Goal: Information Seeking & Learning: Check status

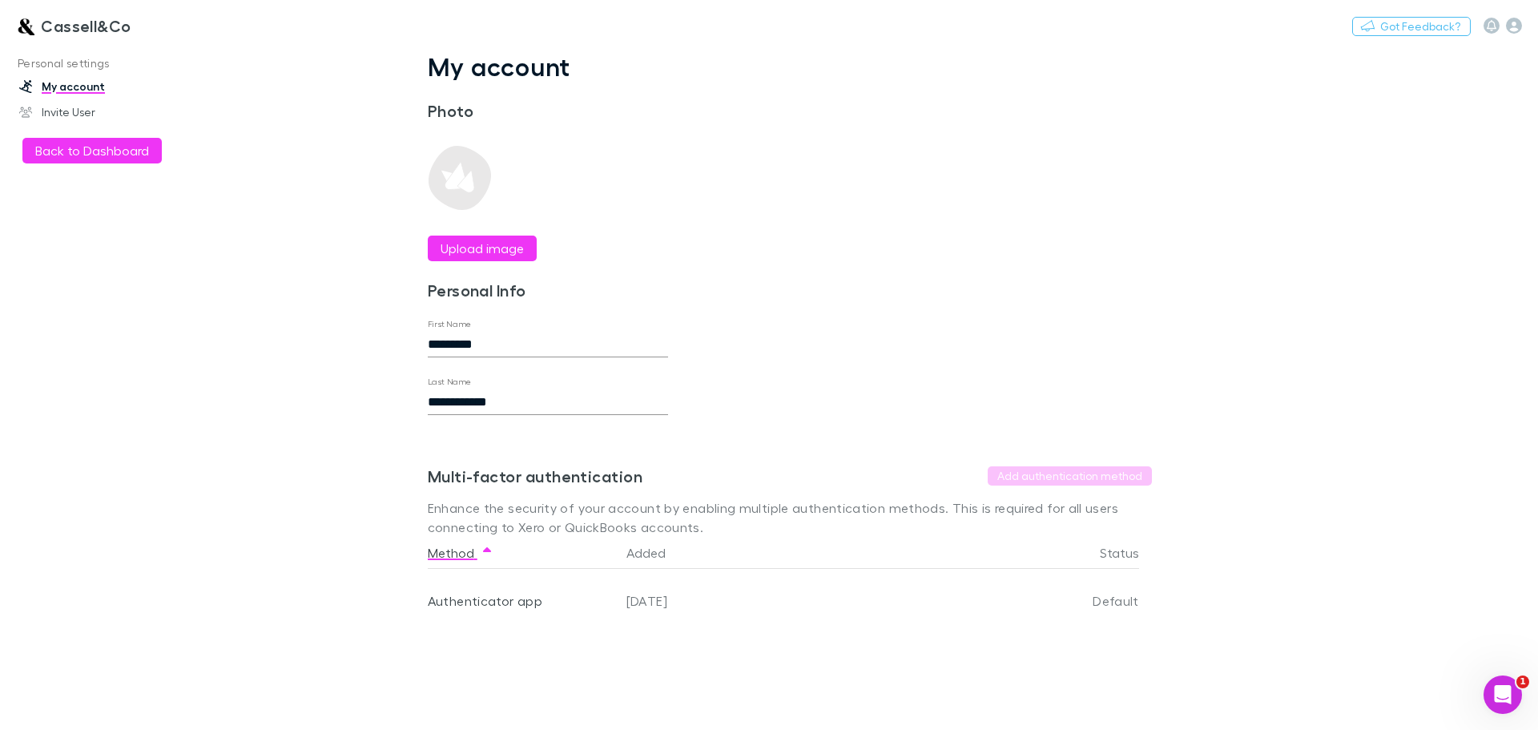
click at [40, 30] on link "Cassell&Co" at bounding box center [73, 25] width 135 height 38
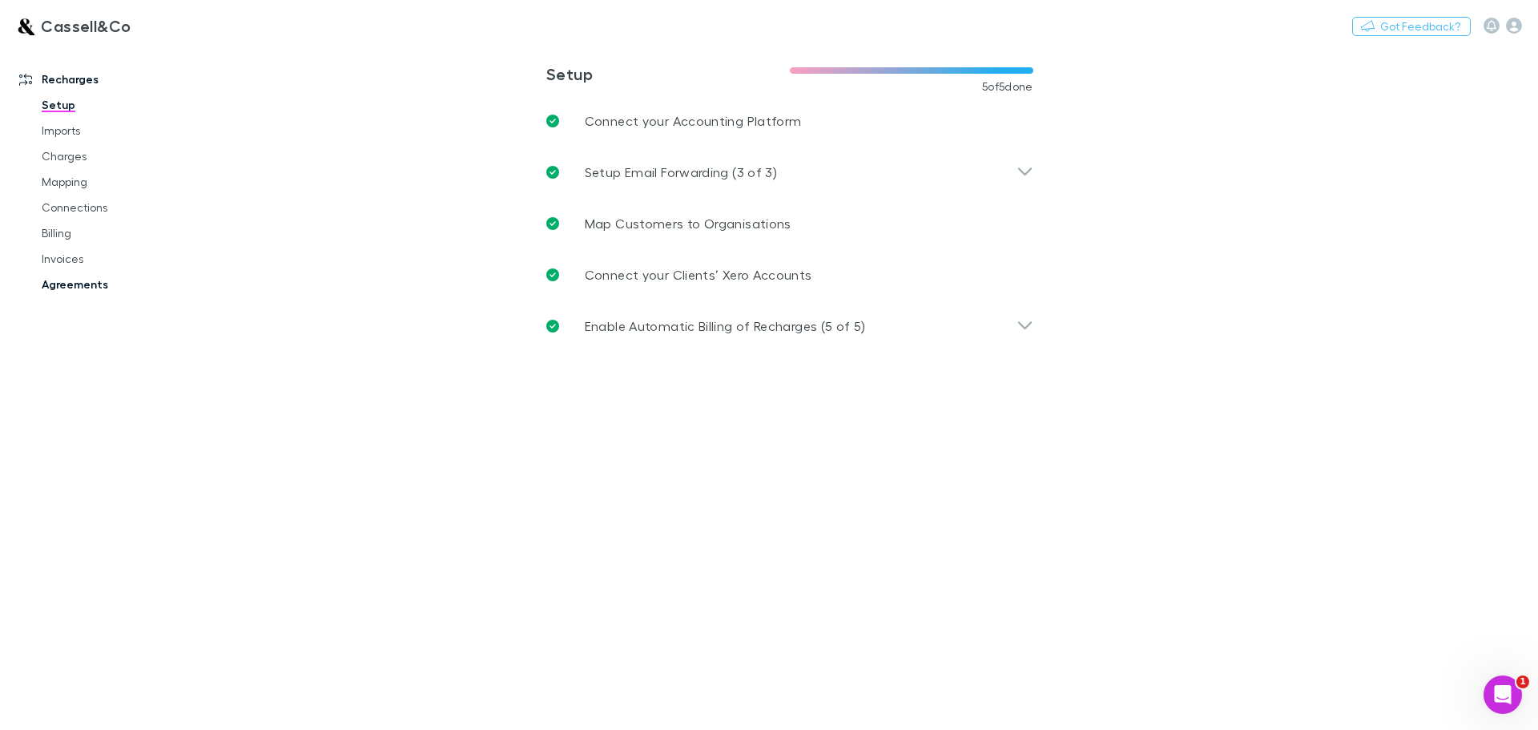
click at [83, 290] on link "Agreements" at bounding box center [121, 284] width 191 height 26
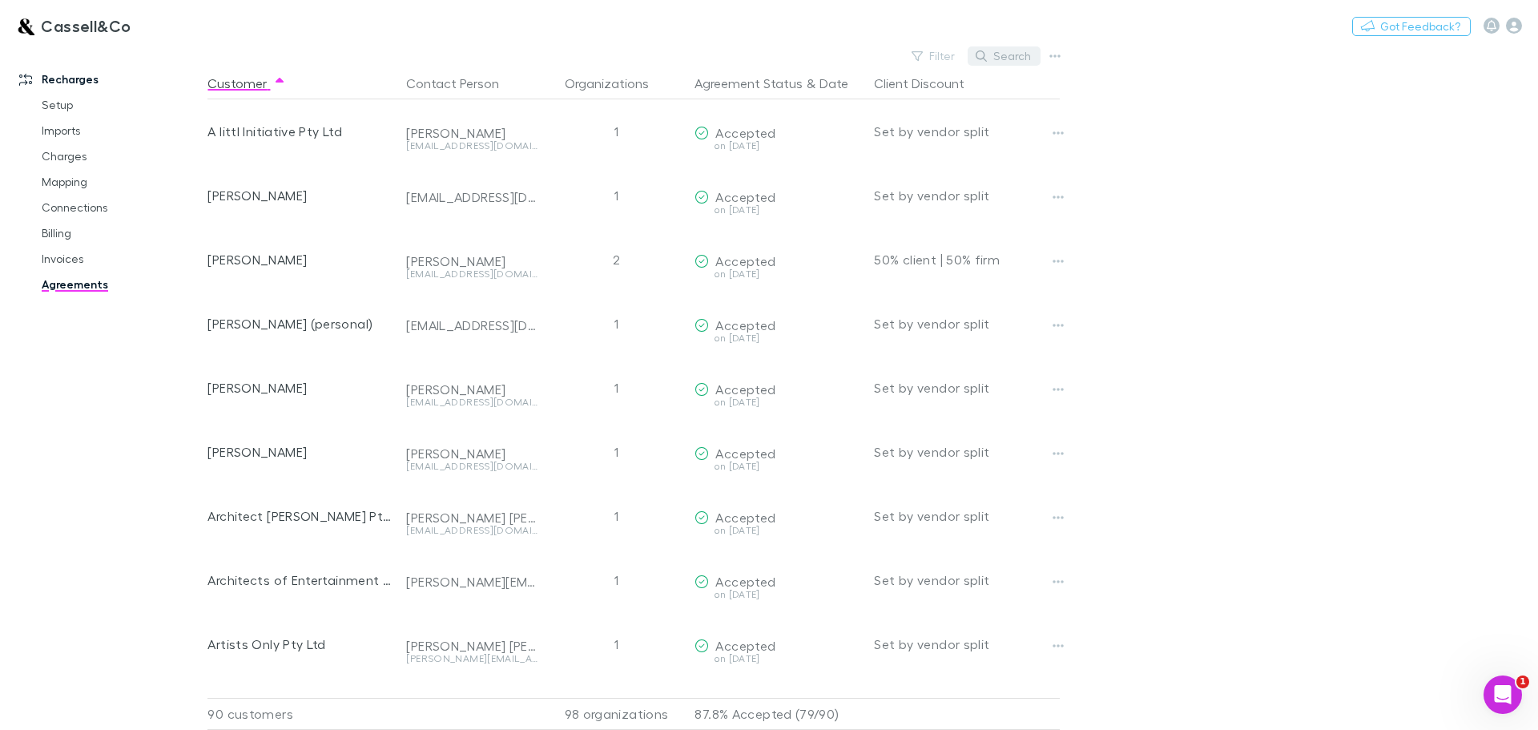
click at [1006, 54] on button "Search" at bounding box center [1003, 55] width 73 height 19
click at [987, 55] on input "text" at bounding box center [976, 56] width 80 height 22
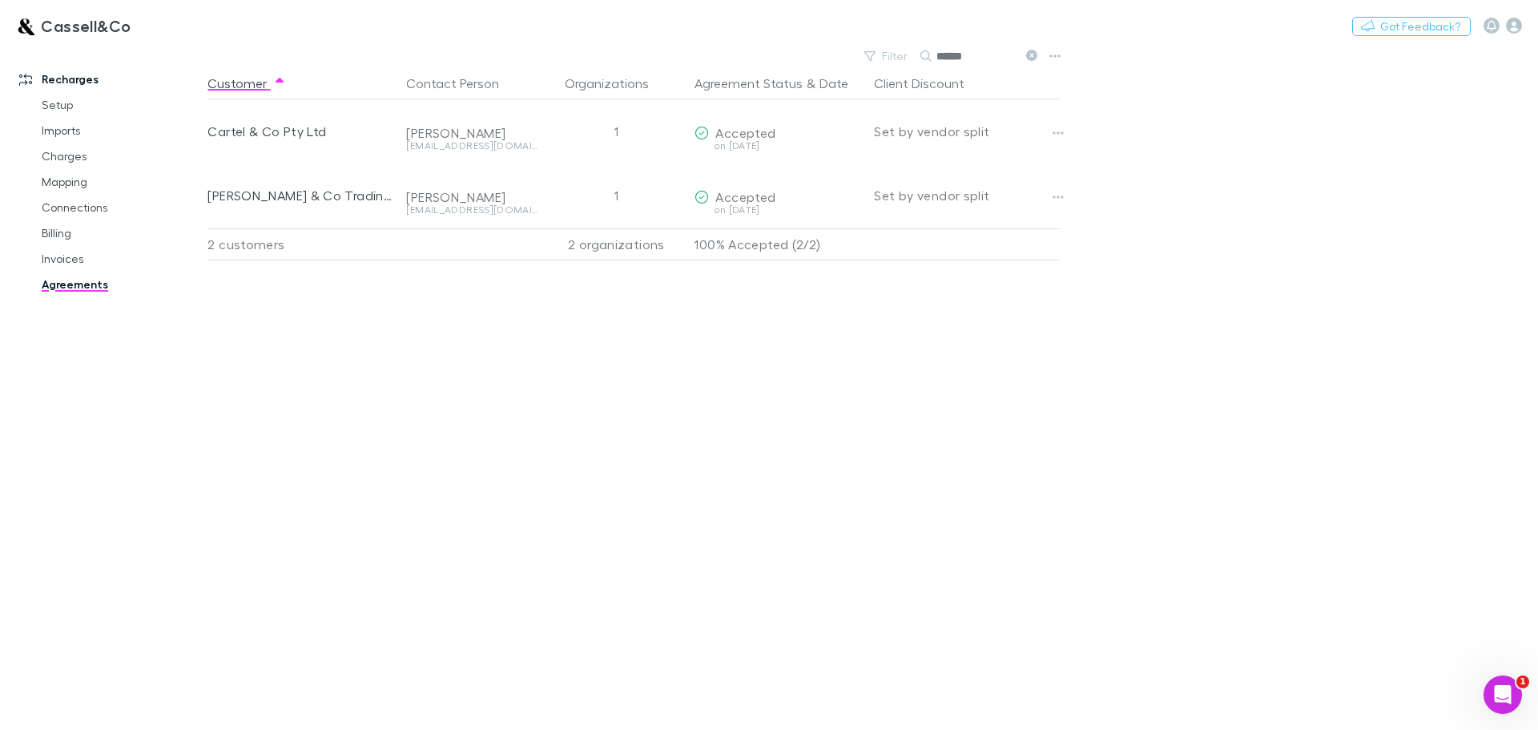
type input "******"
click at [70, 282] on link "Agreements" at bounding box center [121, 284] width 191 height 26
click at [51, 233] on link "Billing" at bounding box center [121, 233] width 191 height 26
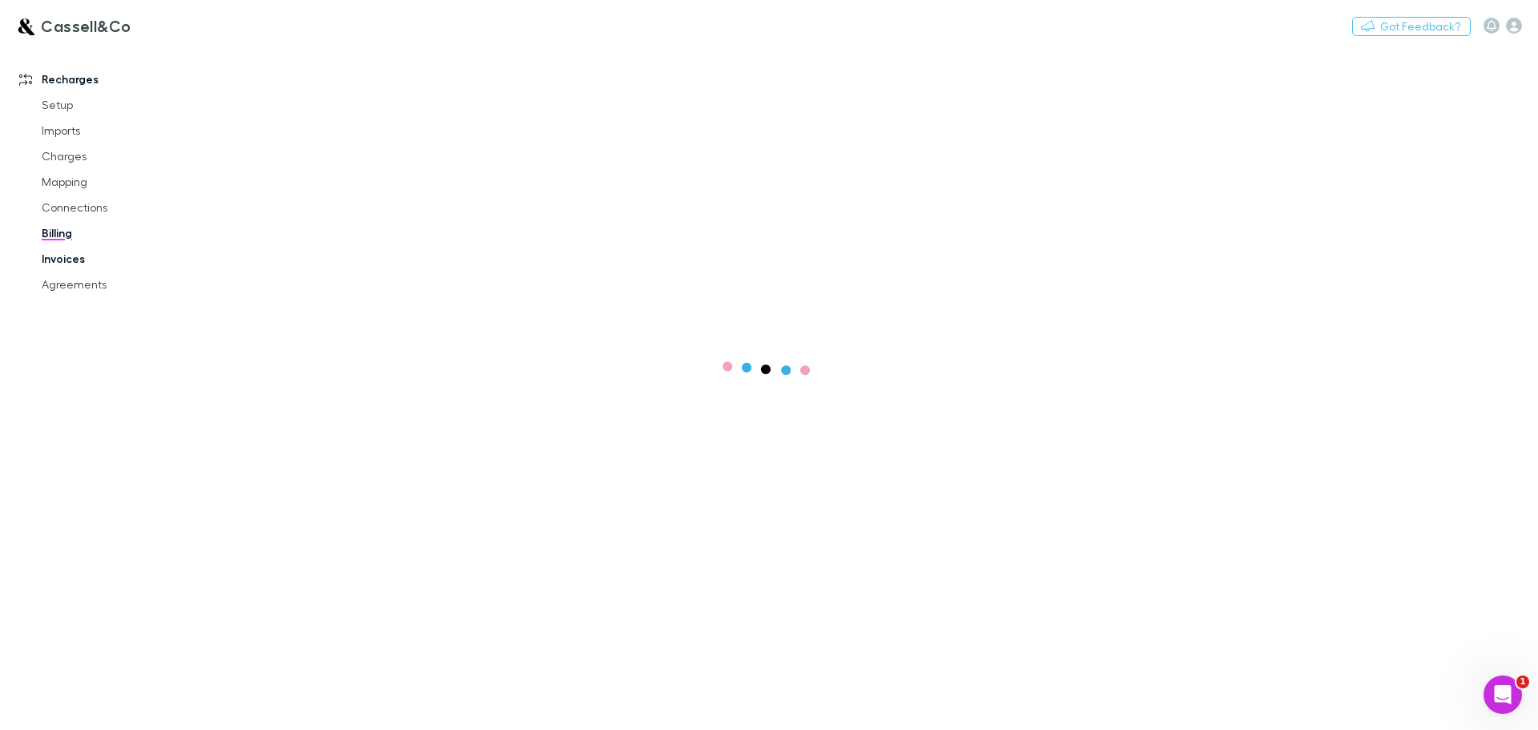
click at [61, 259] on link "Invoices" at bounding box center [121, 259] width 191 height 26
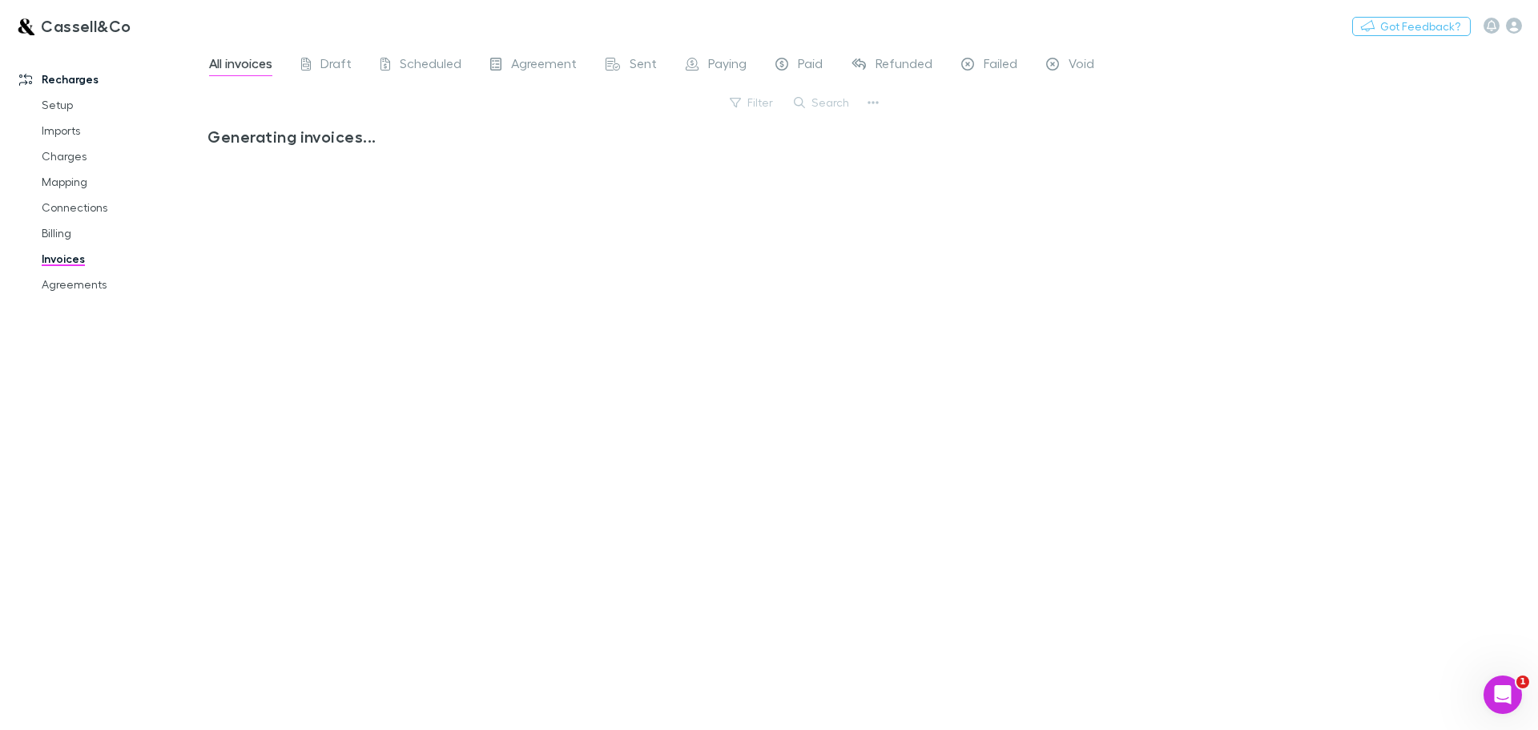
click at [61, 259] on link "Invoices" at bounding box center [121, 259] width 191 height 26
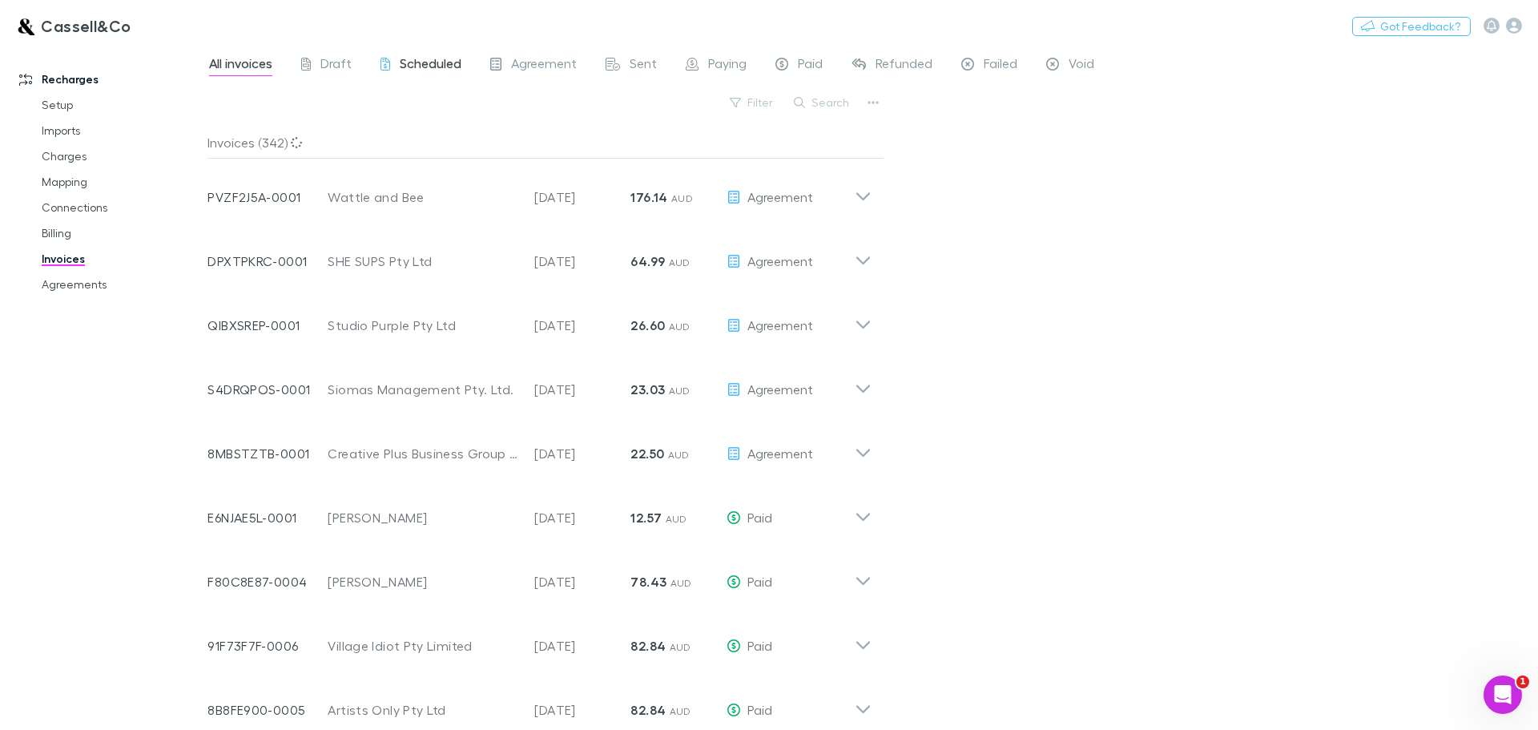
click at [436, 66] on span "Scheduled" at bounding box center [431, 65] width 62 height 21
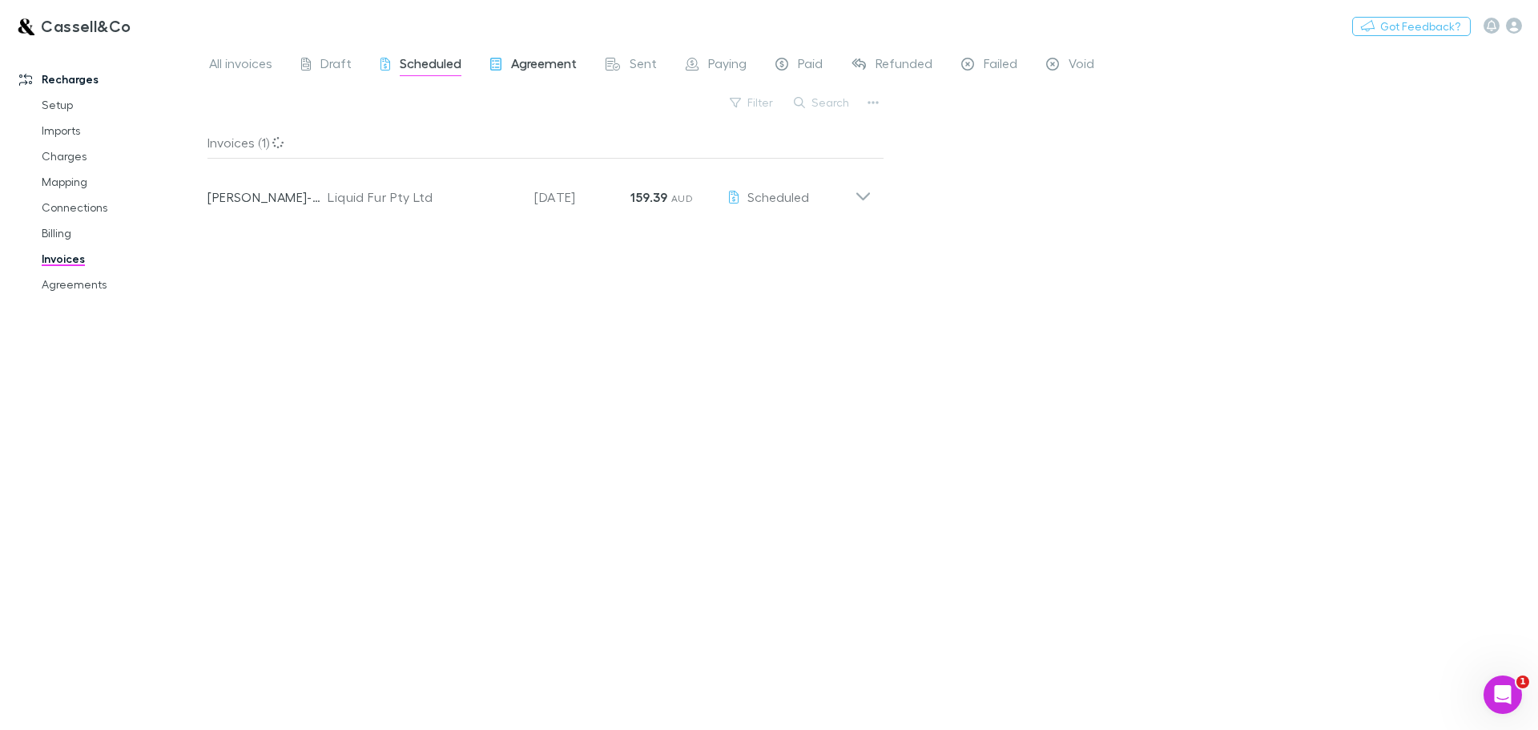
click at [531, 63] on span "Agreement" at bounding box center [544, 65] width 66 height 21
click at [630, 66] on span "Sent" at bounding box center [642, 65] width 27 height 21
click at [811, 62] on span "Paid" at bounding box center [810, 65] width 25 height 21
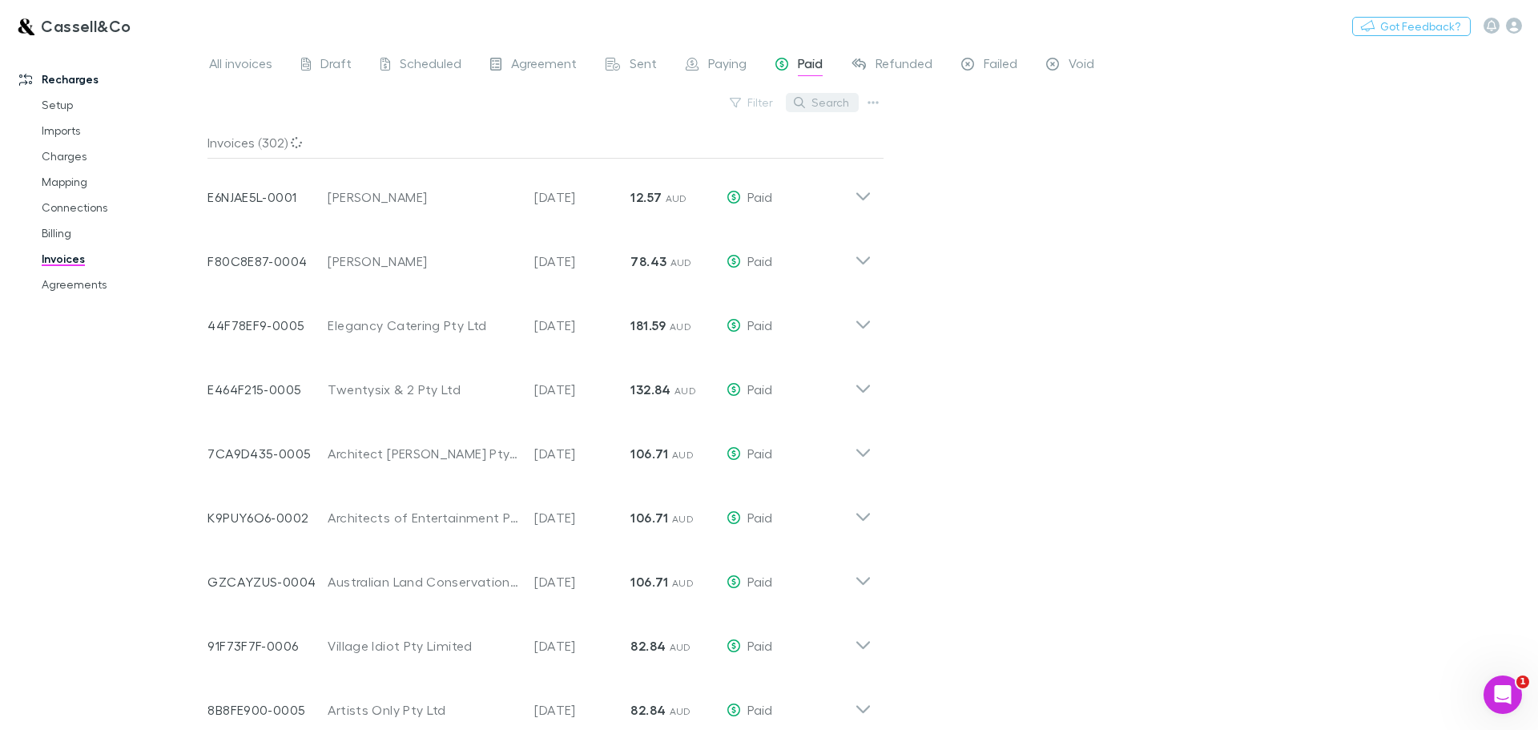
click at [802, 101] on icon "button" at bounding box center [799, 102] width 11 height 11
click at [802, 101] on input "text" at bounding box center [794, 102] width 80 height 22
click at [818, 97] on button "Search" at bounding box center [822, 102] width 73 height 19
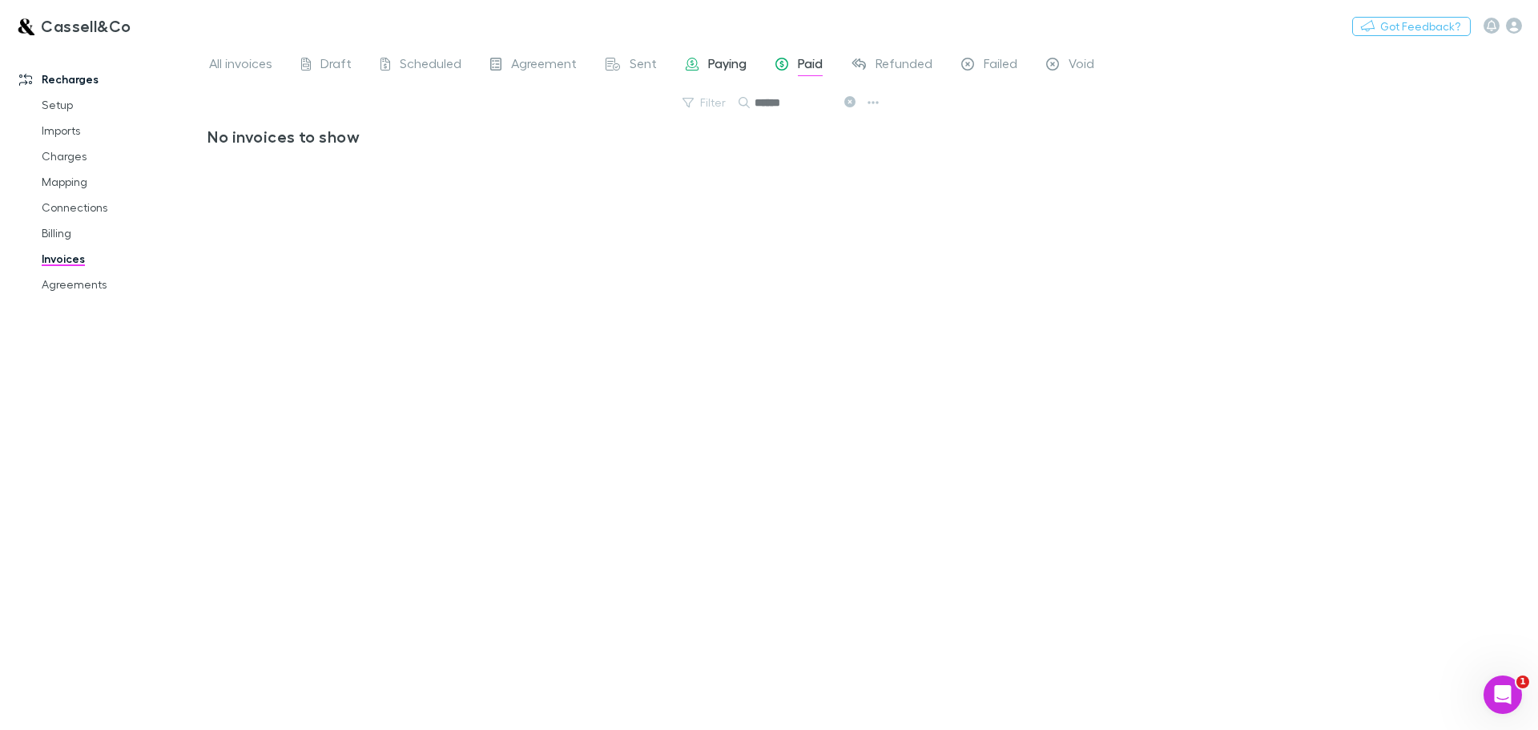
type input "******"
click at [713, 62] on span "Paying" at bounding box center [727, 65] width 38 height 21
click at [834, 96] on button "Search" at bounding box center [822, 102] width 73 height 19
click at [814, 109] on input "text" at bounding box center [794, 102] width 80 height 22
type input "*****"
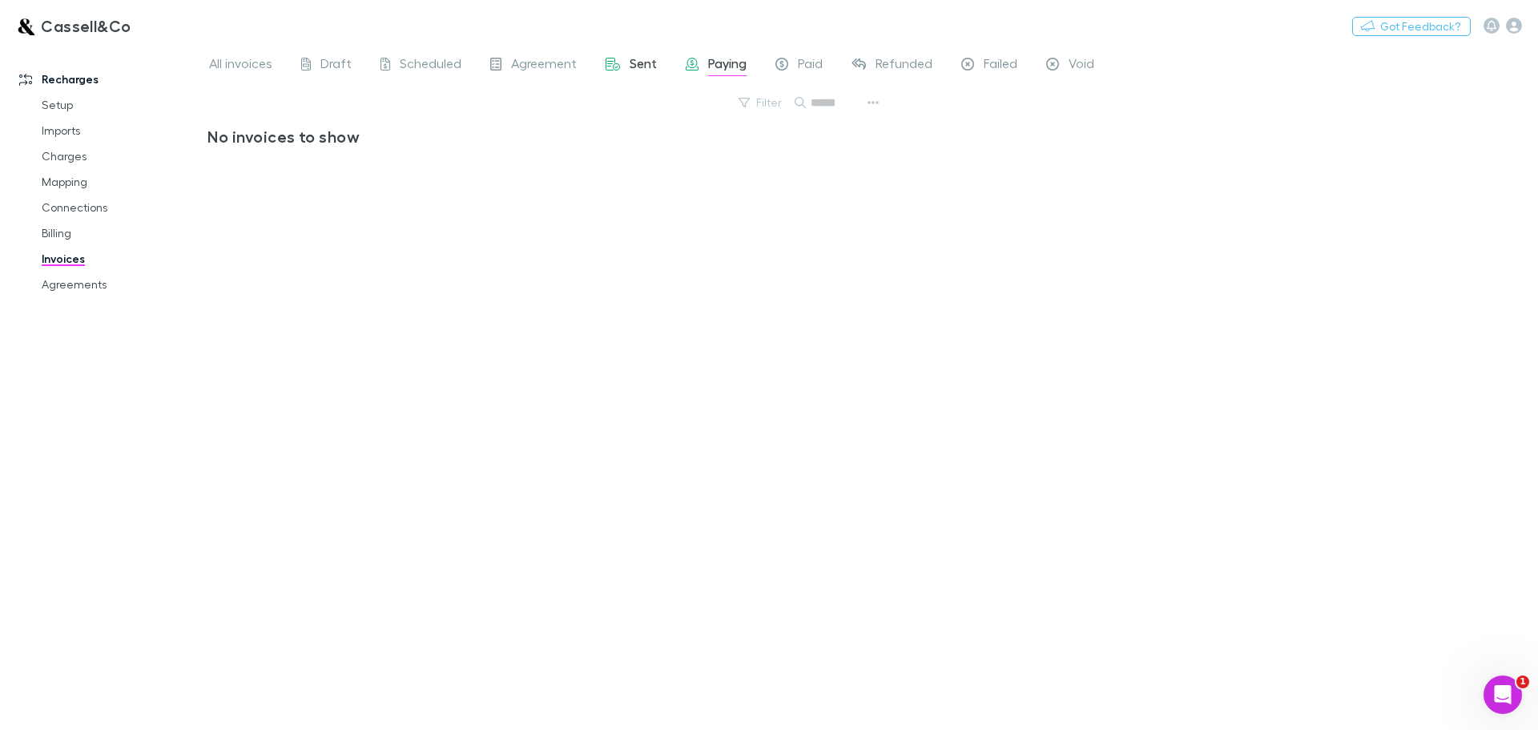
click at [619, 63] on div "Sent" at bounding box center [630, 65] width 51 height 21
click at [548, 66] on span "Agreement" at bounding box center [544, 65] width 66 height 21
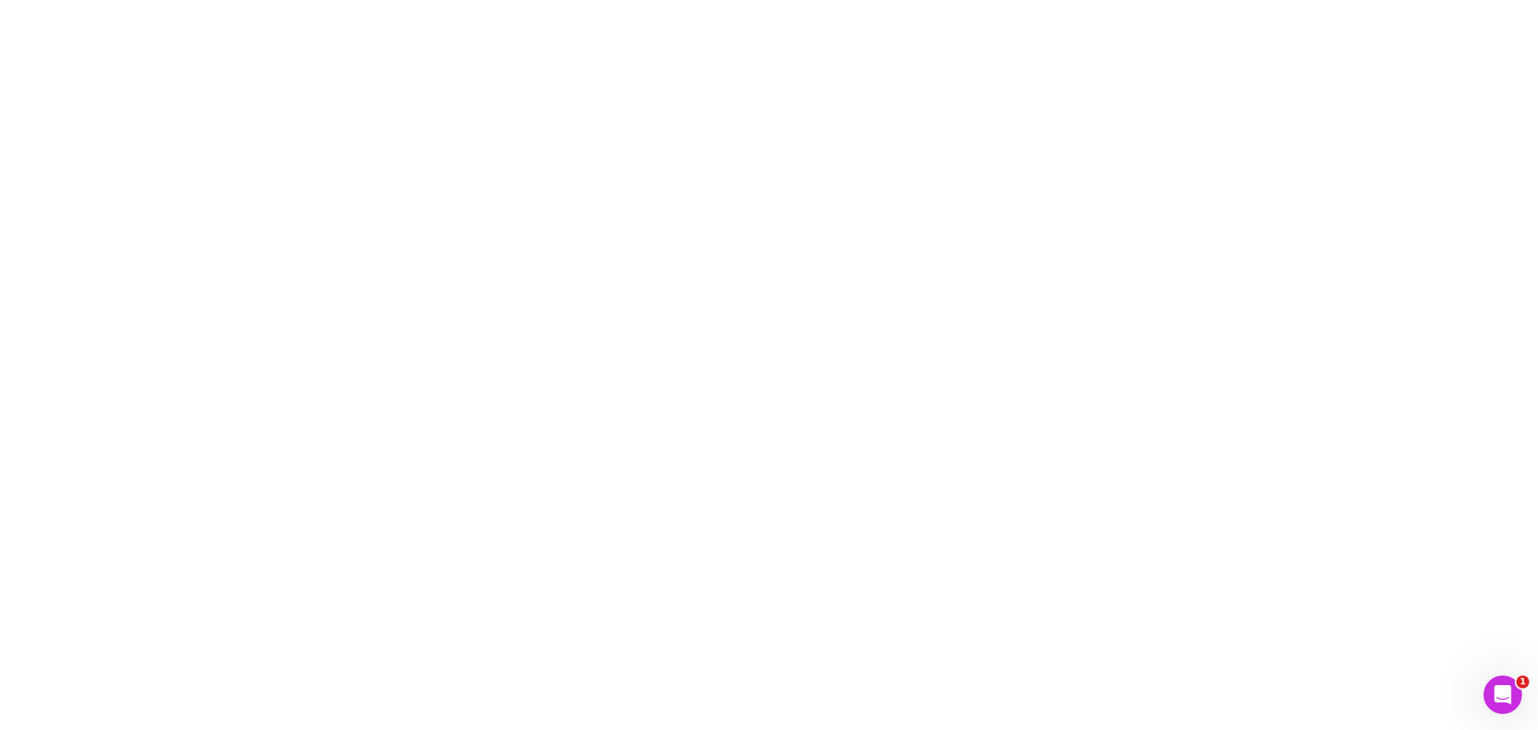
click at [834, 105] on div at bounding box center [769, 365] width 1538 height 730
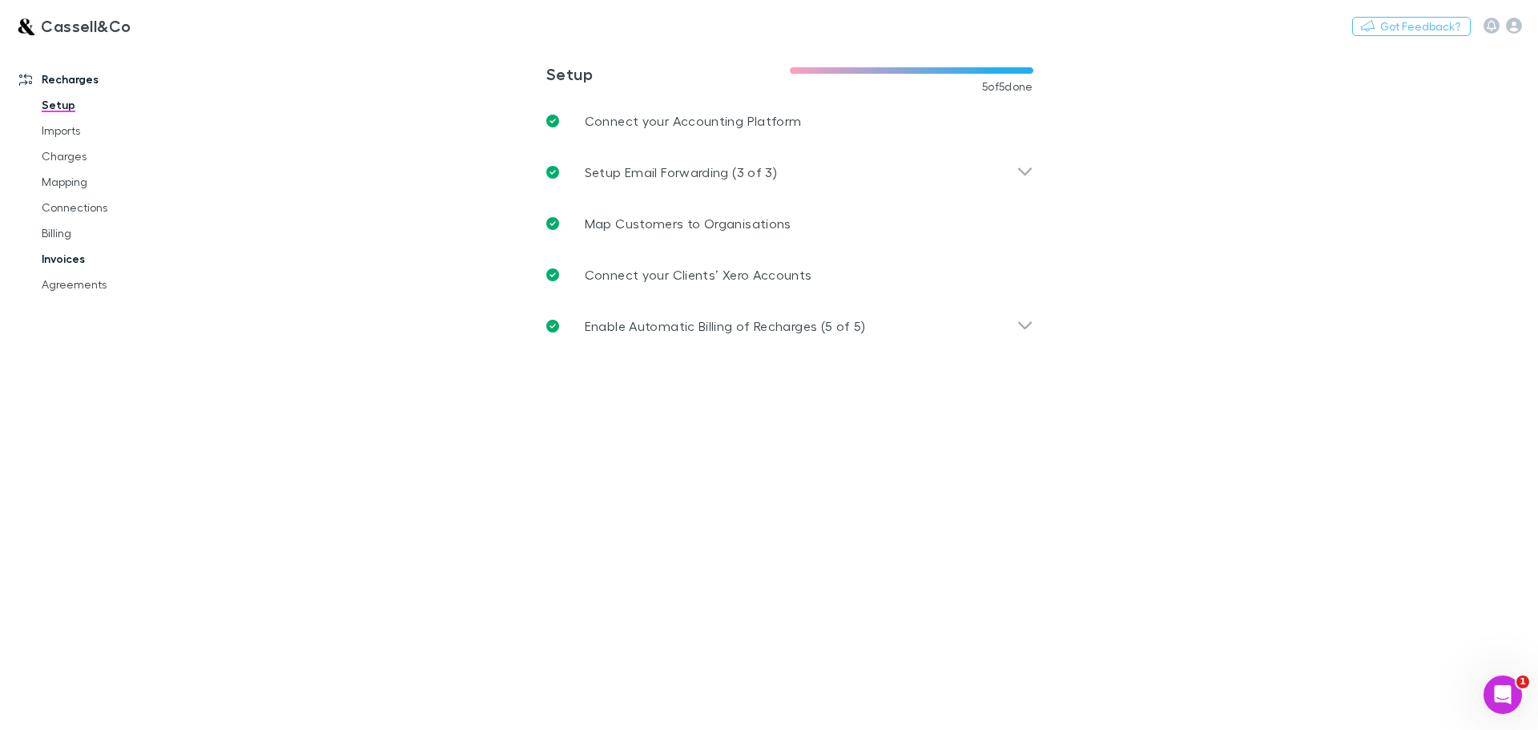
click at [66, 250] on link "Invoices" at bounding box center [121, 259] width 191 height 26
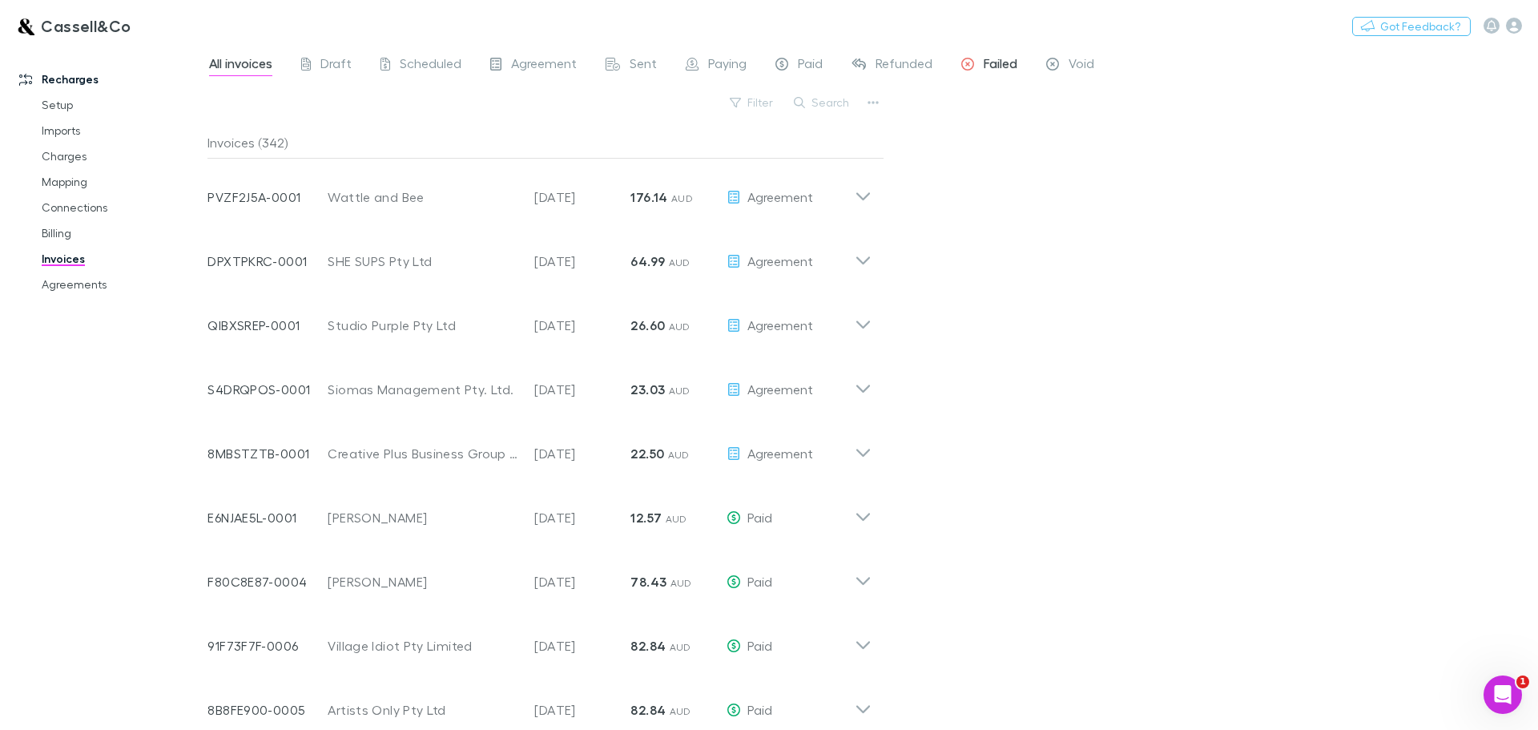
click at [984, 70] on span "Failed" at bounding box center [1000, 65] width 34 height 21
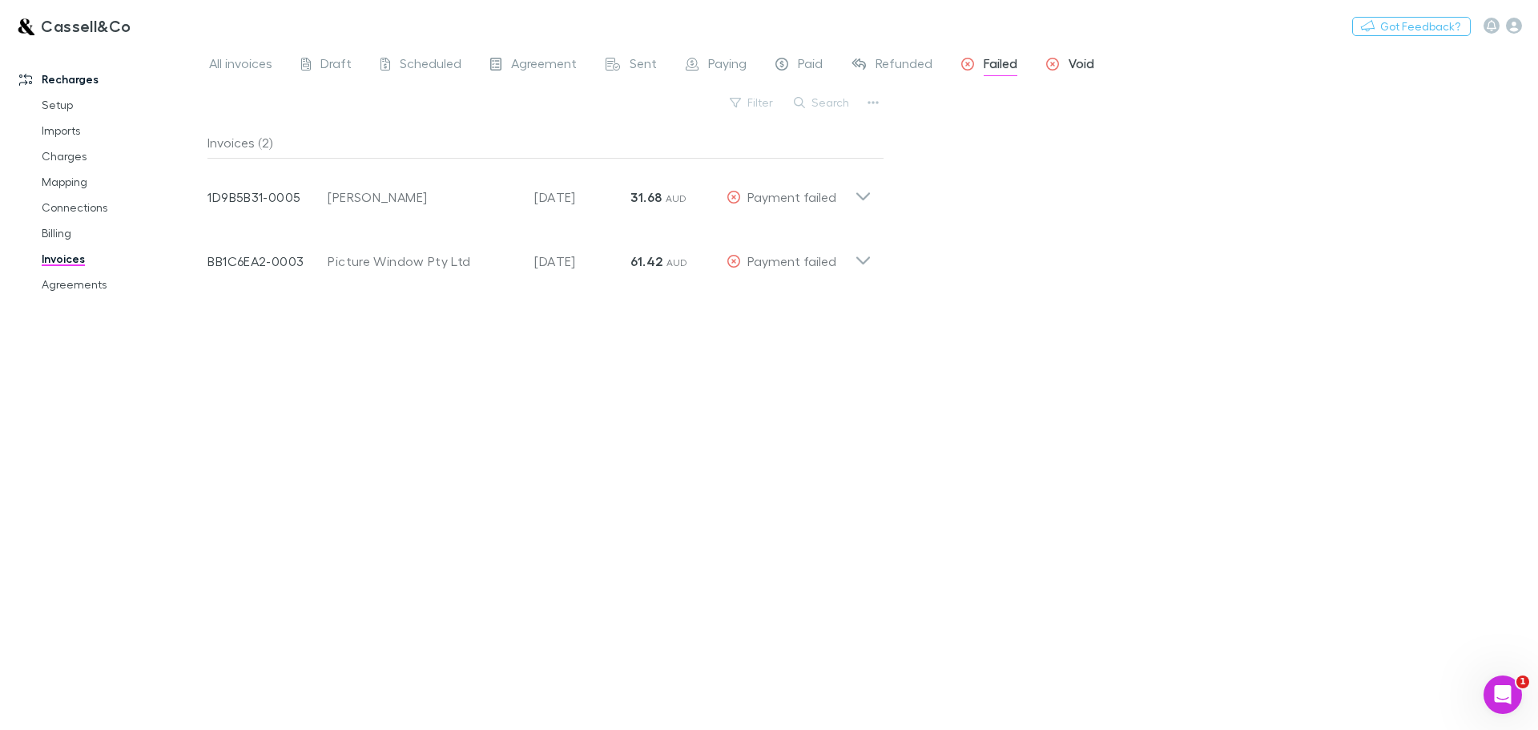
click at [1077, 68] on span "Void" at bounding box center [1081, 65] width 26 height 21
click at [911, 57] on span "Refunded" at bounding box center [903, 65] width 57 height 21
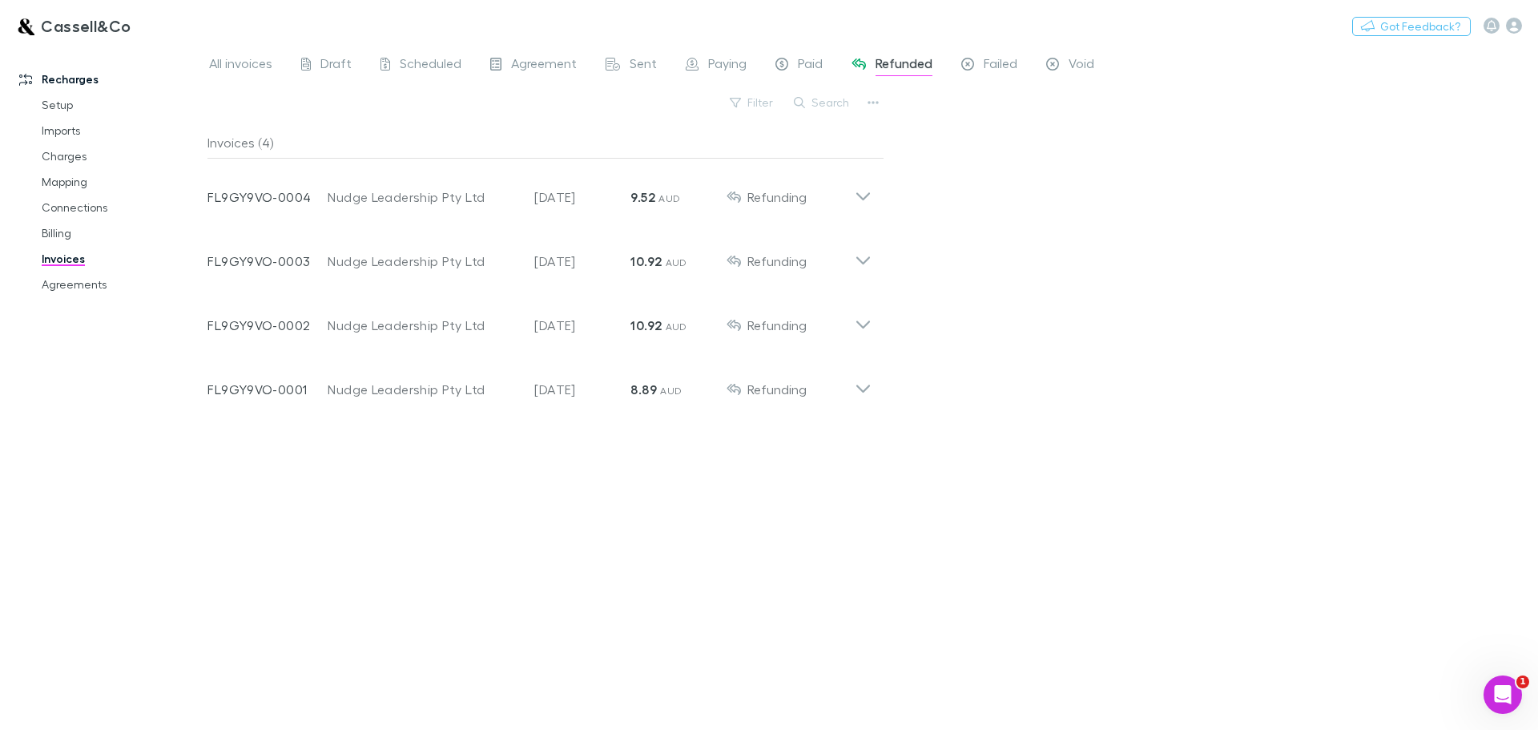
click at [796, 52] on div "All invoices Draft Scheduled Agreement Sent Paying Paid Refunded Failed Void Fi…" at bounding box center [872, 387] width 1330 height 685
click at [802, 66] on span "Paid" at bounding box center [810, 65] width 25 height 21
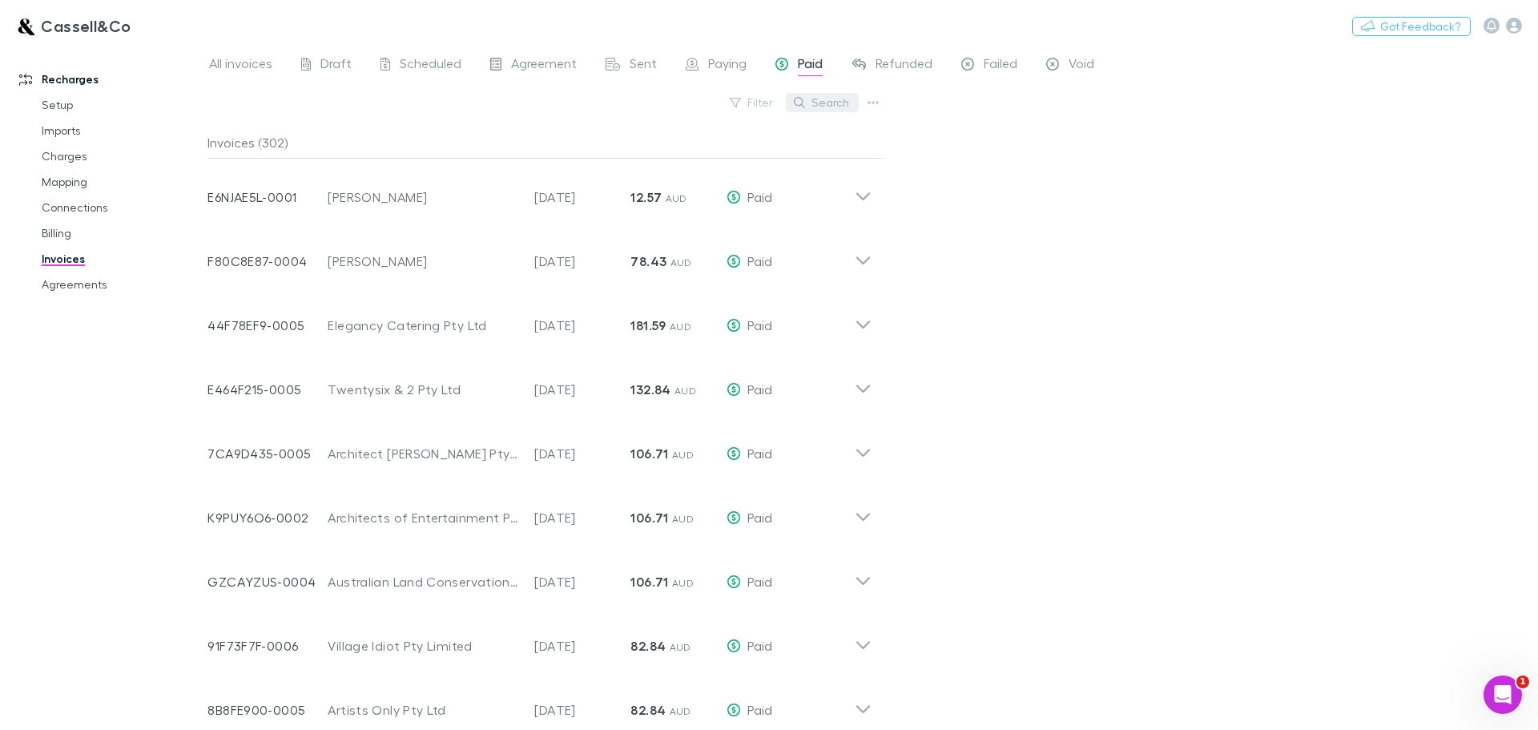
click at [833, 103] on button "Search" at bounding box center [822, 102] width 73 height 19
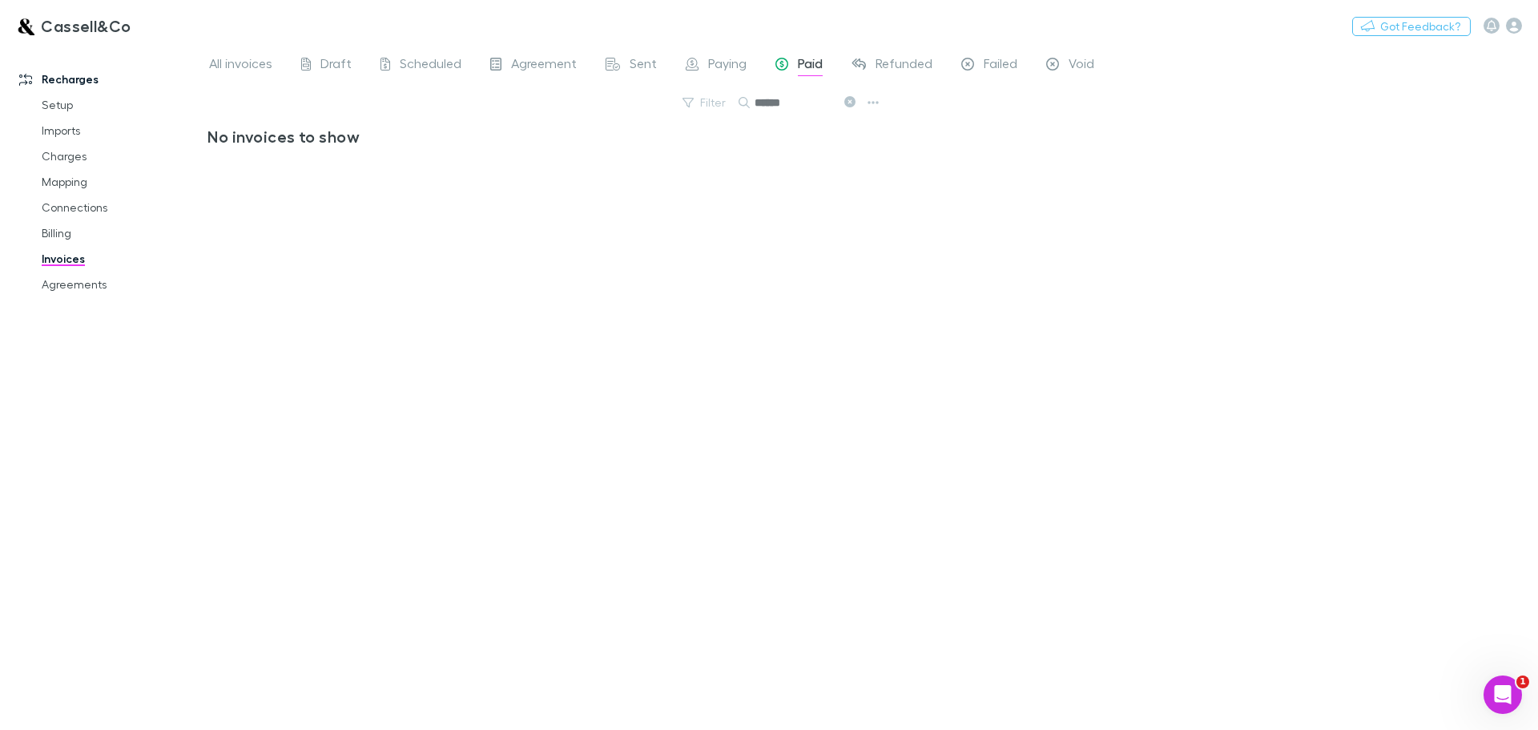
type input "******"
click at [722, 58] on span "Paying" at bounding box center [727, 65] width 38 height 21
click at [629, 57] on span "Sent" at bounding box center [642, 65] width 27 height 21
click at [219, 57] on span "All invoices" at bounding box center [240, 65] width 63 height 21
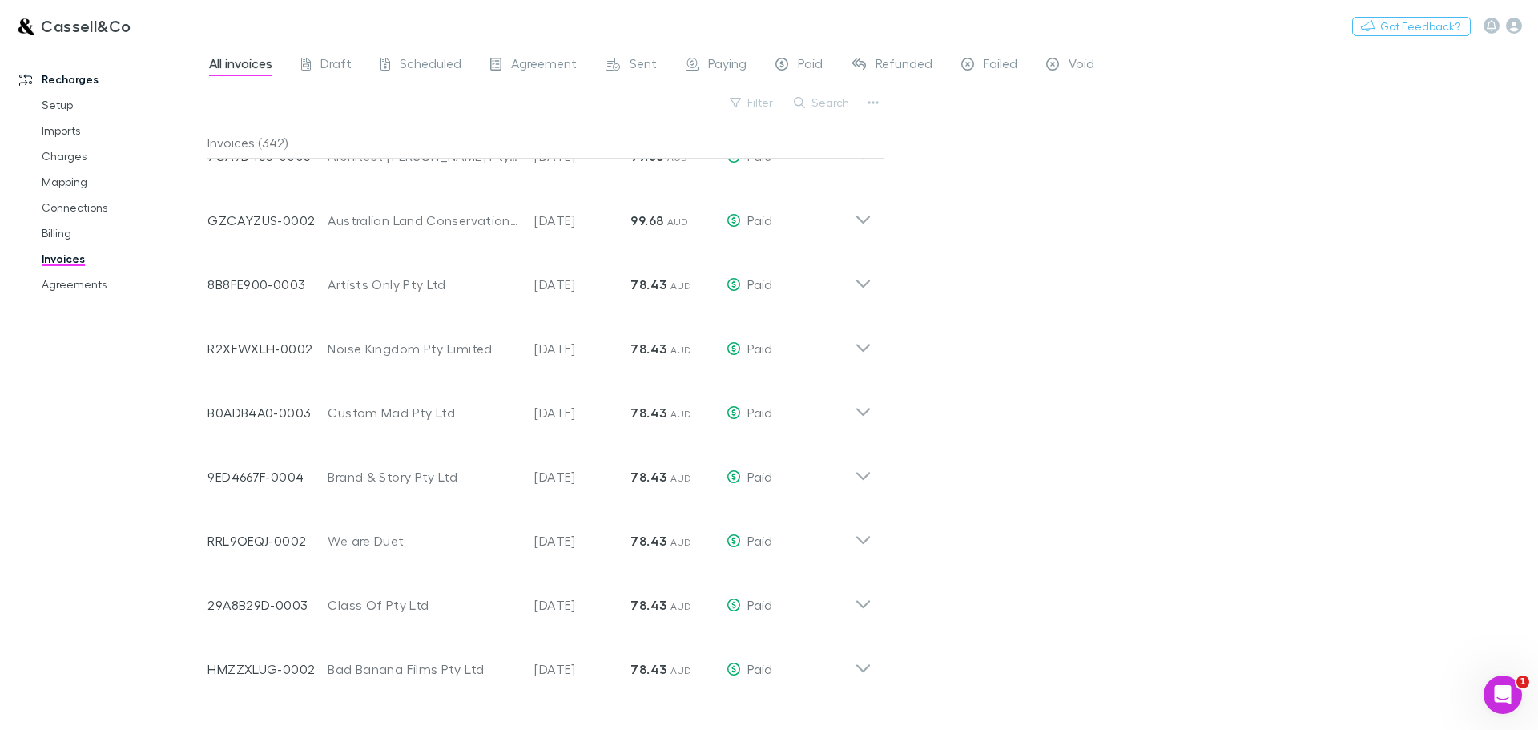
scroll to position [4271, 0]
click at [89, 288] on link "Agreements" at bounding box center [121, 284] width 191 height 26
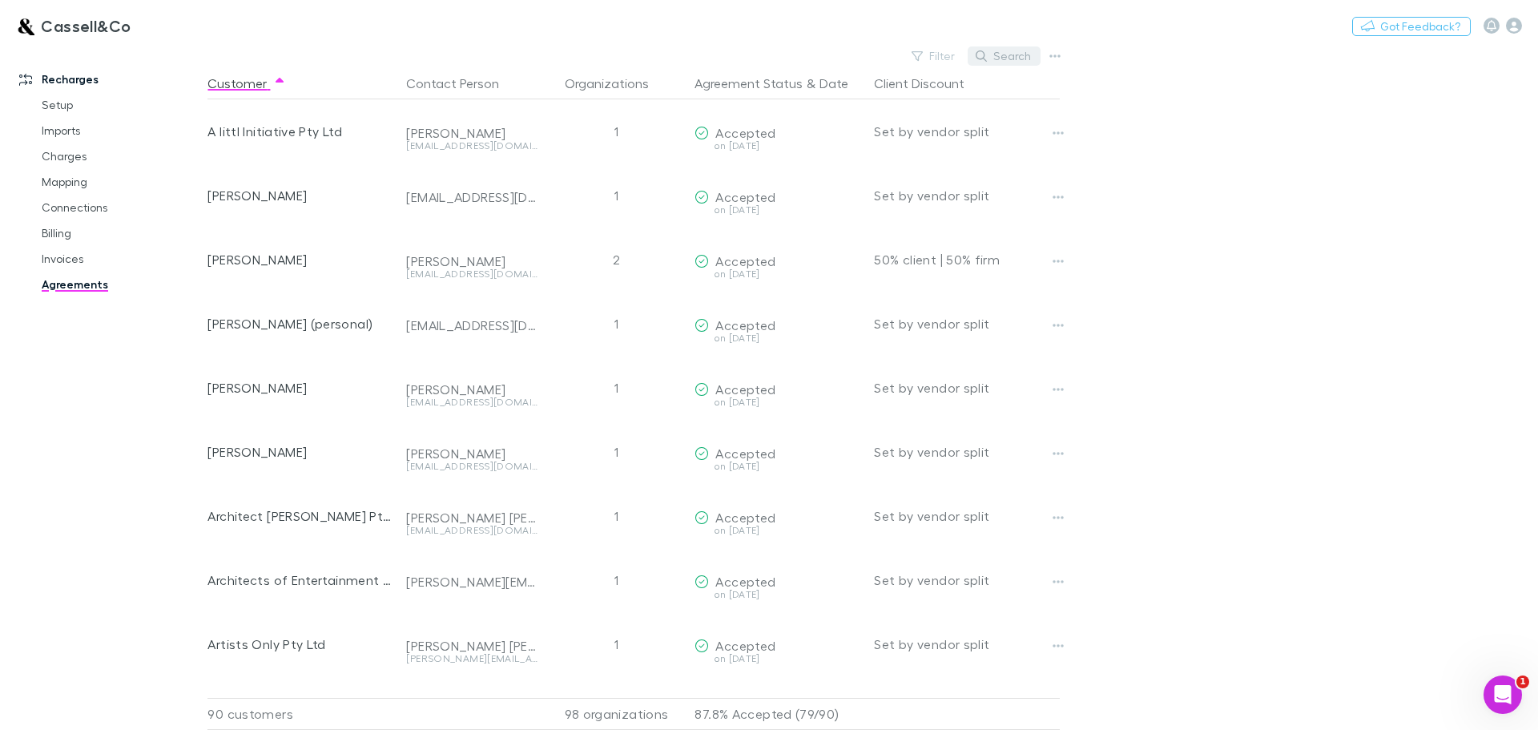
click at [1015, 52] on button "Search" at bounding box center [1003, 55] width 73 height 19
click at [947, 54] on input "text" at bounding box center [976, 56] width 80 height 22
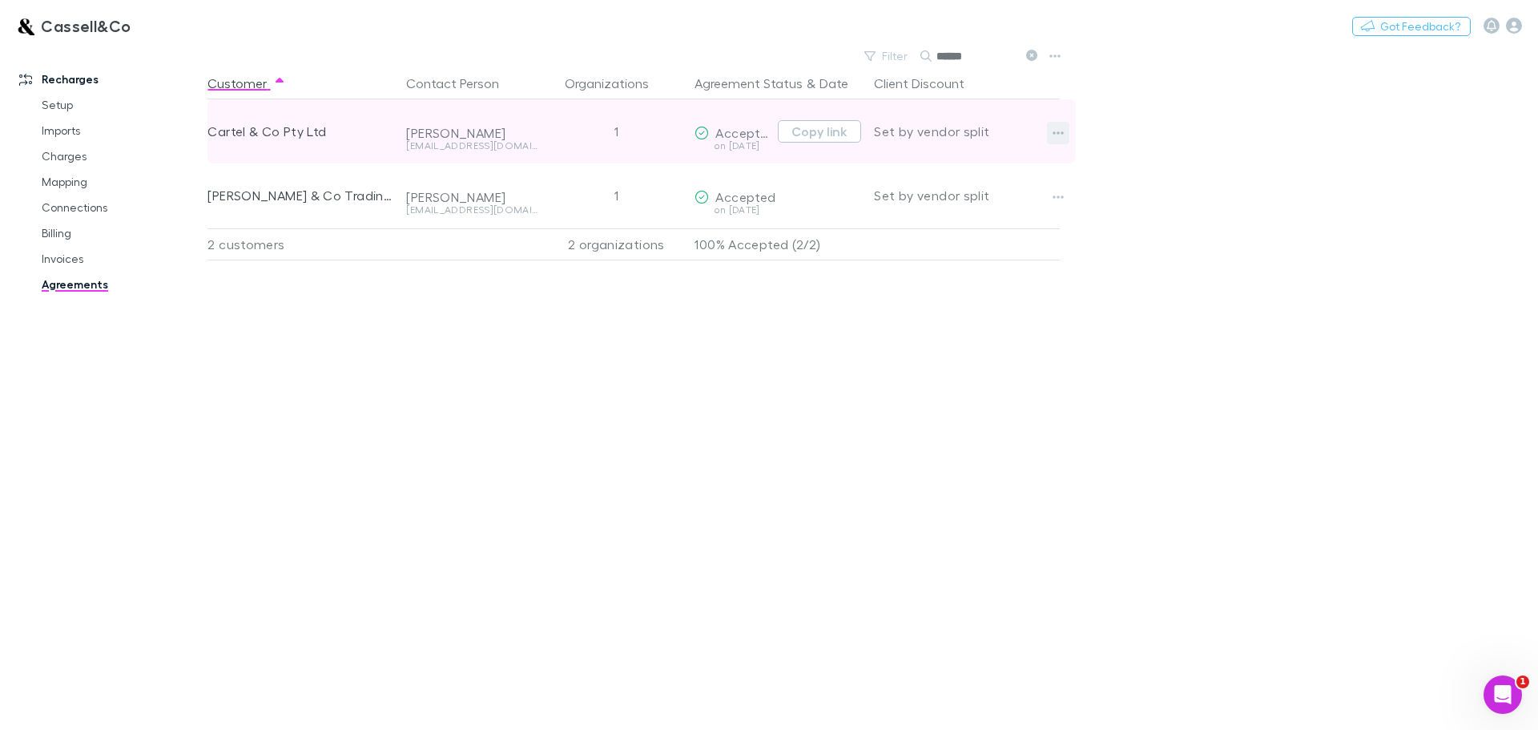
type input "******"
click at [1053, 130] on icon "button" at bounding box center [1057, 133] width 11 height 13
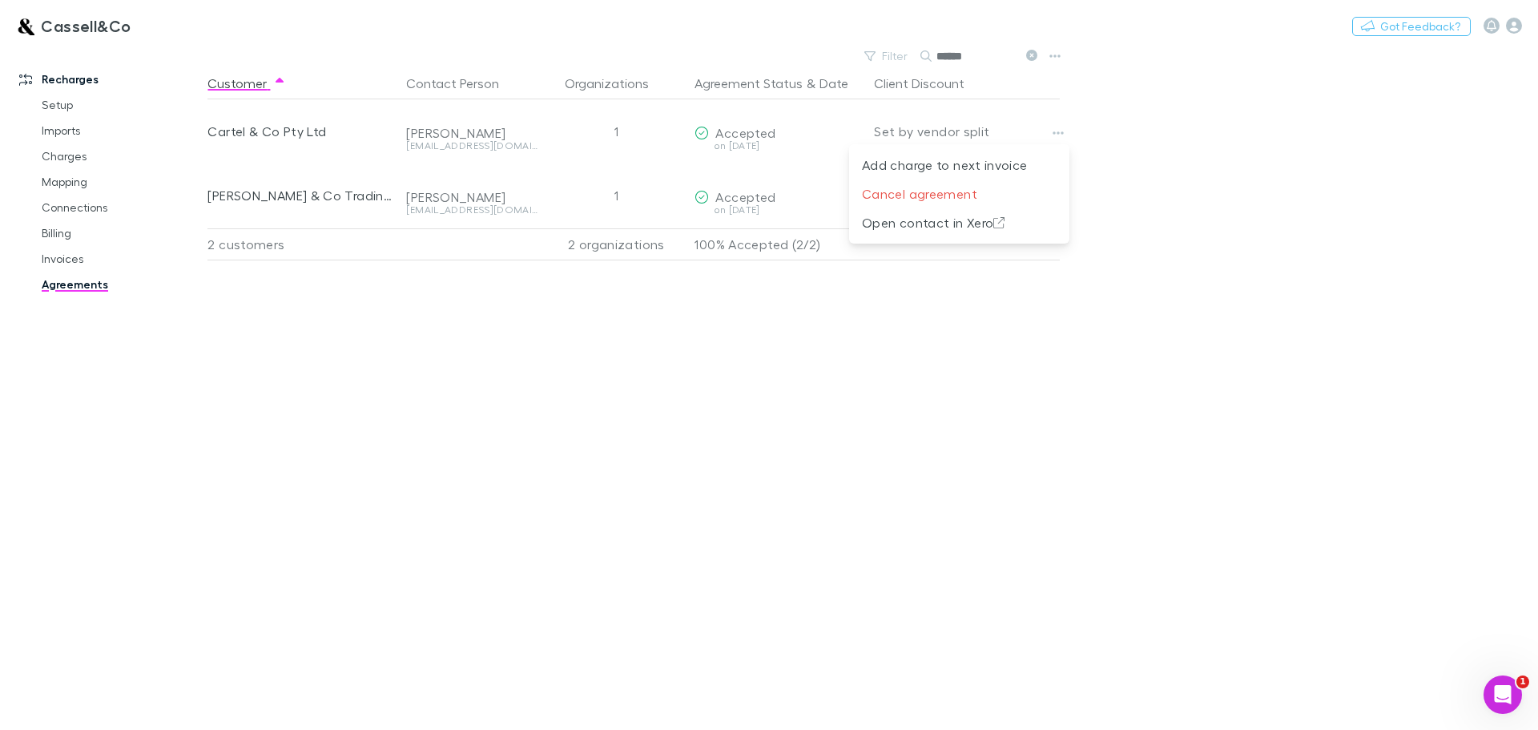
click at [1152, 131] on div at bounding box center [769, 365] width 1538 height 730
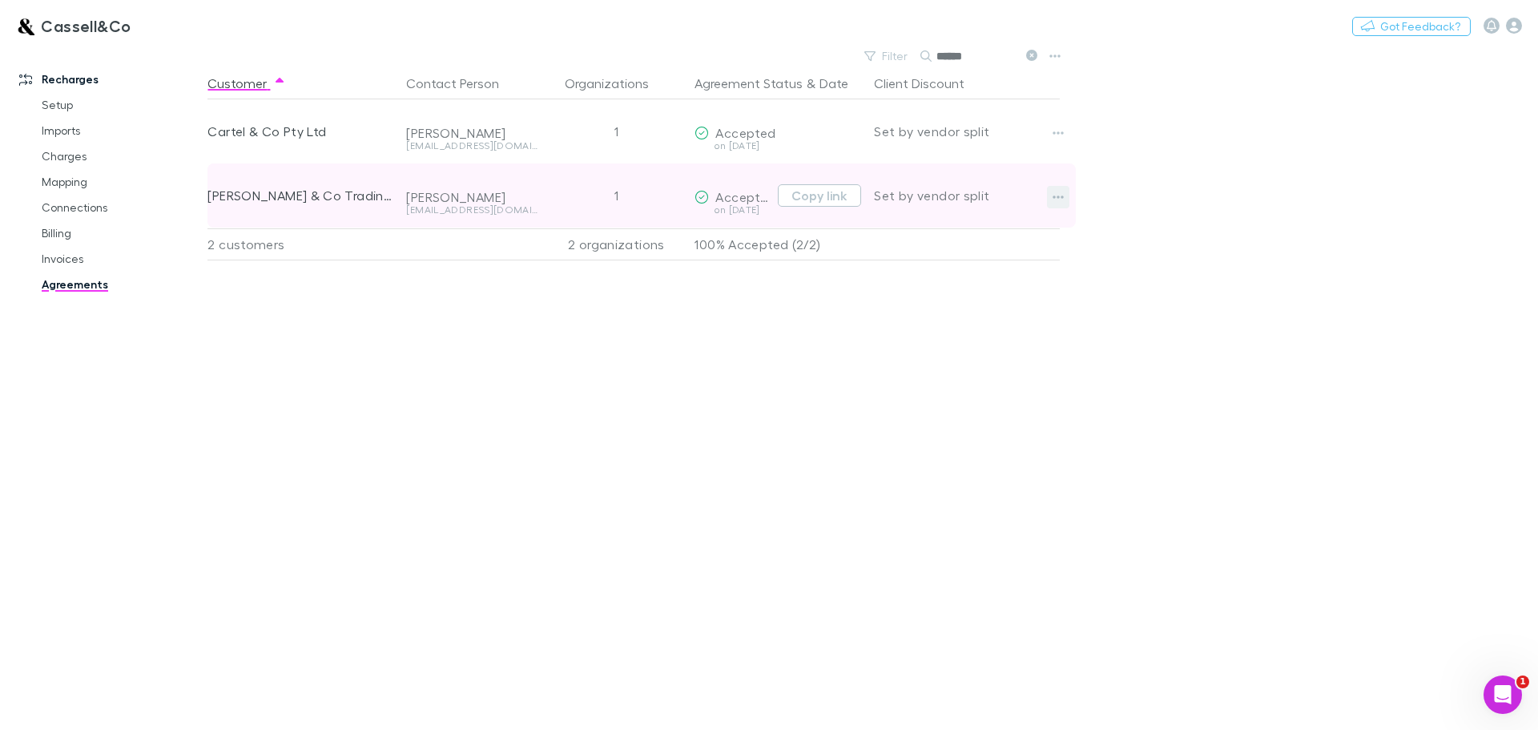
click at [1058, 195] on icon "button" at bounding box center [1057, 197] width 11 height 13
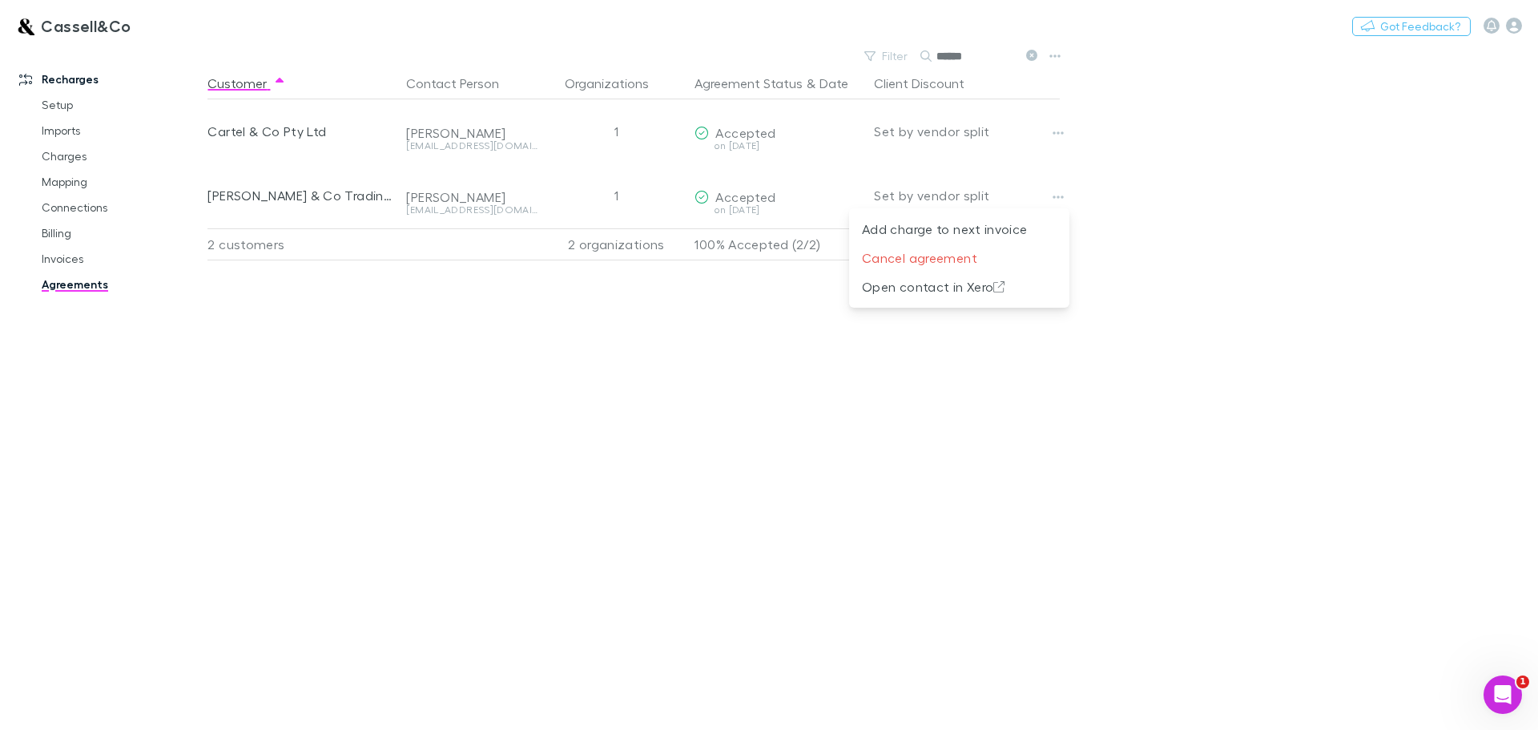
click at [265, 133] on div at bounding box center [769, 365] width 1538 height 730
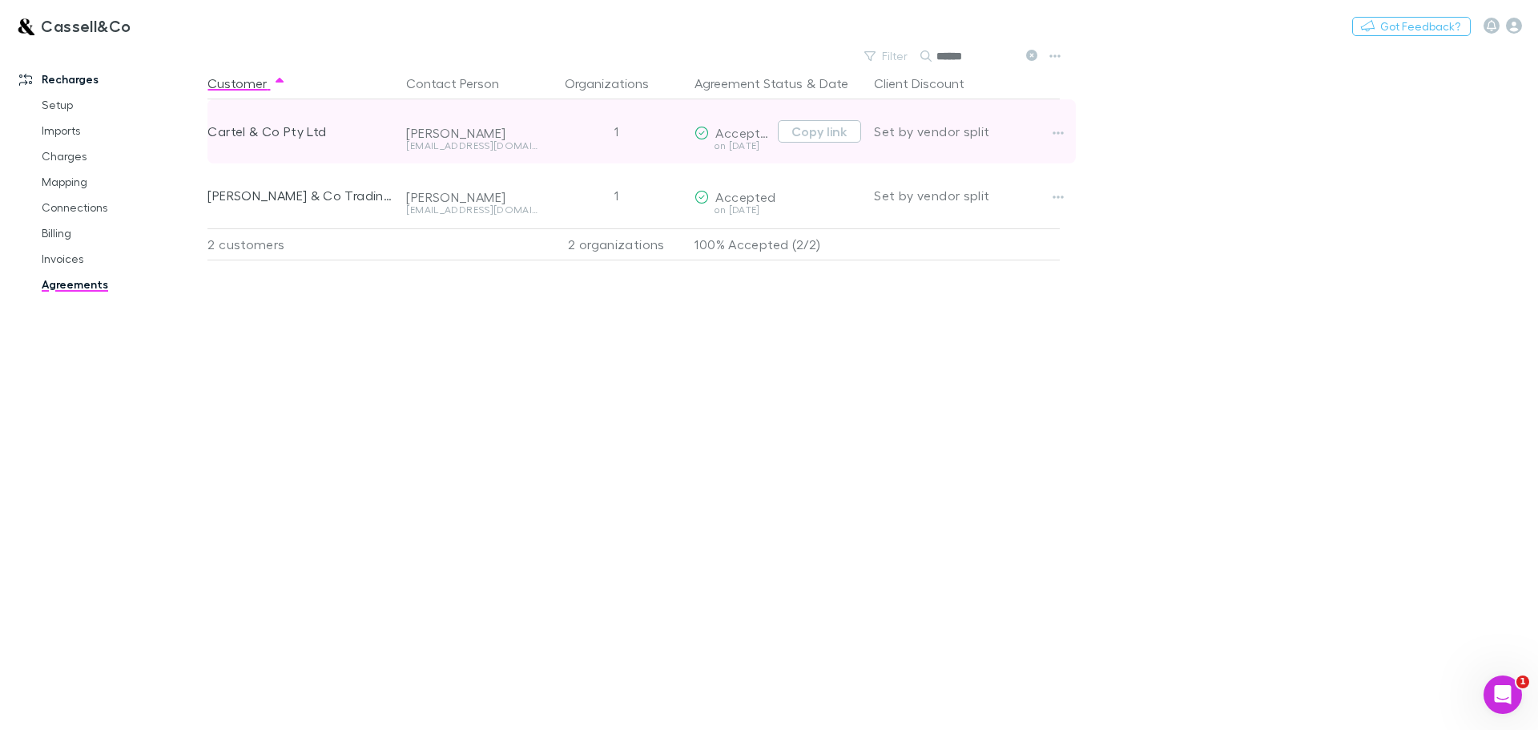
click at [477, 135] on div "Hayssam Hayssam Bejjani" at bounding box center [471, 133] width 131 height 16
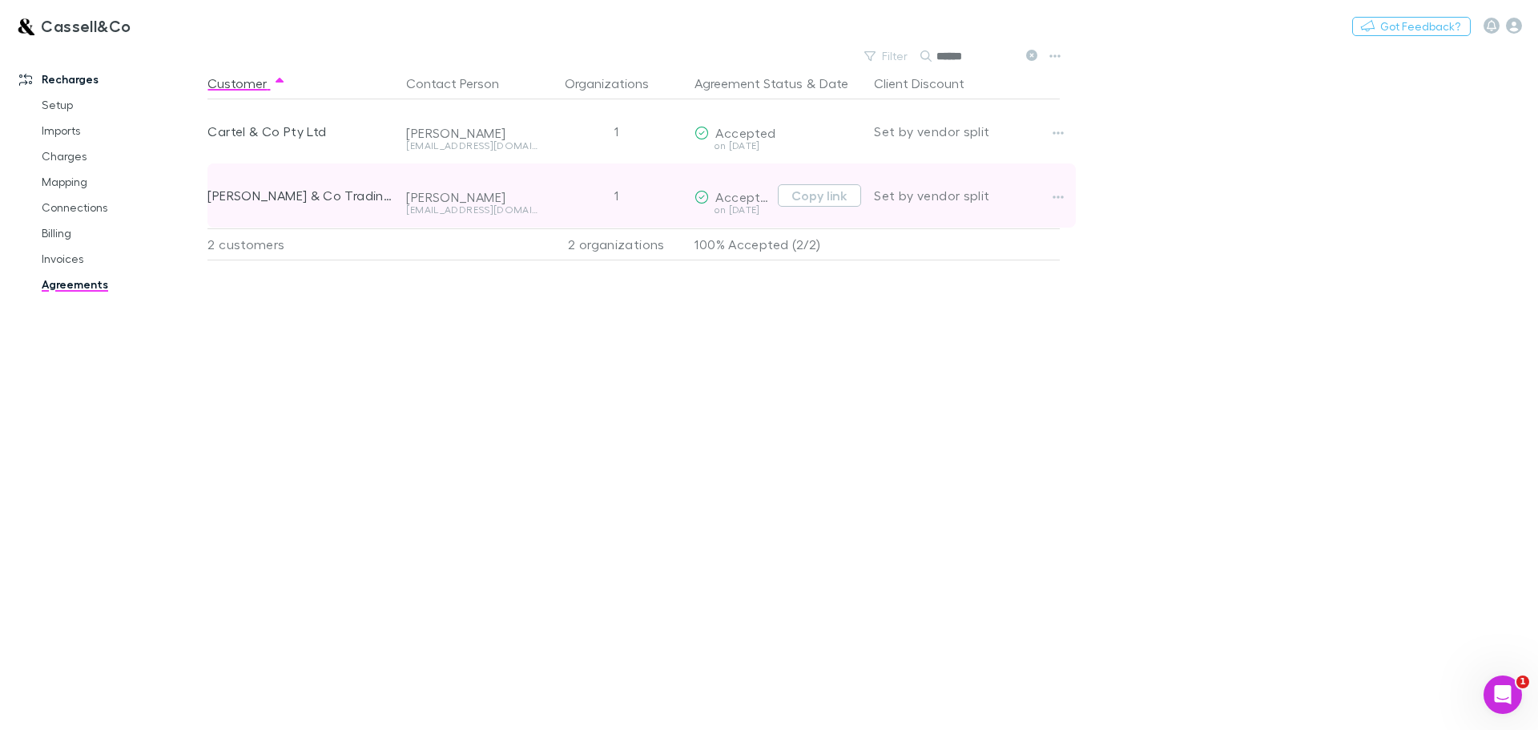
click at [458, 212] on div "thechief@cartelco.co" at bounding box center [471, 210] width 131 height 10
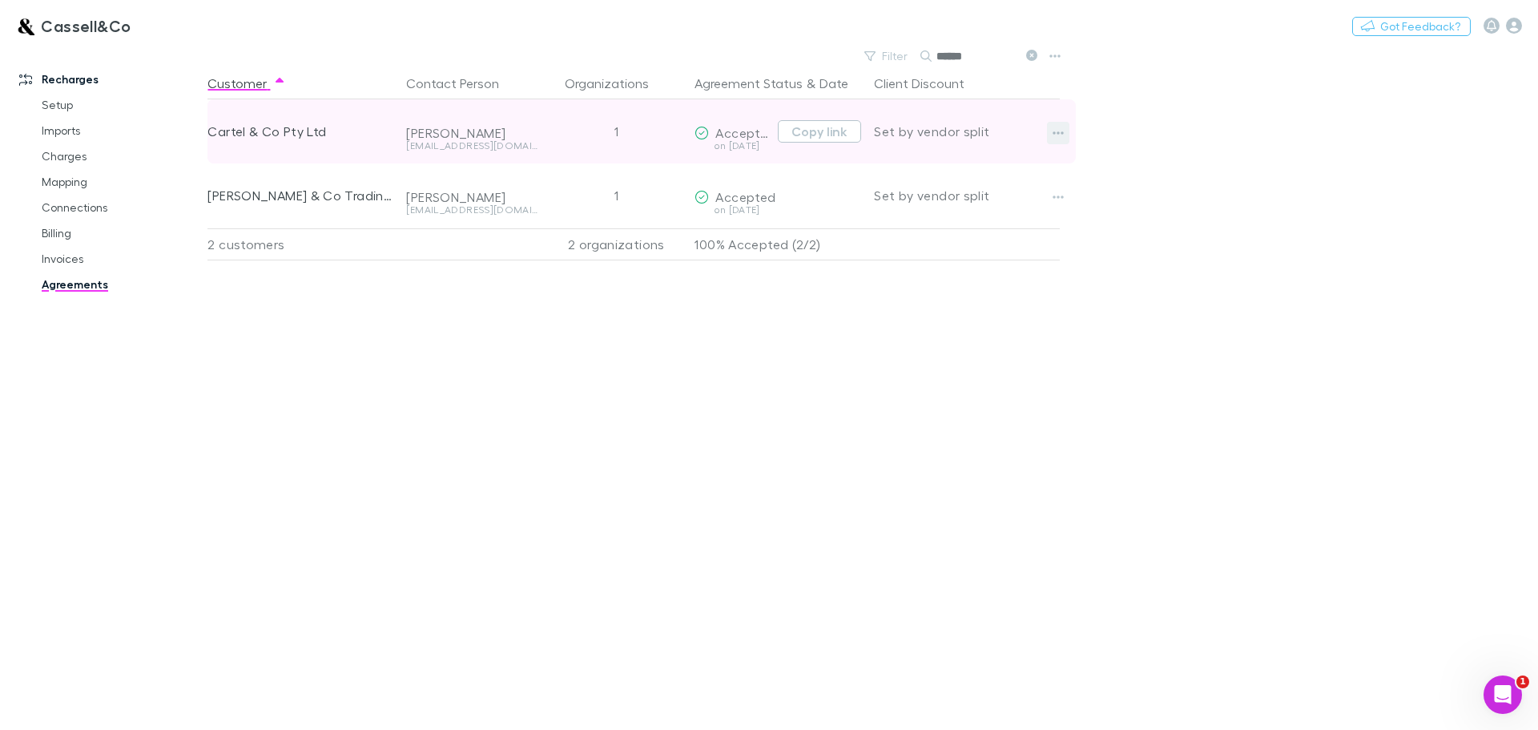
click at [1068, 130] on button "button" at bounding box center [1058, 133] width 22 height 22
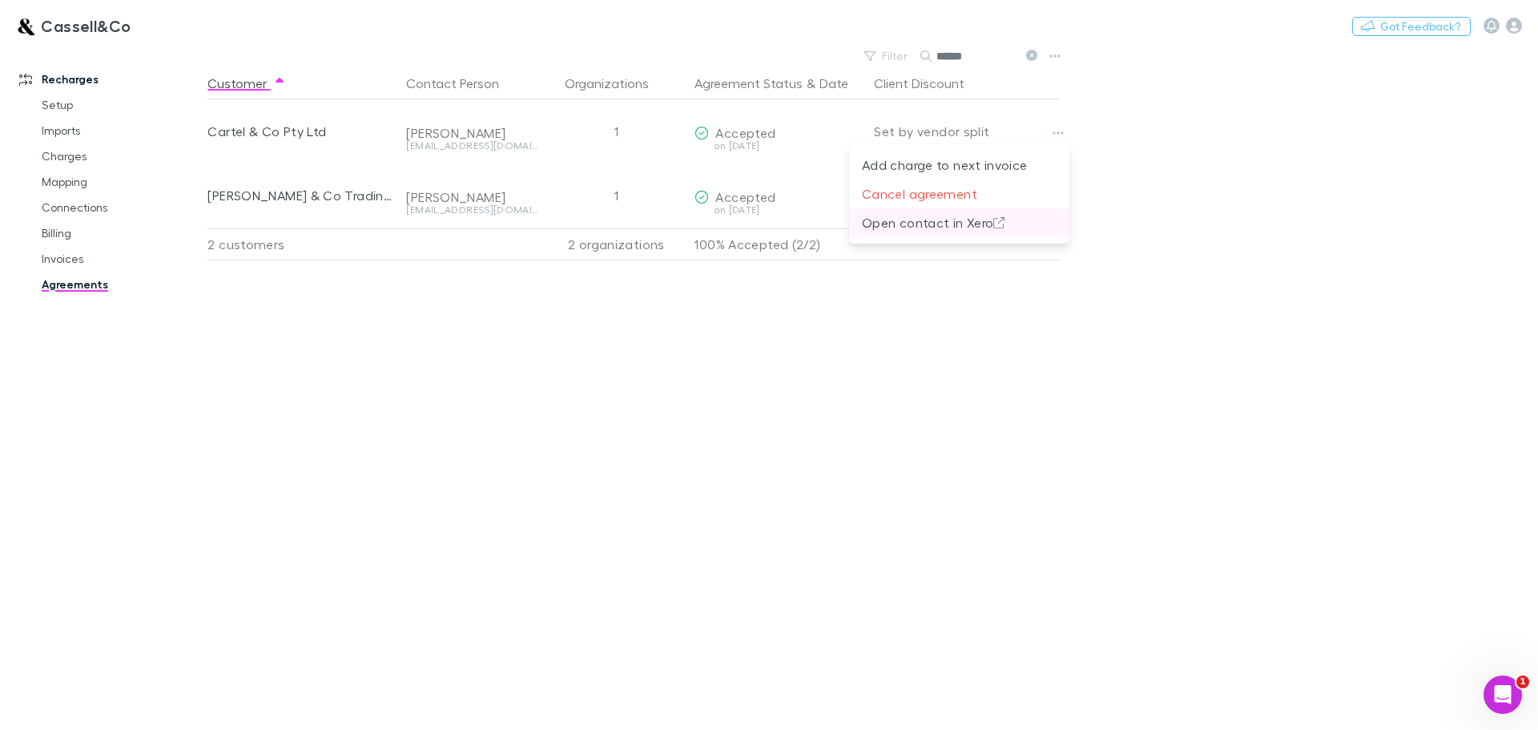
click at [967, 219] on p "Open contact in Xero" at bounding box center [959, 222] width 195 height 19
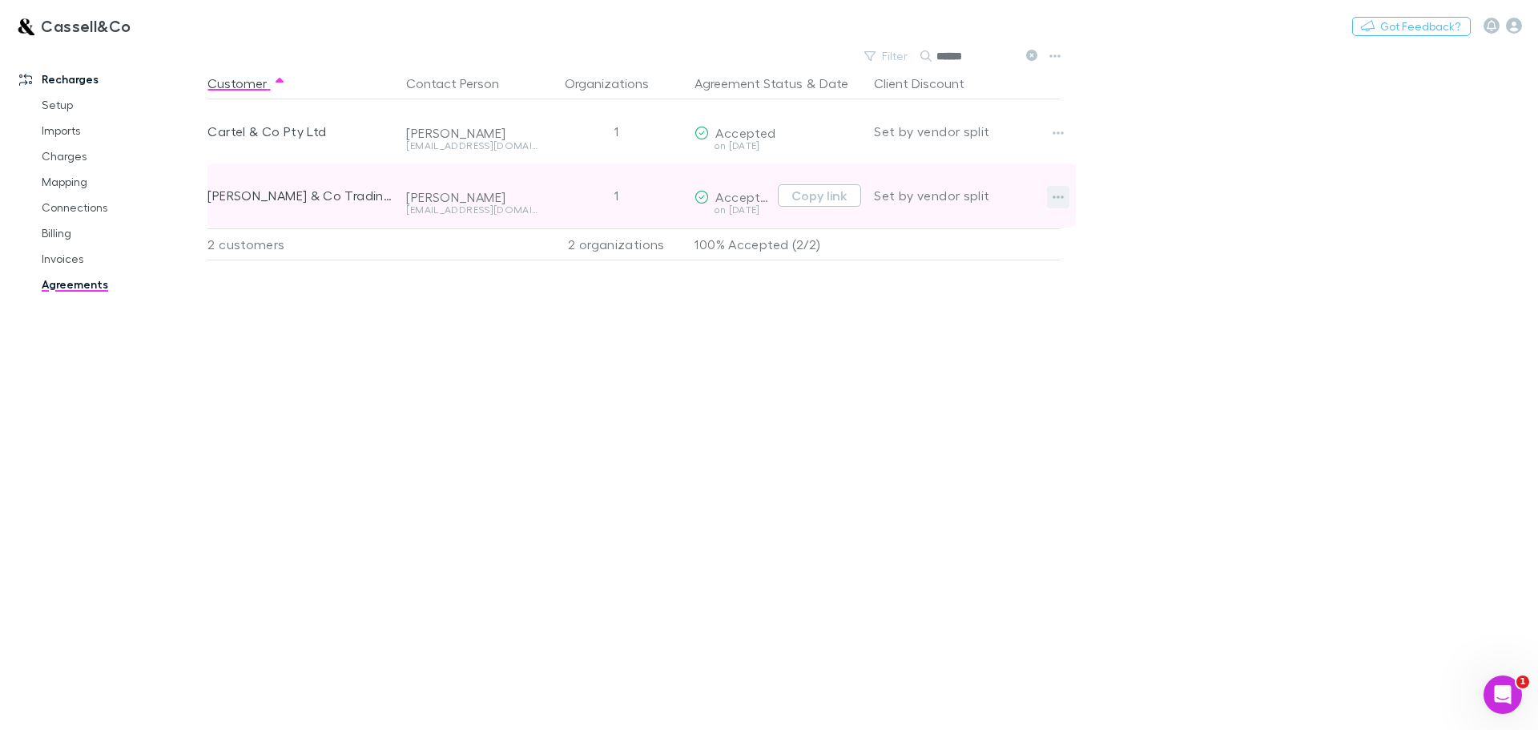
click at [1050, 203] on button "button" at bounding box center [1058, 197] width 22 height 22
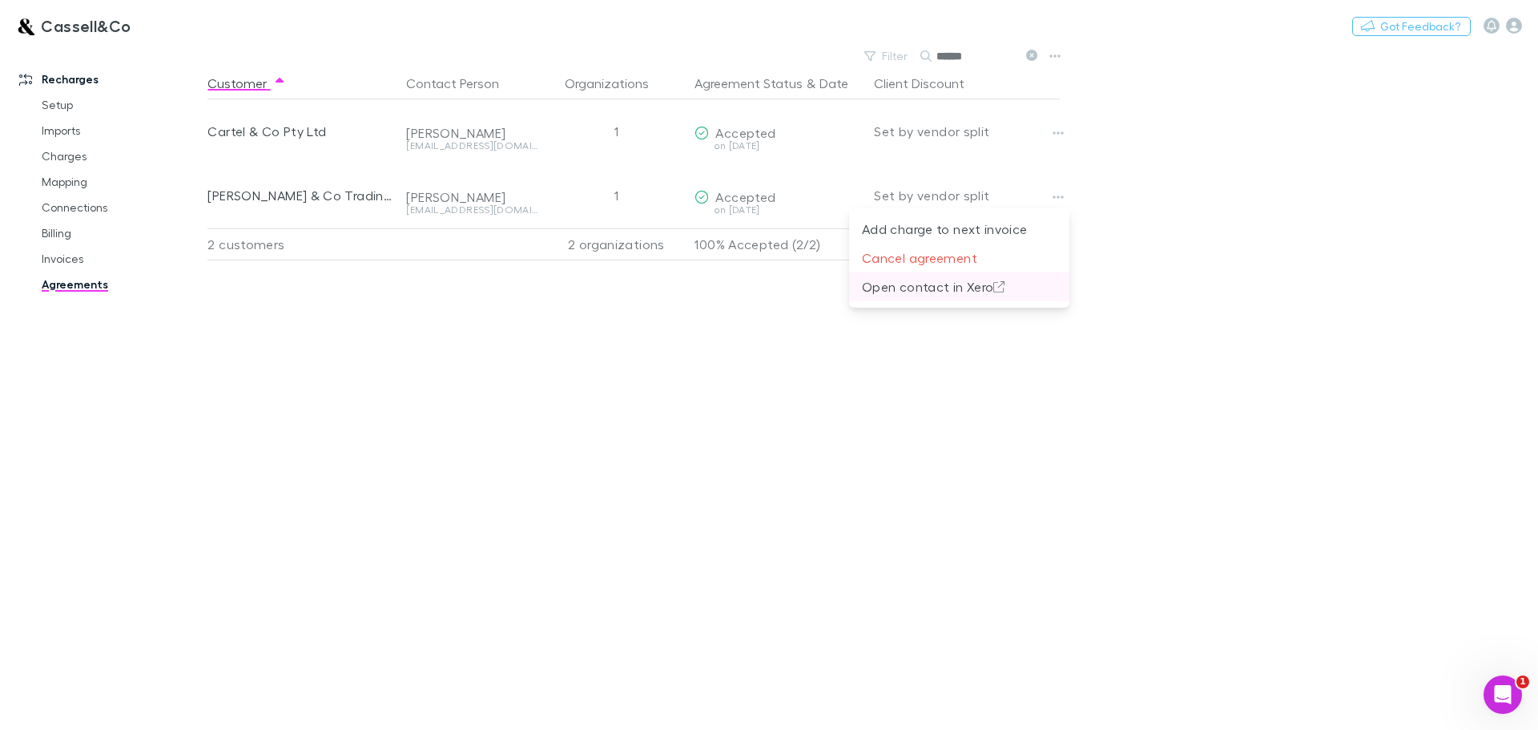
click at [927, 283] on p "Open contact in Xero" at bounding box center [959, 286] width 195 height 19
click at [61, 243] on link "Billing" at bounding box center [121, 233] width 191 height 26
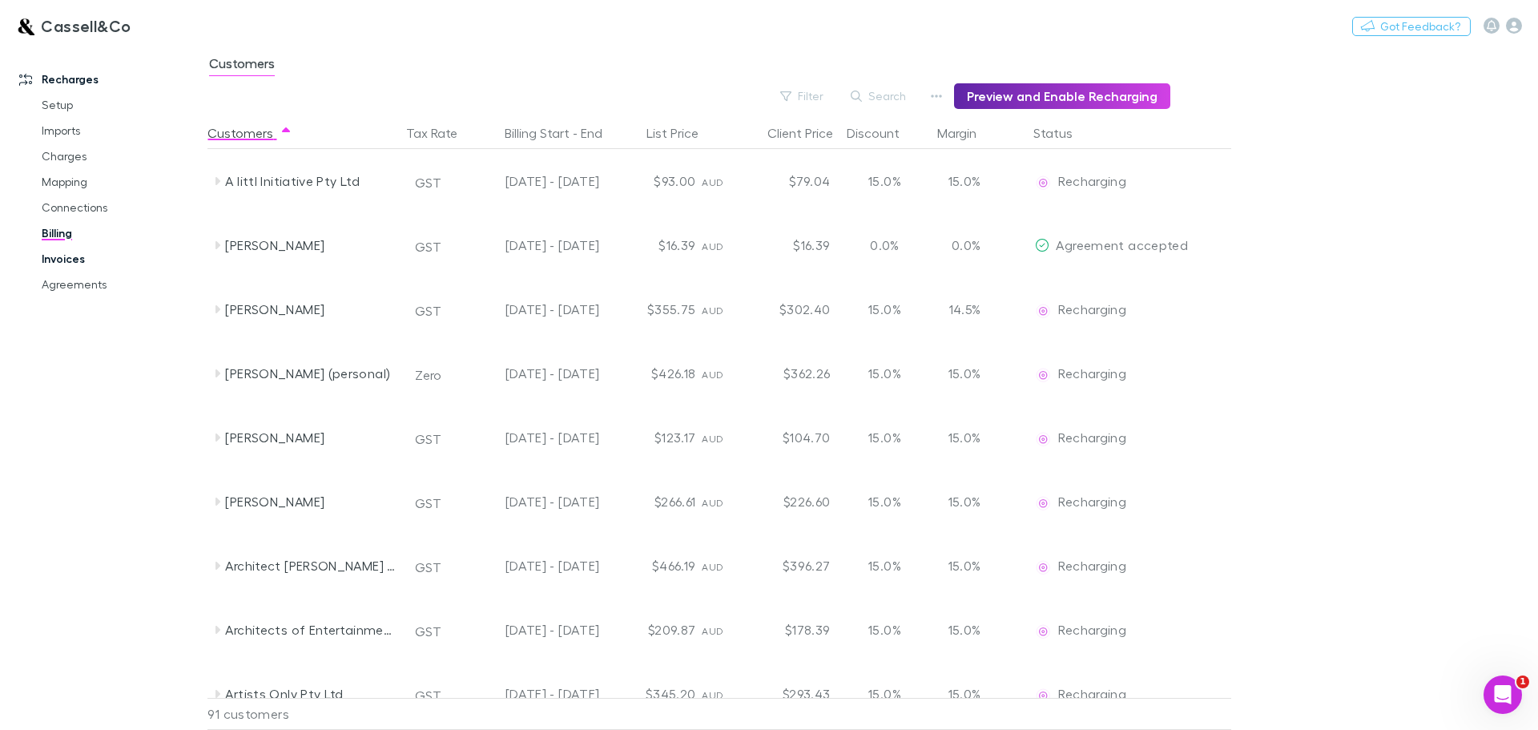
click at [63, 270] on link "Invoices" at bounding box center [121, 259] width 191 height 26
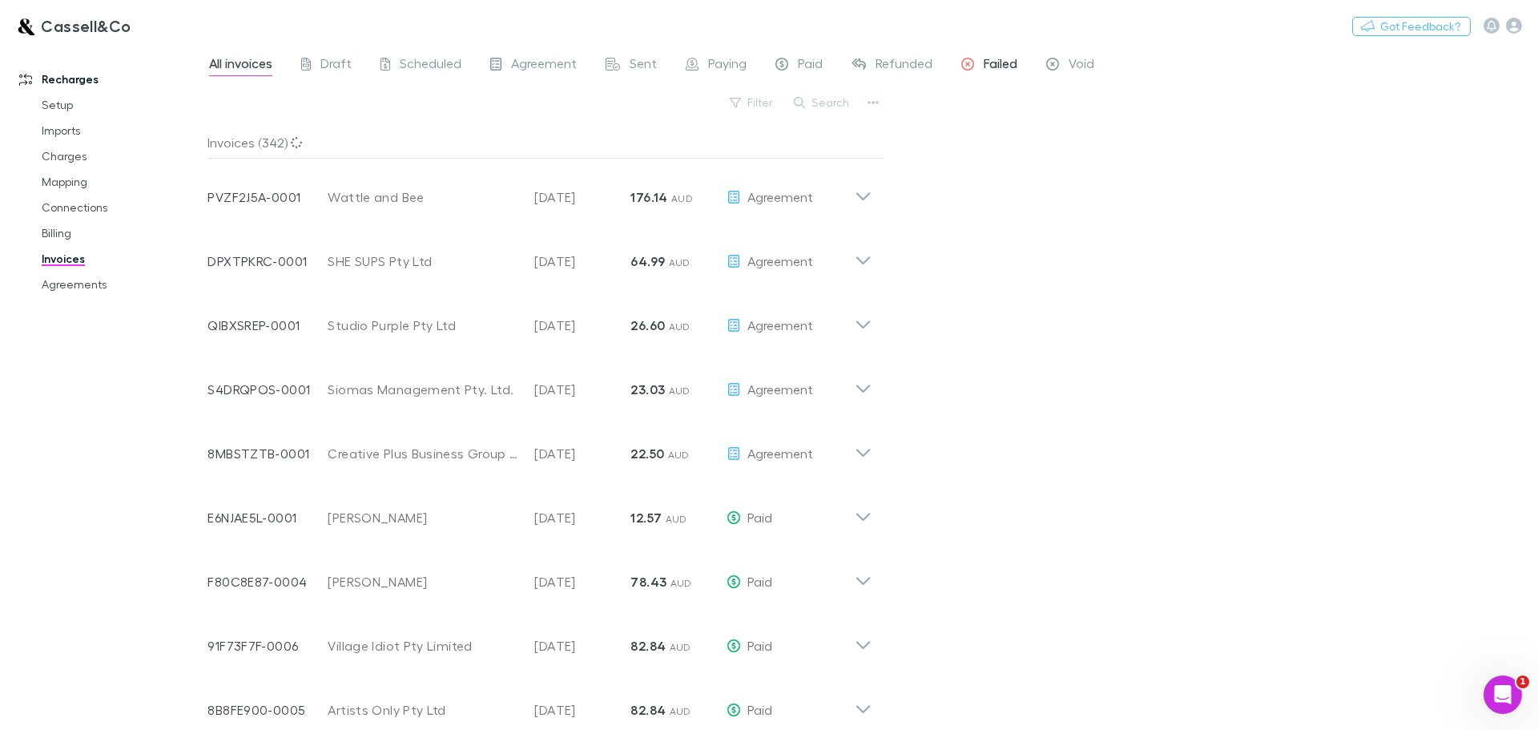
click at [983, 65] on span "Failed" at bounding box center [1000, 65] width 34 height 21
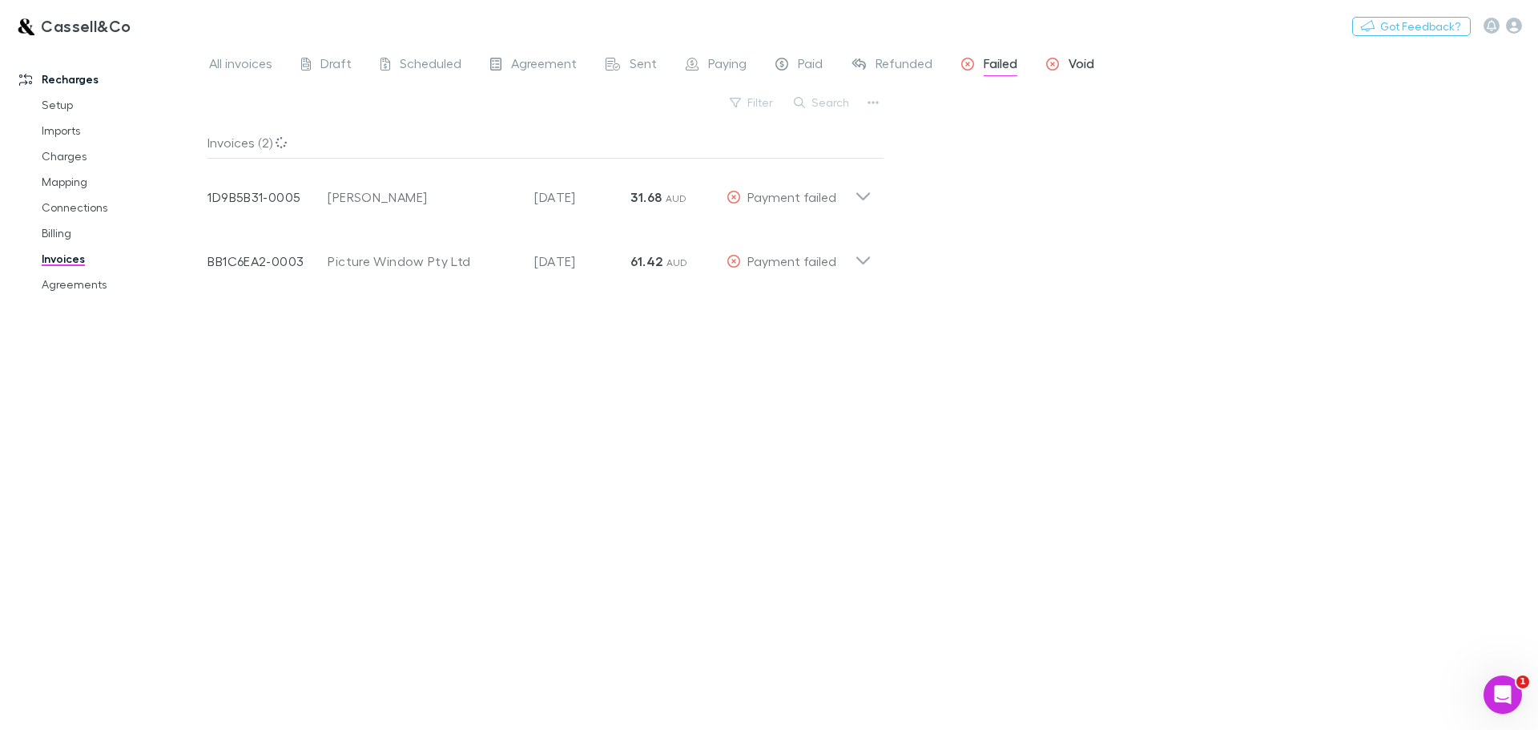
click at [1081, 64] on span "Void" at bounding box center [1081, 65] width 26 height 21
click at [629, 60] on span "Sent" at bounding box center [642, 65] width 27 height 21
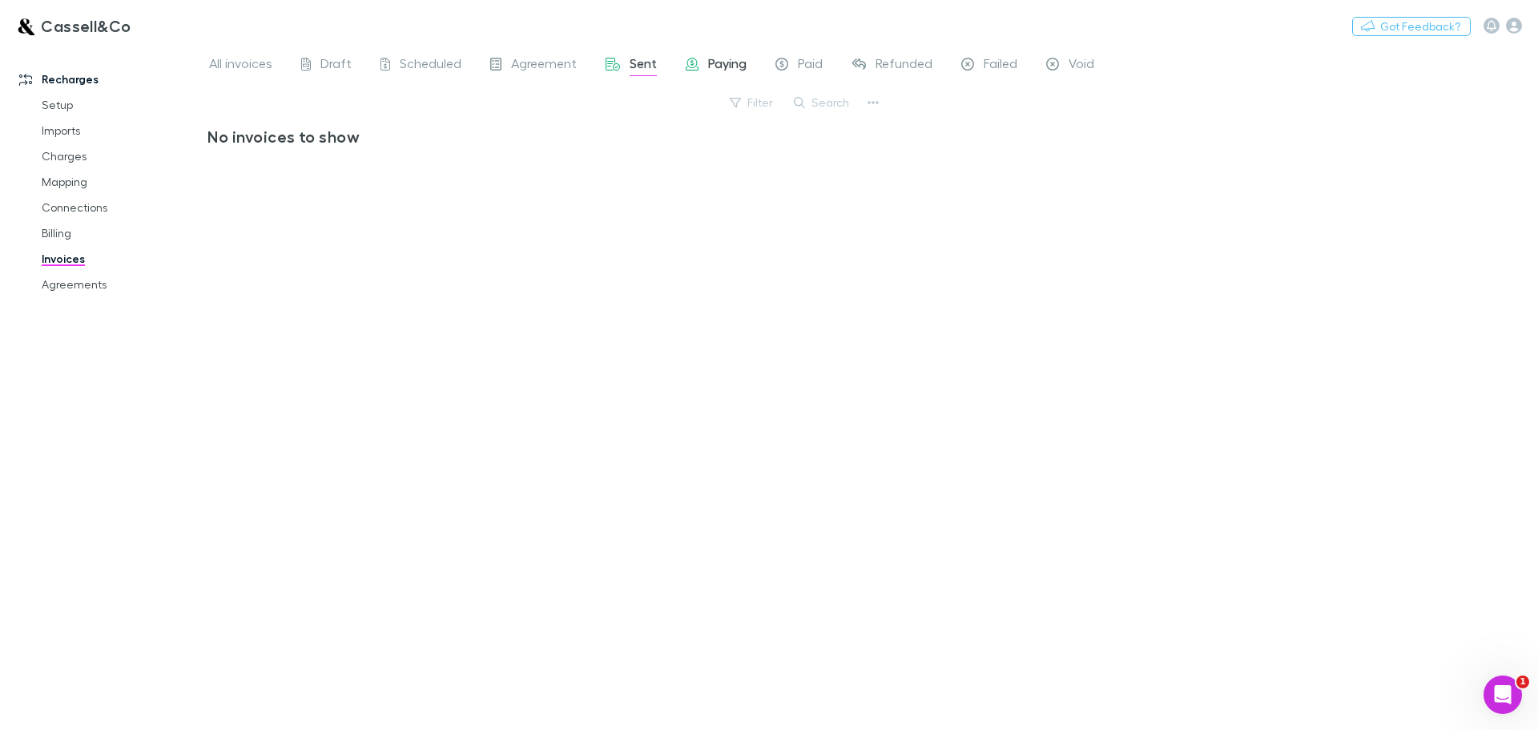
click at [710, 59] on span "Paying" at bounding box center [727, 65] width 38 height 21
click at [803, 58] on span "Paid" at bounding box center [810, 65] width 25 height 21
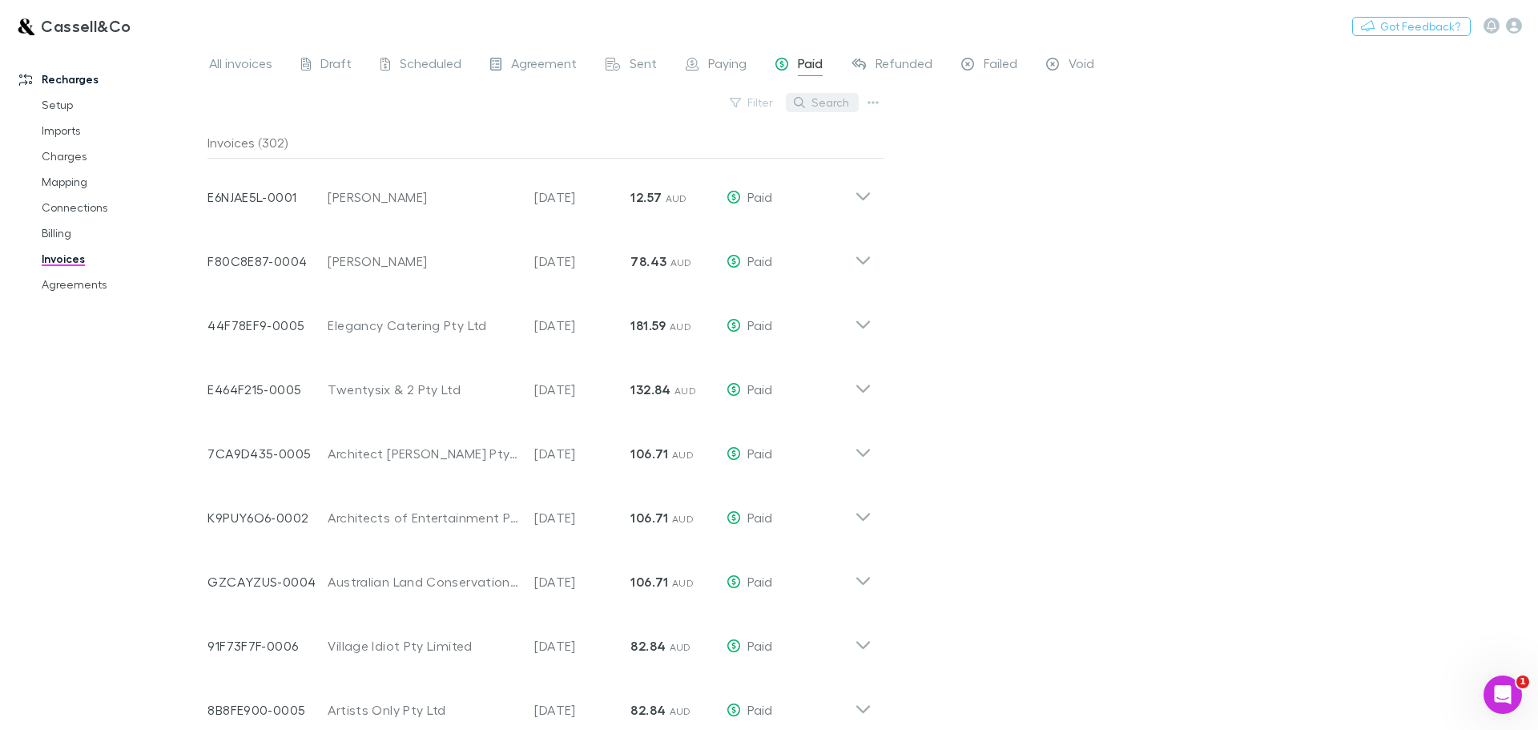
click at [828, 103] on button "Search" at bounding box center [822, 102] width 73 height 19
click at [846, 102] on button "Search" at bounding box center [822, 102] width 73 height 19
paste input "**********"
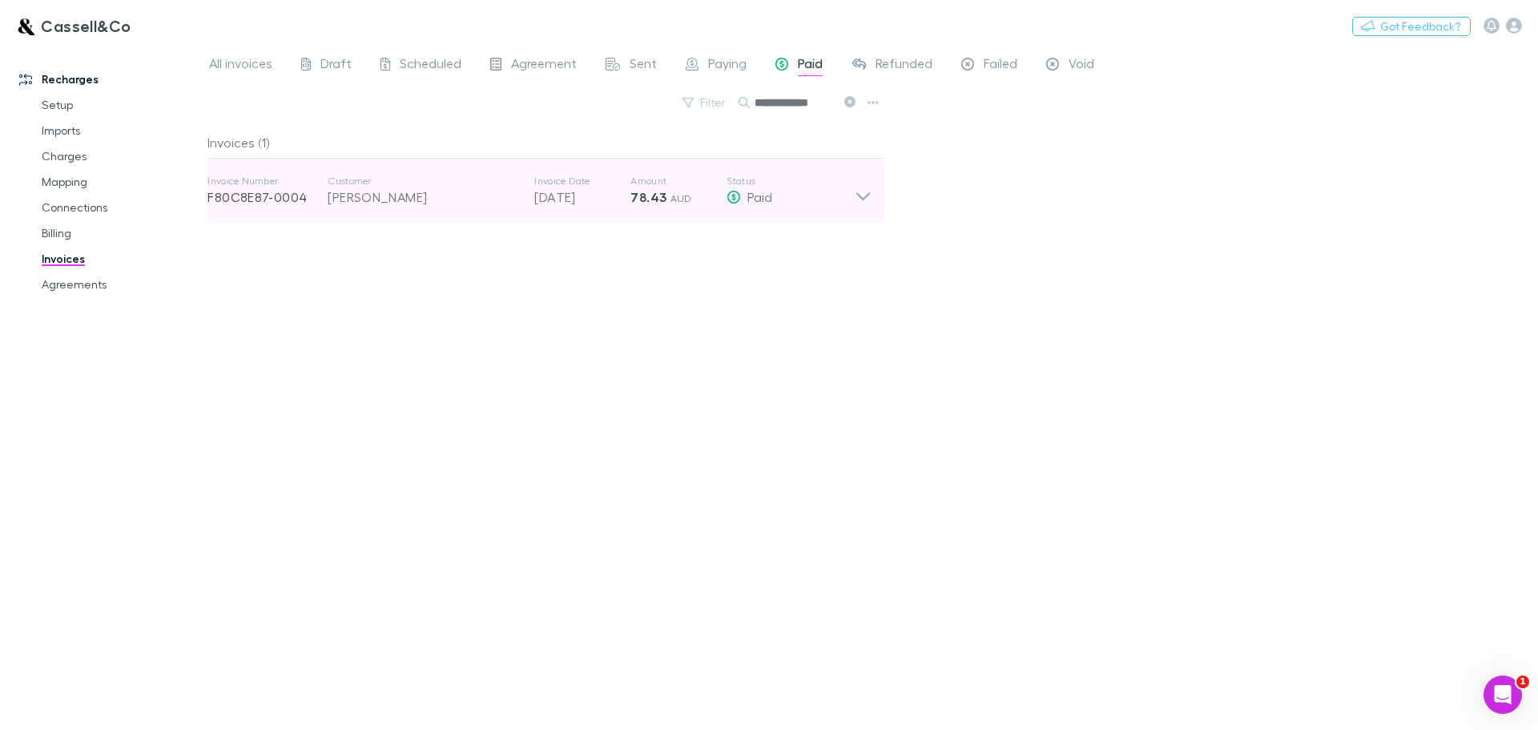
type input "**********"
click at [852, 191] on div "Paid" at bounding box center [790, 196] width 128 height 19
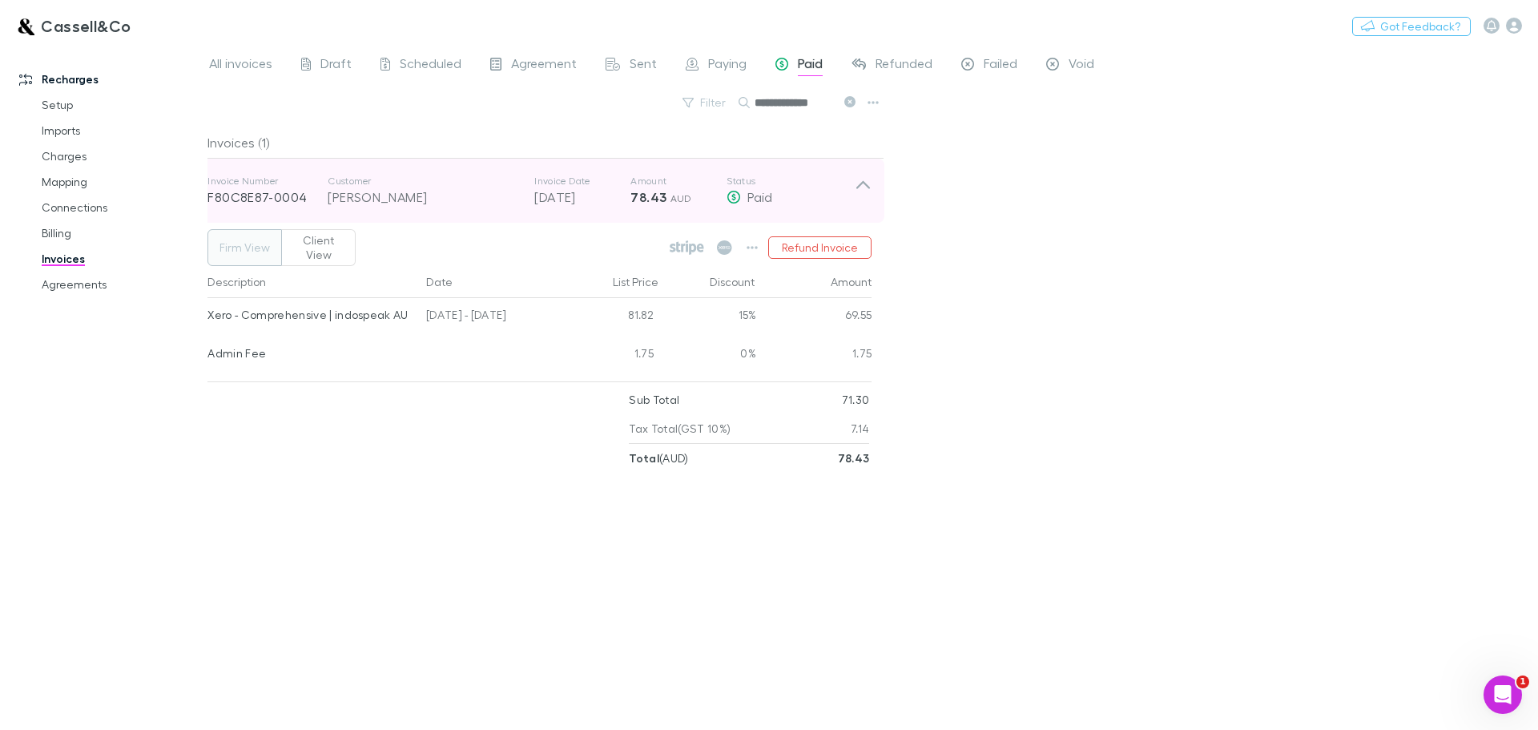
click at [858, 192] on icon at bounding box center [863, 191] width 17 height 32
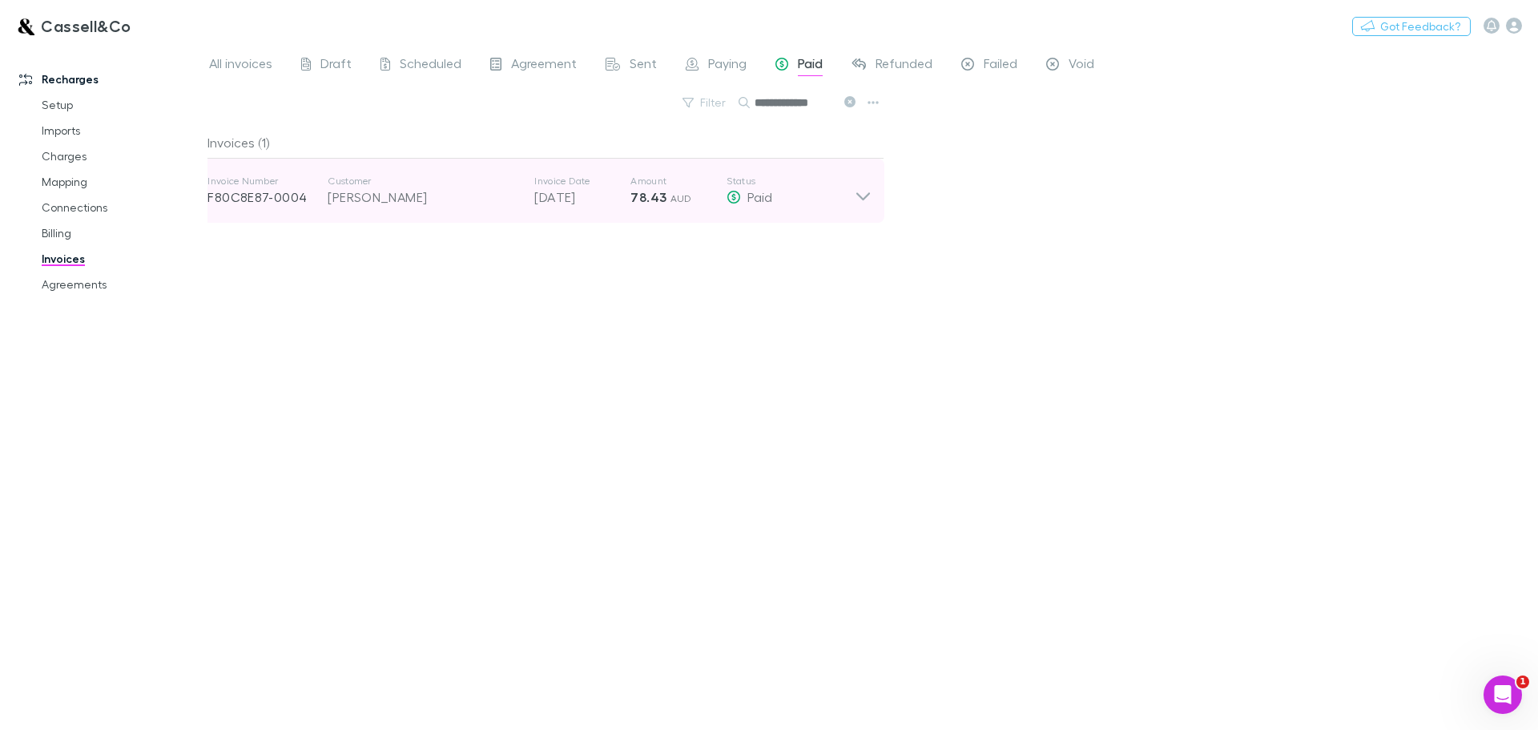
click at [858, 192] on icon at bounding box center [863, 191] width 17 height 32
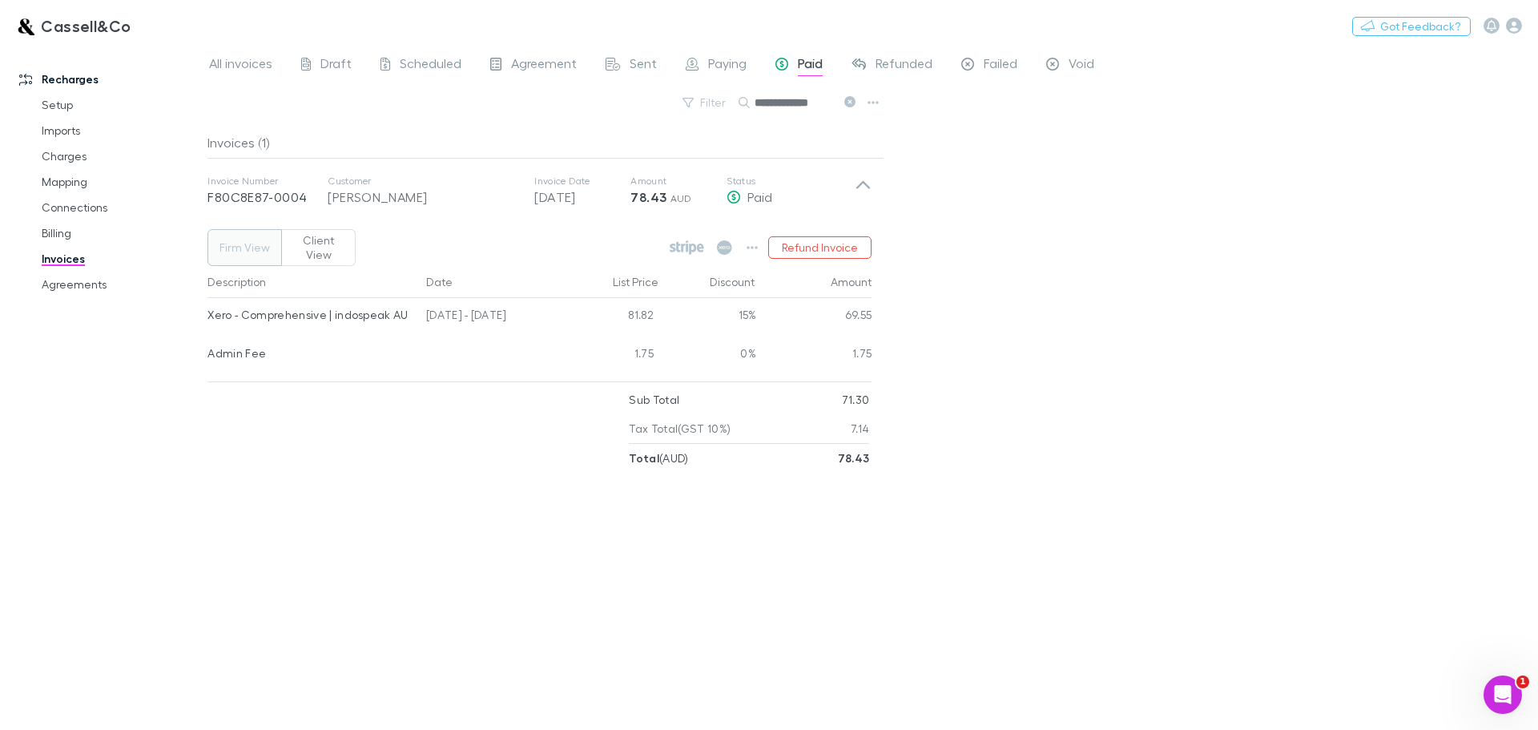
click at [1137, 234] on div "**********" at bounding box center [872, 387] width 1330 height 685
click at [726, 240] on icon at bounding box center [724, 247] width 15 height 14
click at [812, 104] on input "**********" at bounding box center [794, 102] width 80 height 22
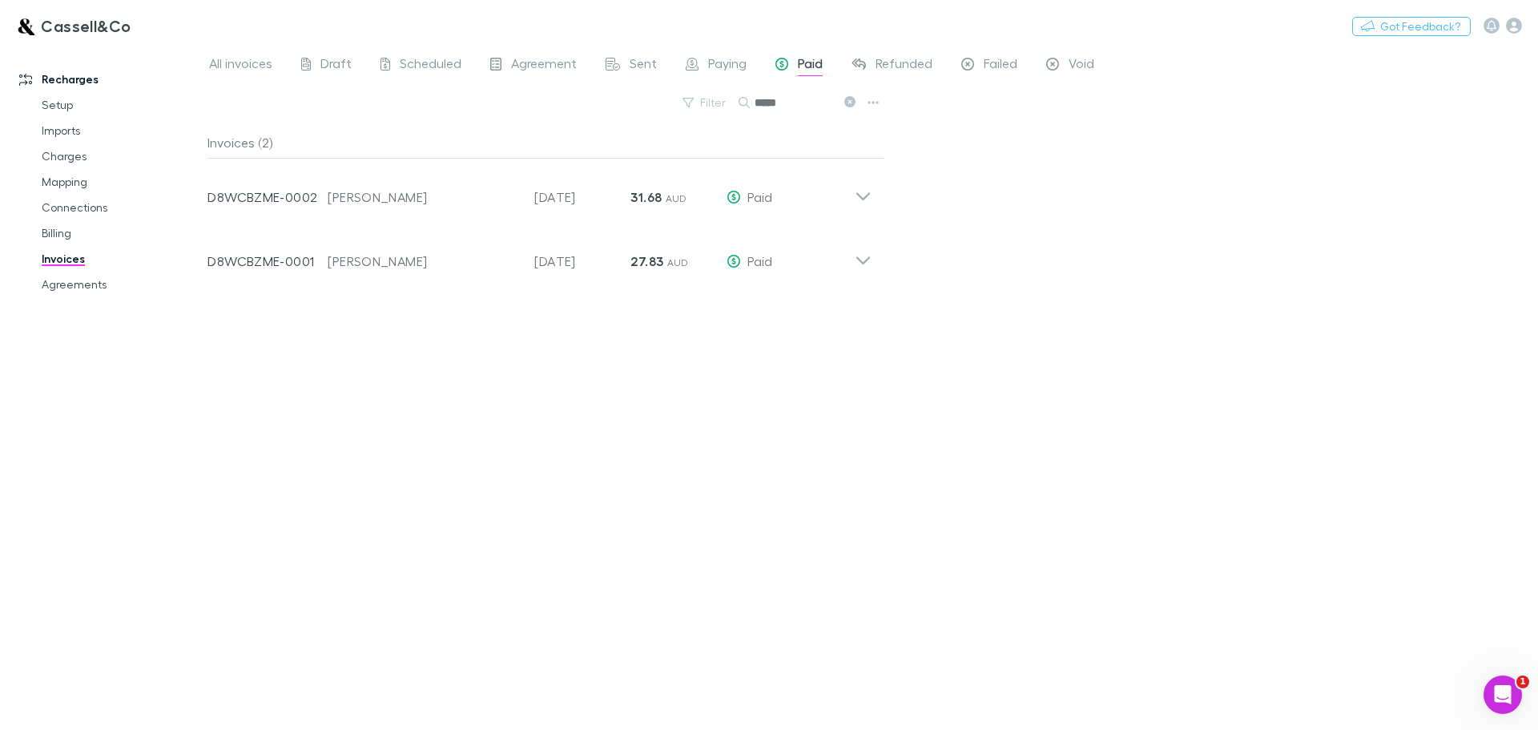
type input "******"
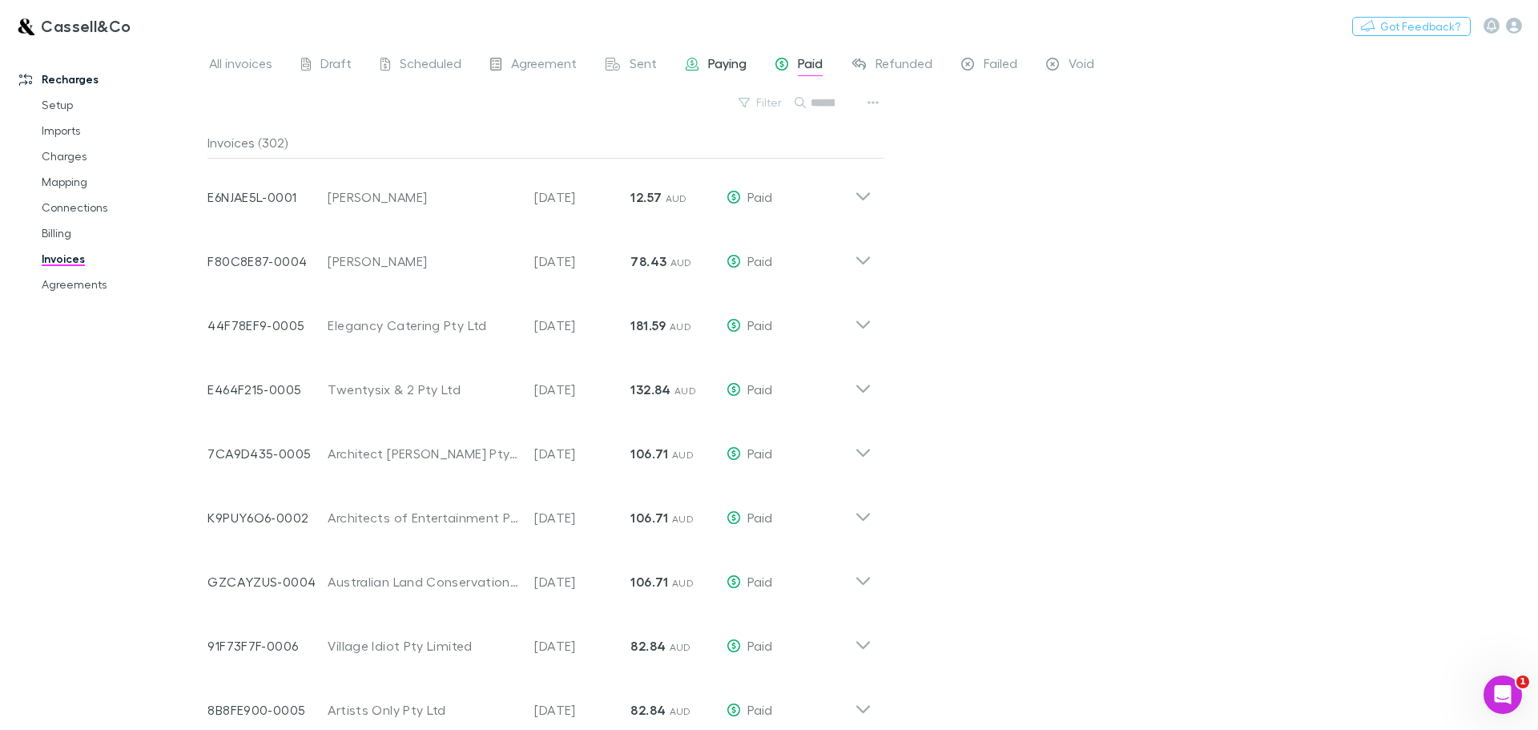
click at [730, 61] on span "Paying" at bounding box center [727, 65] width 38 height 21
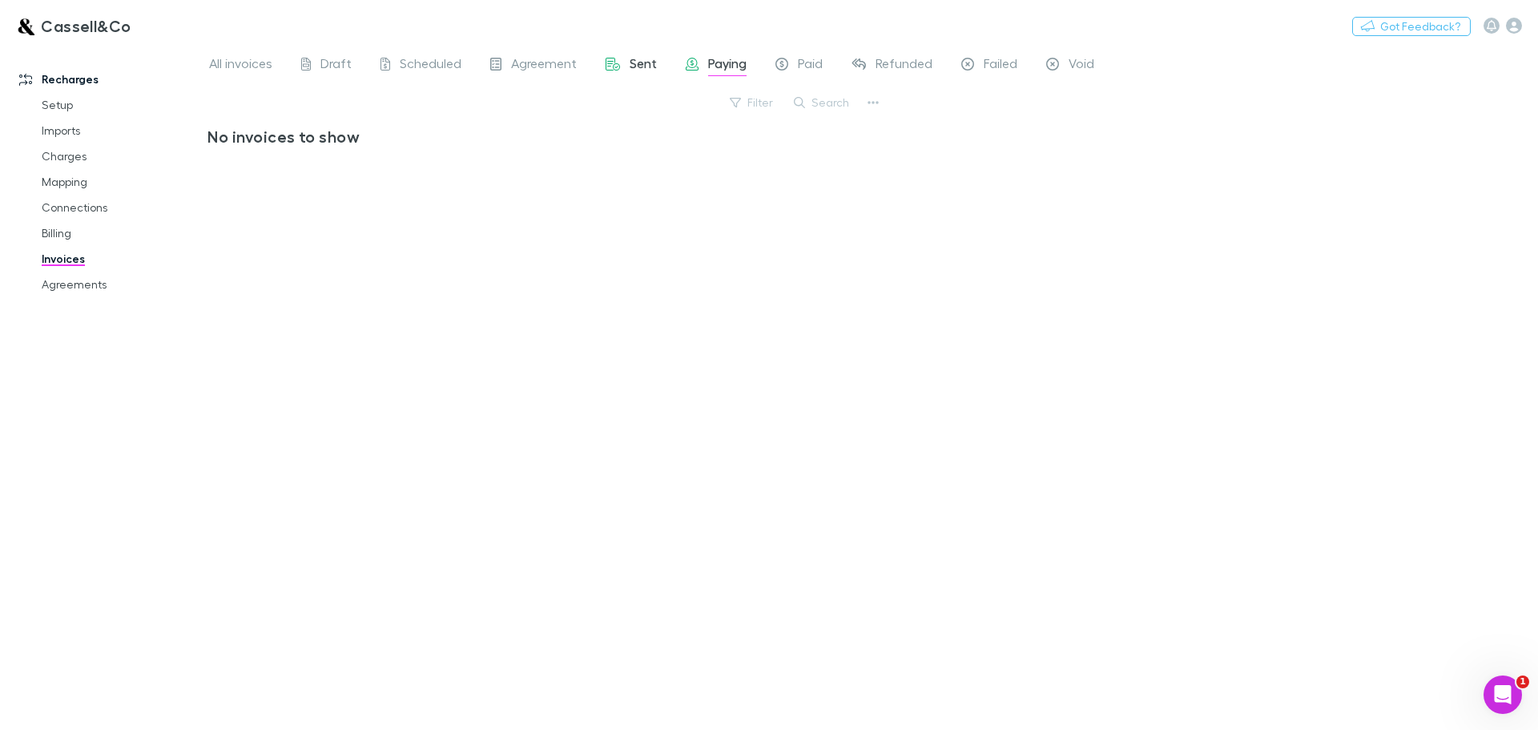
click at [629, 61] on span "Sent" at bounding box center [642, 65] width 27 height 21
click at [519, 61] on span "Agreement" at bounding box center [544, 65] width 66 height 21
click at [429, 61] on span "Scheduled" at bounding box center [431, 65] width 62 height 21
click at [325, 61] on span "Draft" at bounding box center [335, 65] width 31 height 21
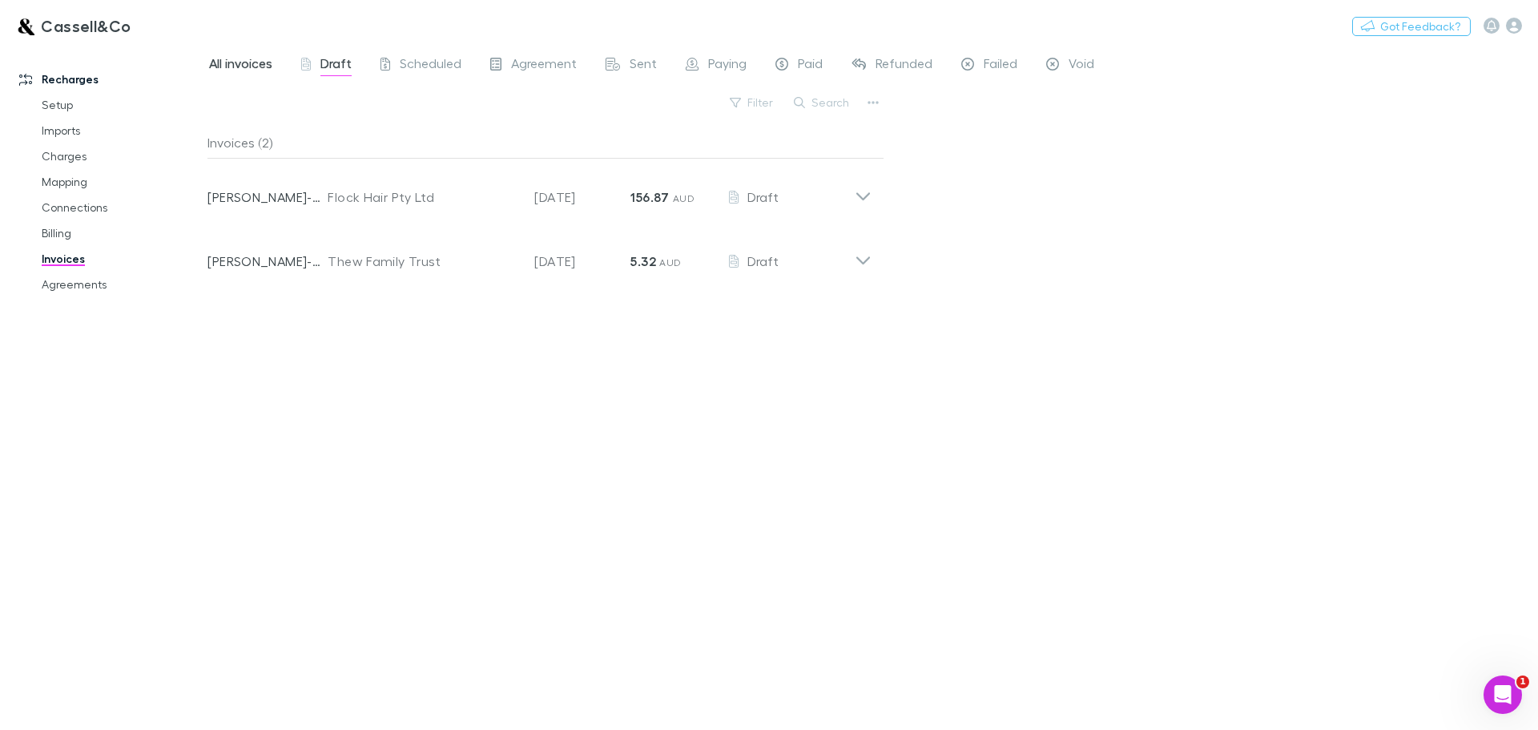
click at [242, 70] on span "All invoices" at bounding box center [240, 65] width 63 height 21
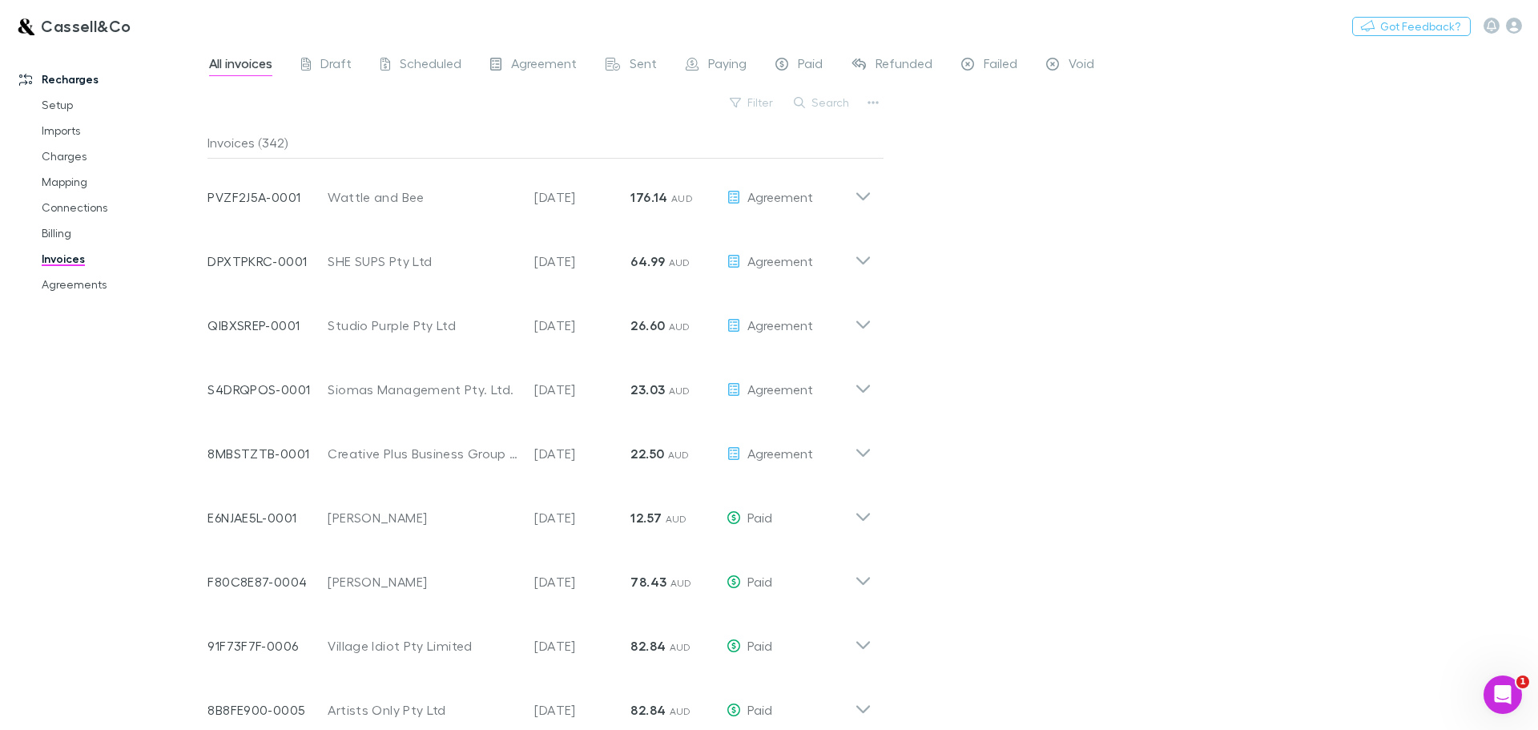
click at [1062, 257] on div "All invoices Draft Scheduled Agreement Sent Paying Paid Refunded Failed Void Fi…" at bounding box center [872, 387] width 1330 height 685
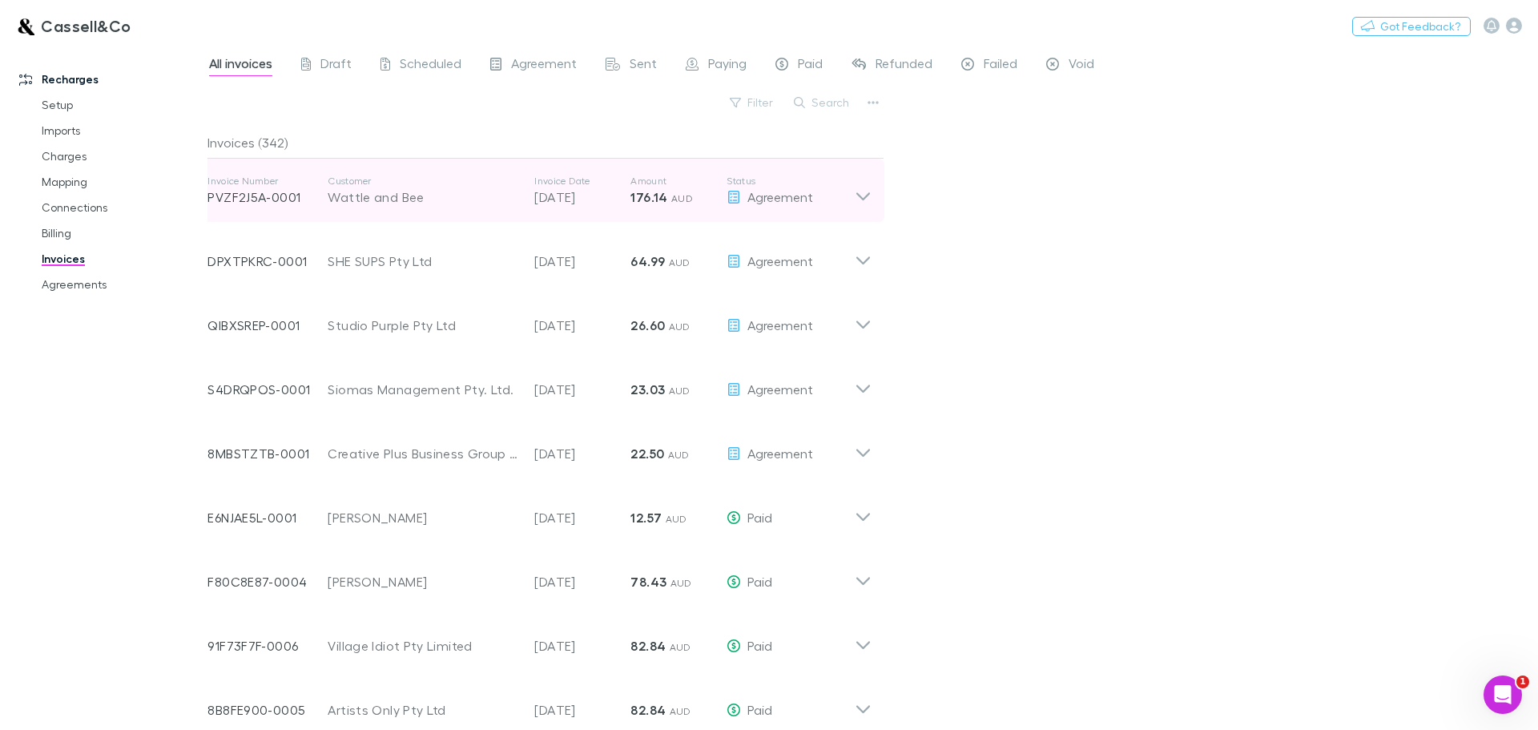
click at [862, 192] on icon at bounding box center [863, 191] width 17 height 32
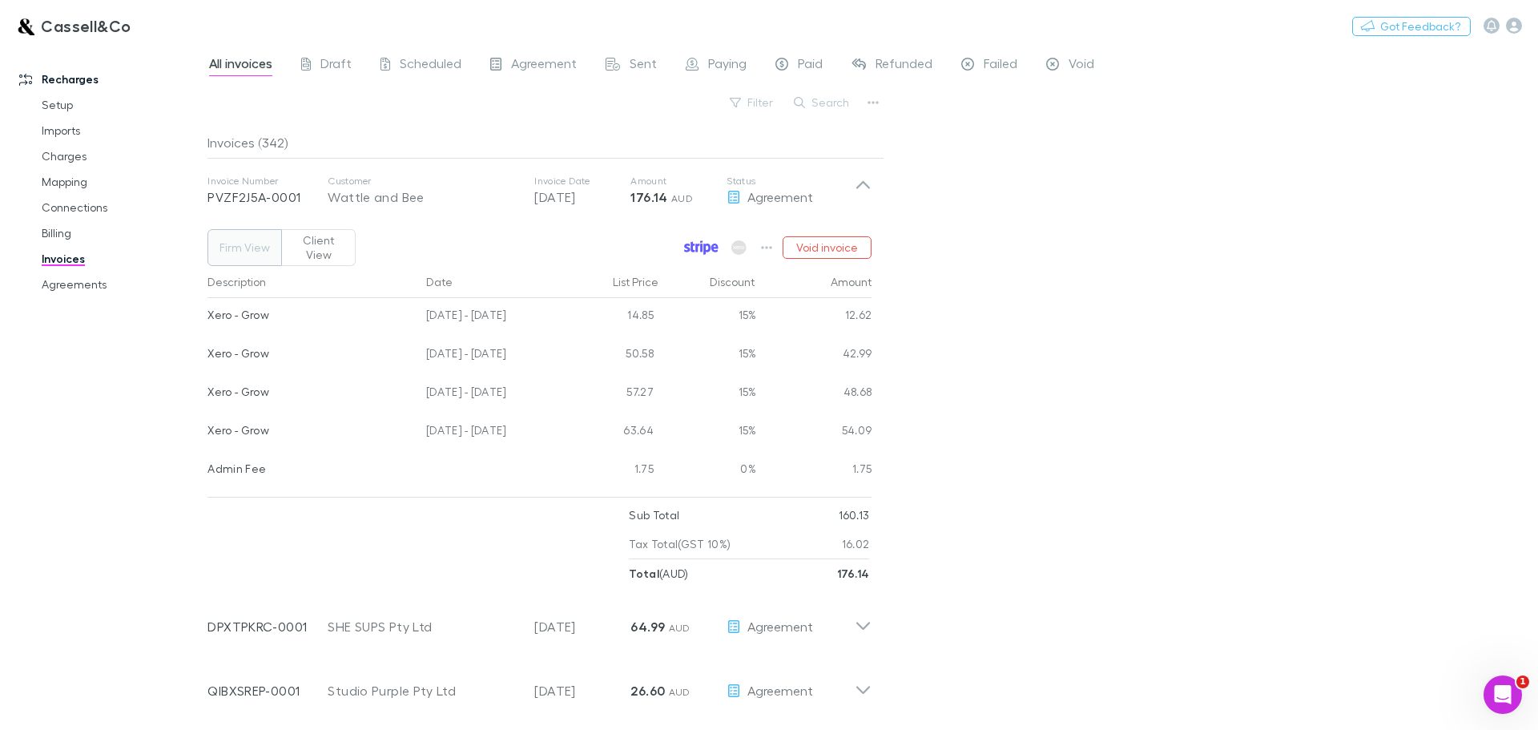
click at [693, 242] on icon at bounding box center [693, 247] width 4 height 10
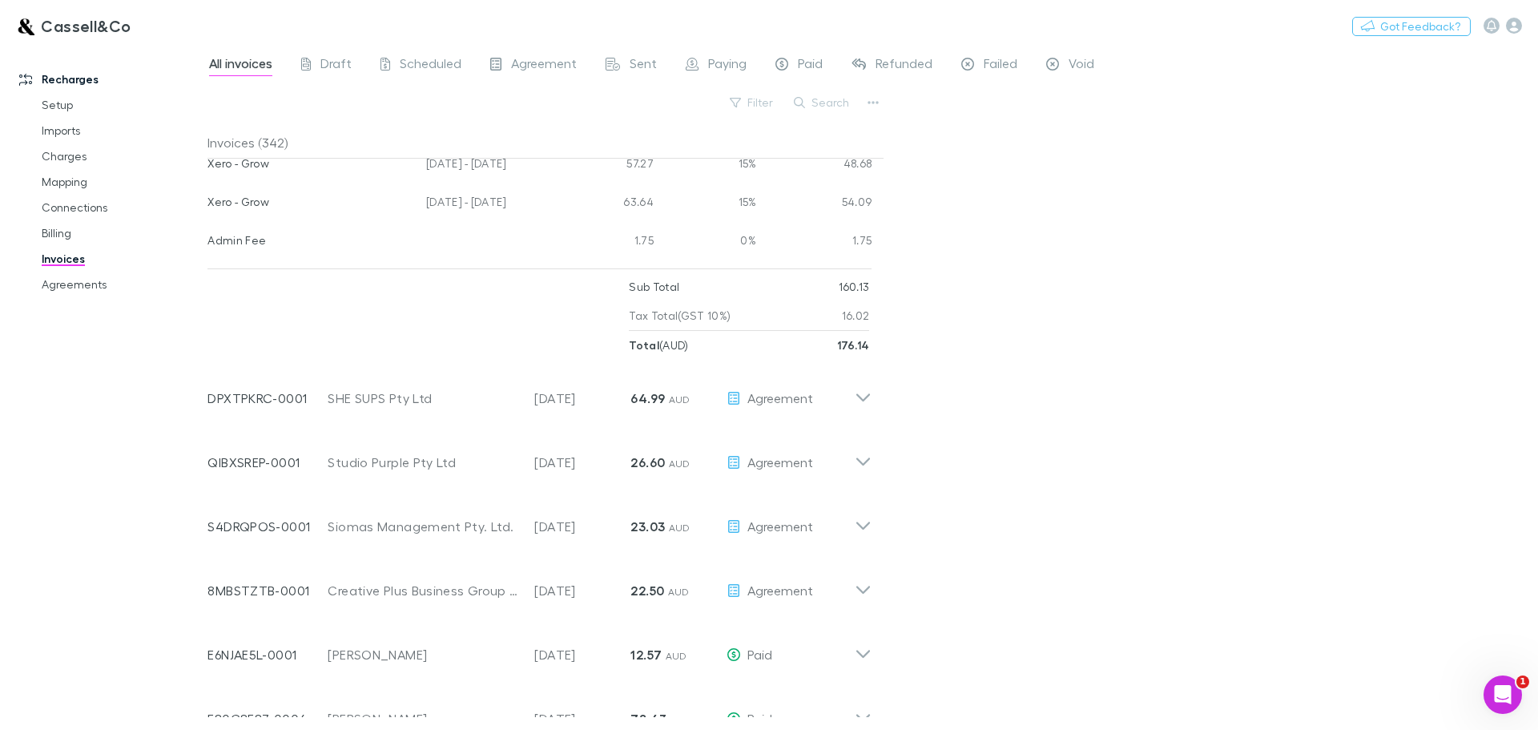
scroll to position [240, 0]
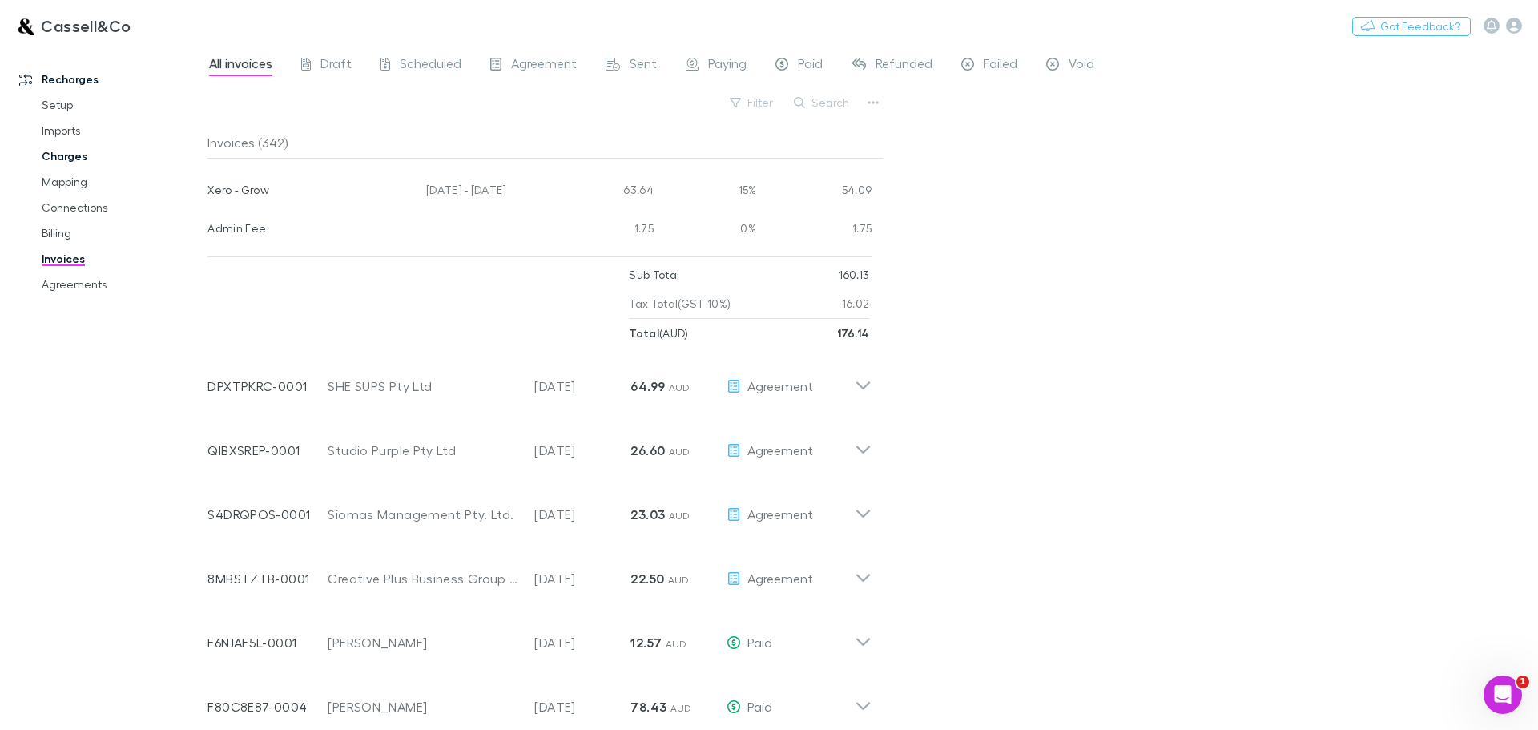
click at [74, 151] on link "Charges" at bounding box center [121, 156] width 191 height 26
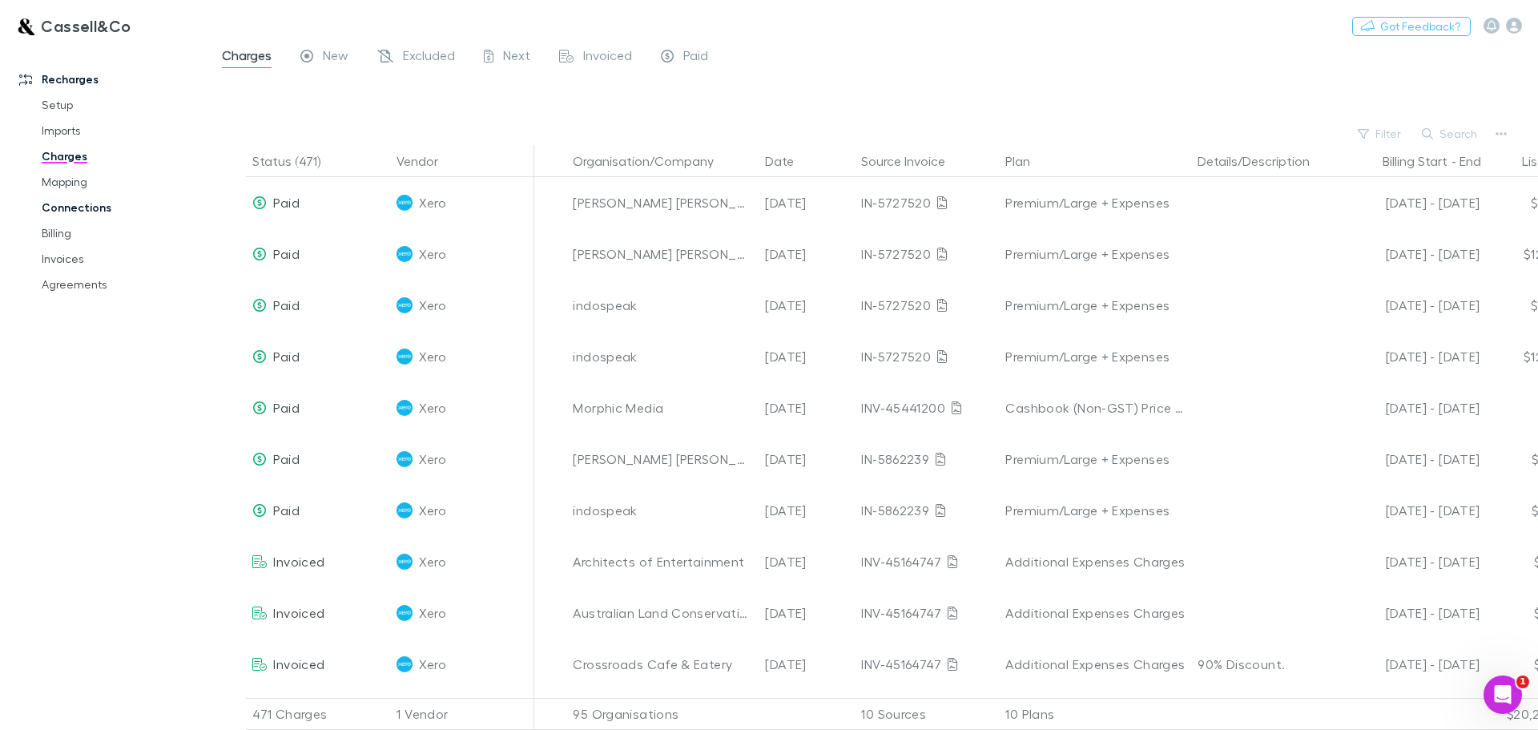
click at [73, 203] on link "Connections" at bounding box center [121, 208] width 191 height 26
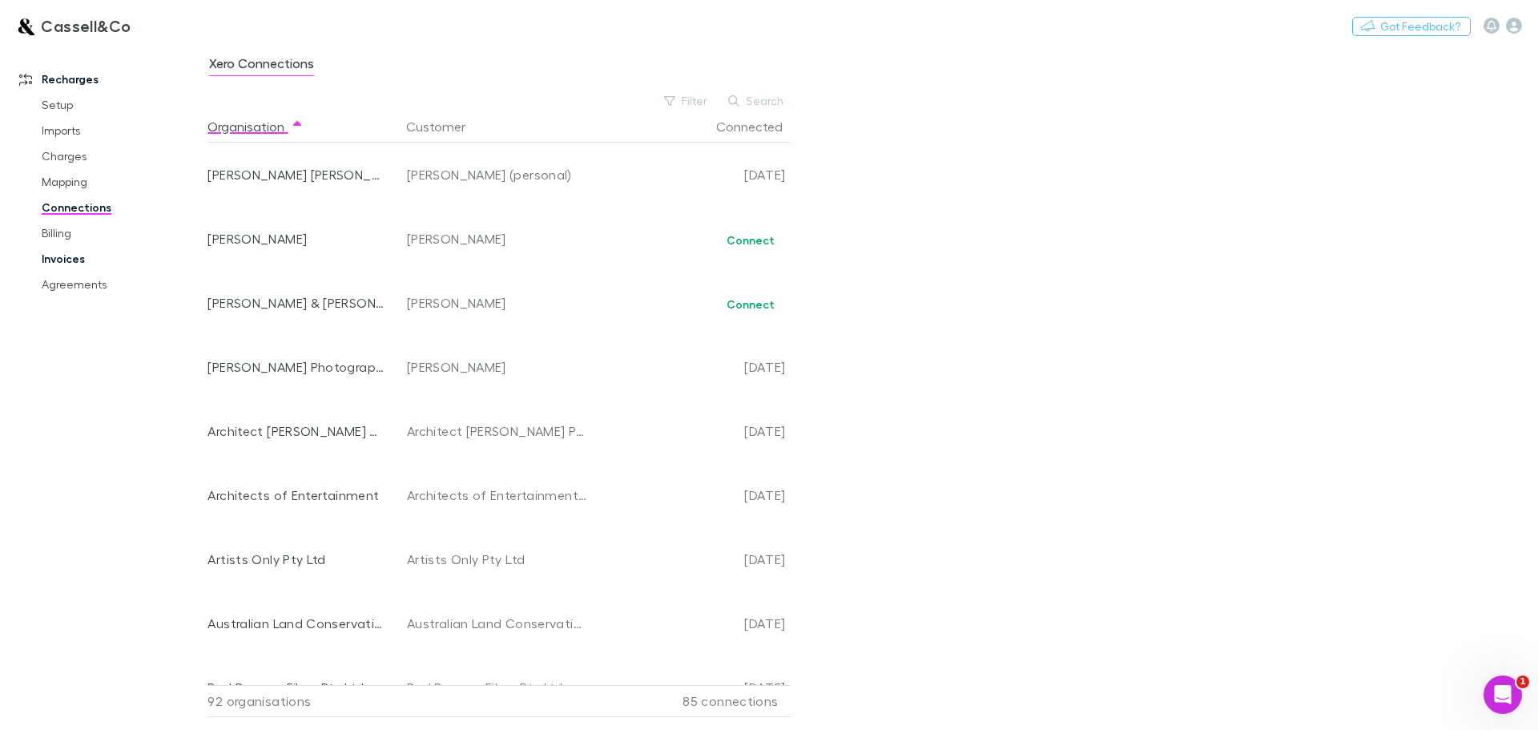
click at [50, 253] on link "Invoices" at bounding box center [121, 259] width 191 height 26
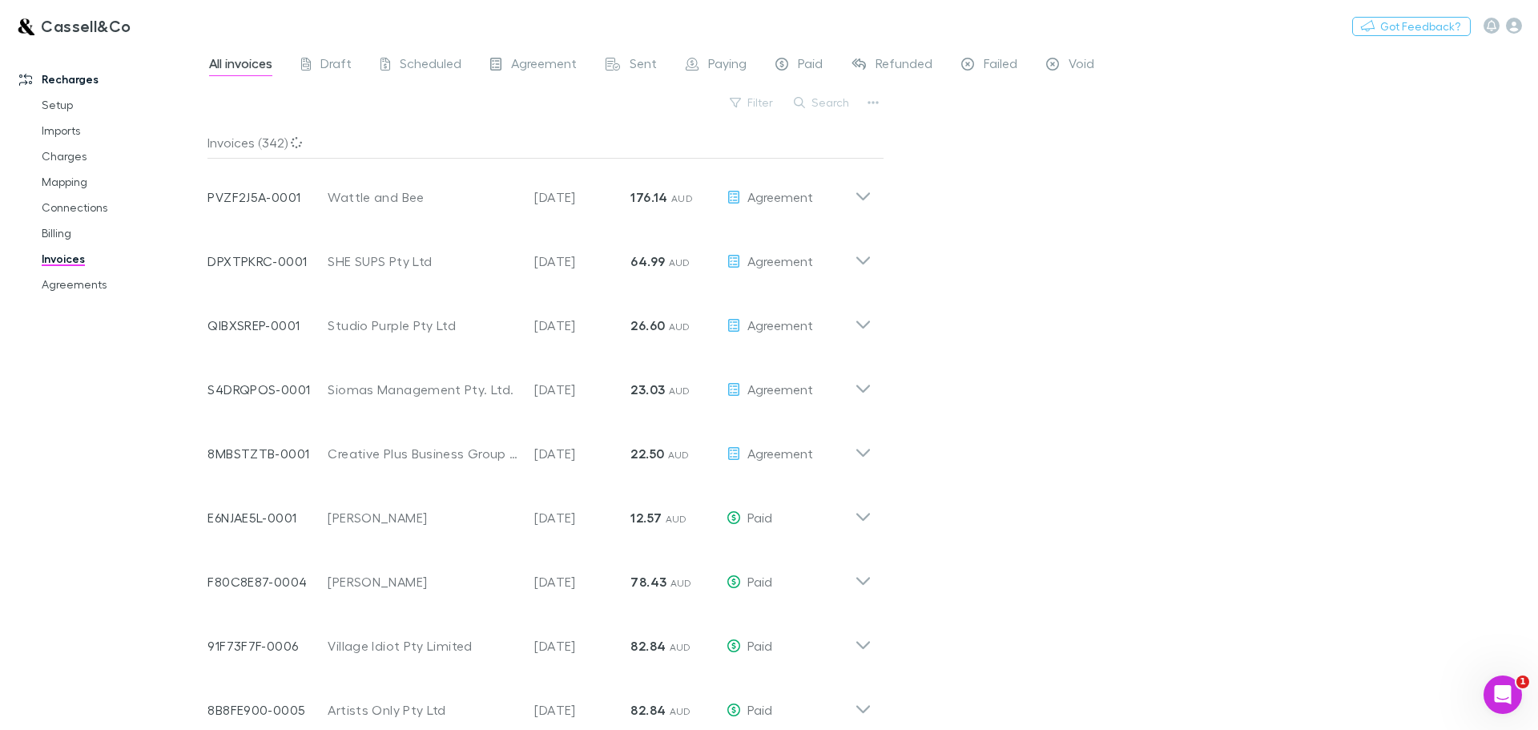
click at [54, 283] on link "Agreements" at bounding box center [121, 284] width 191 height 26
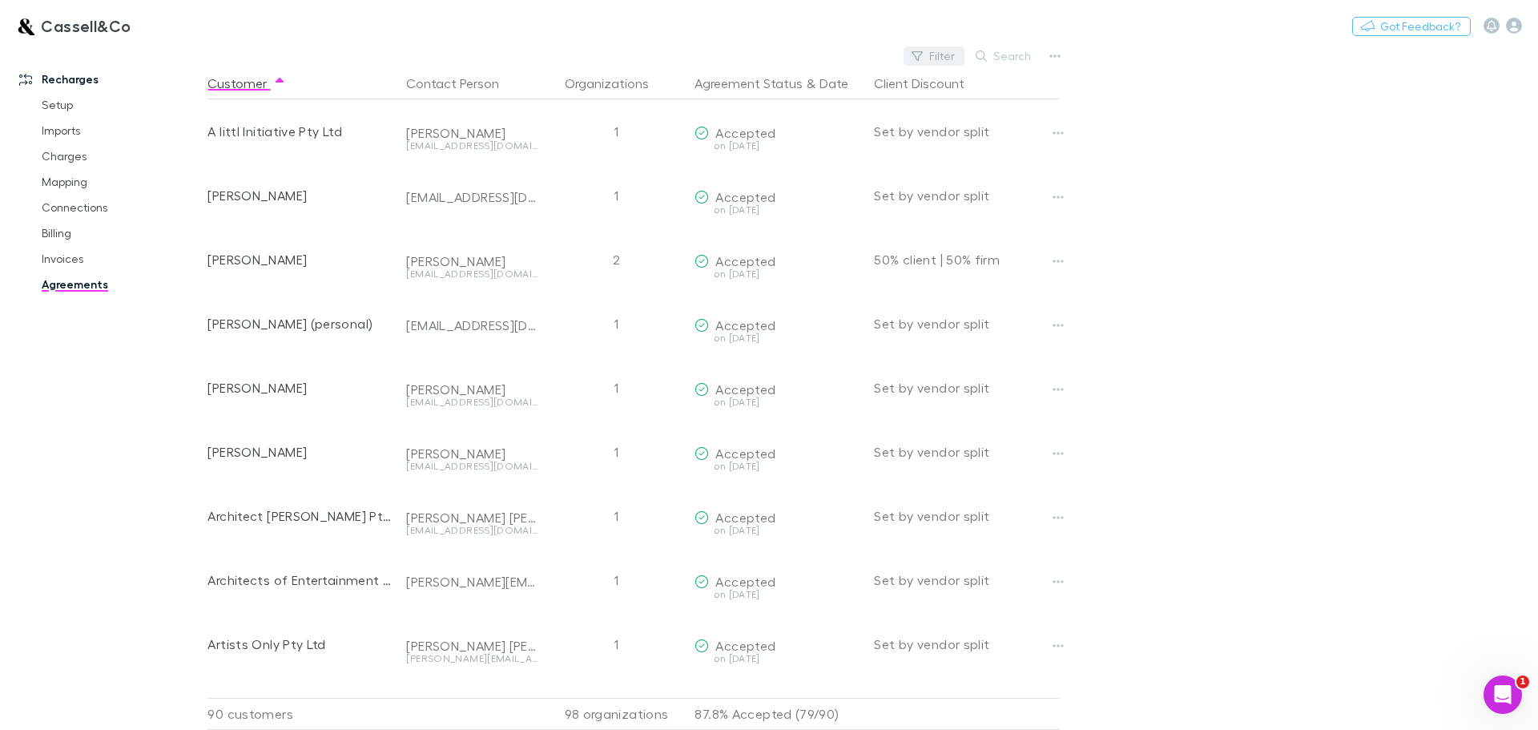
click at [928, 50] on button "Filter" at bounding box center [933, 55] width 61 height 19
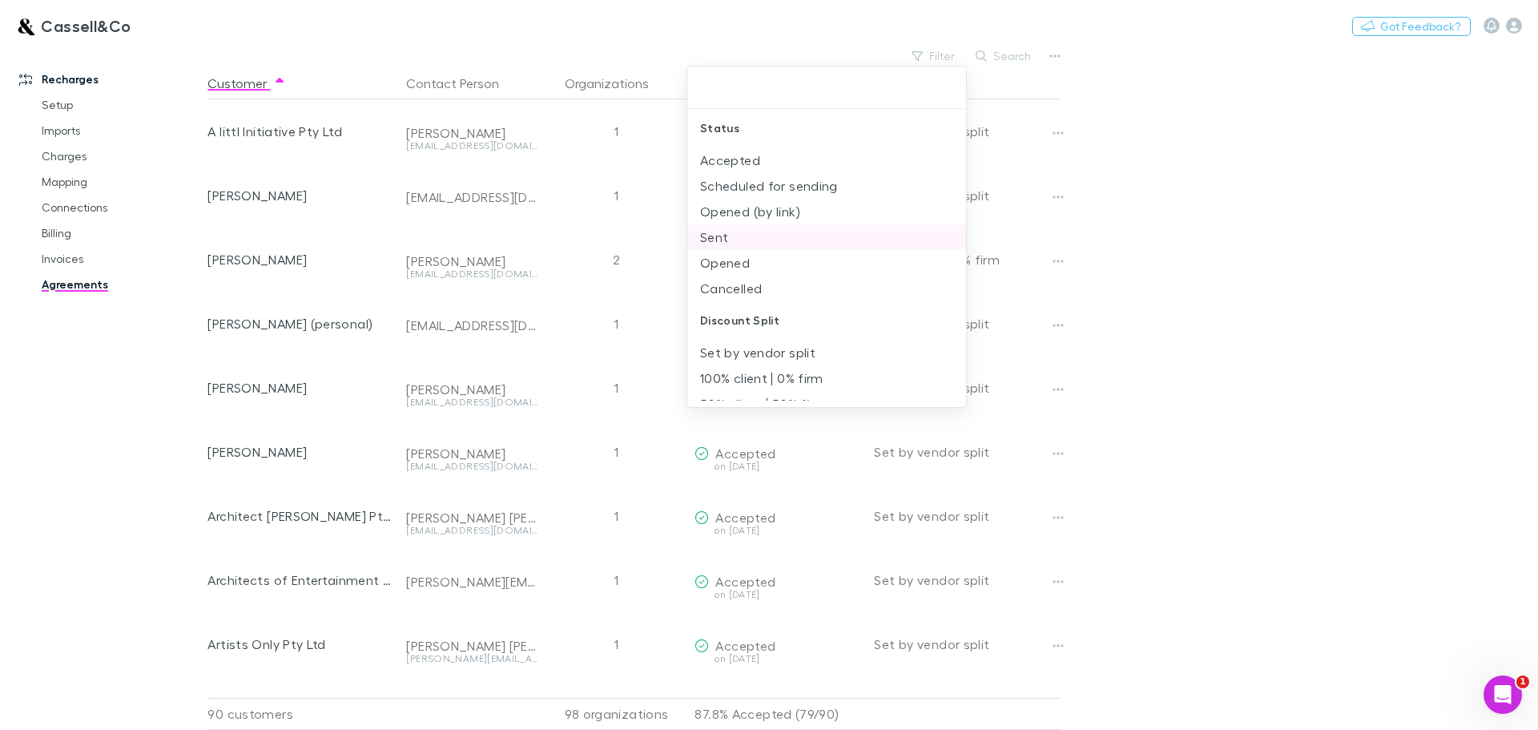
click at [722, 239] on li "Sent" at bounding box center [826, 237] width 279 height 26
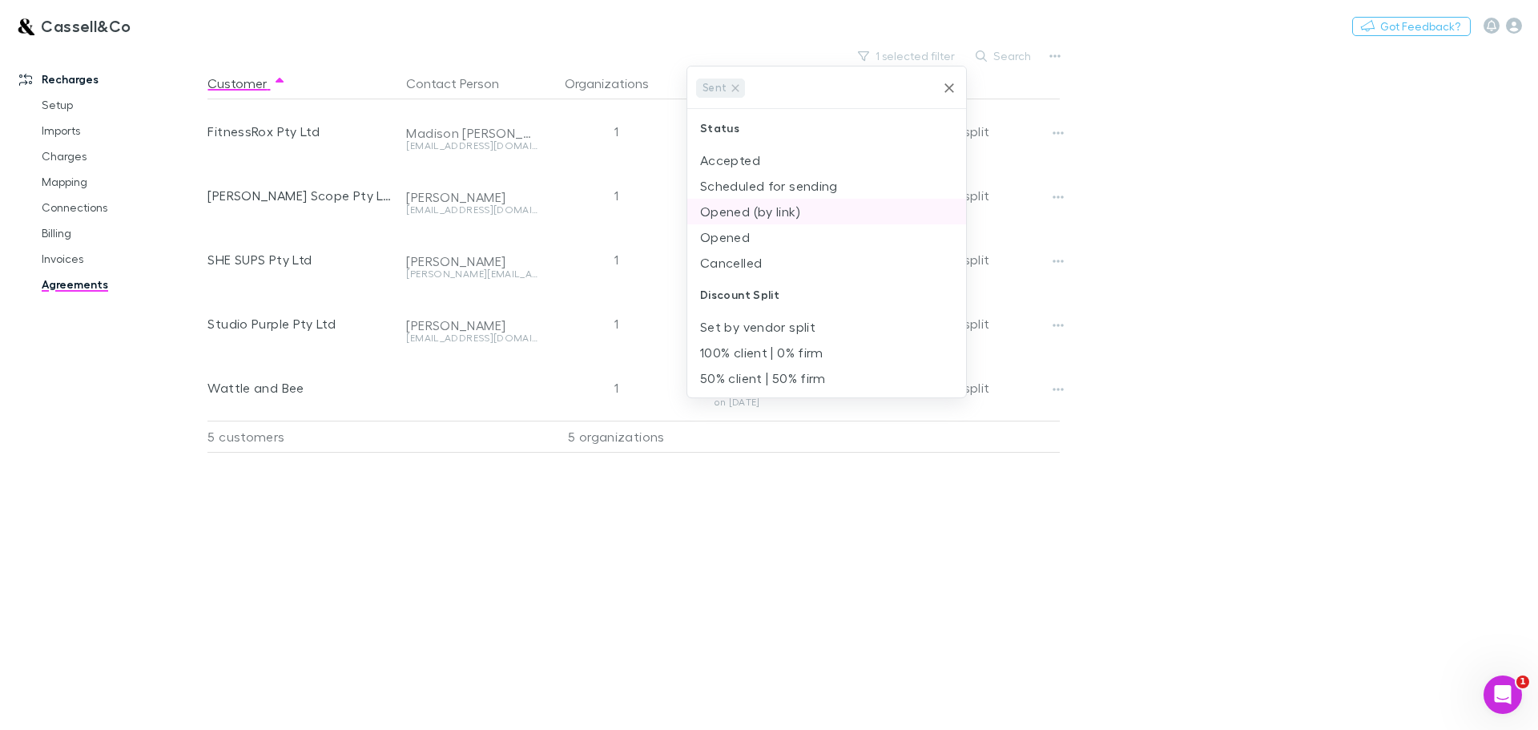
click at [738, 211] on li "Opened (by link)" at bounding box center [826, 212] width 279 height 26
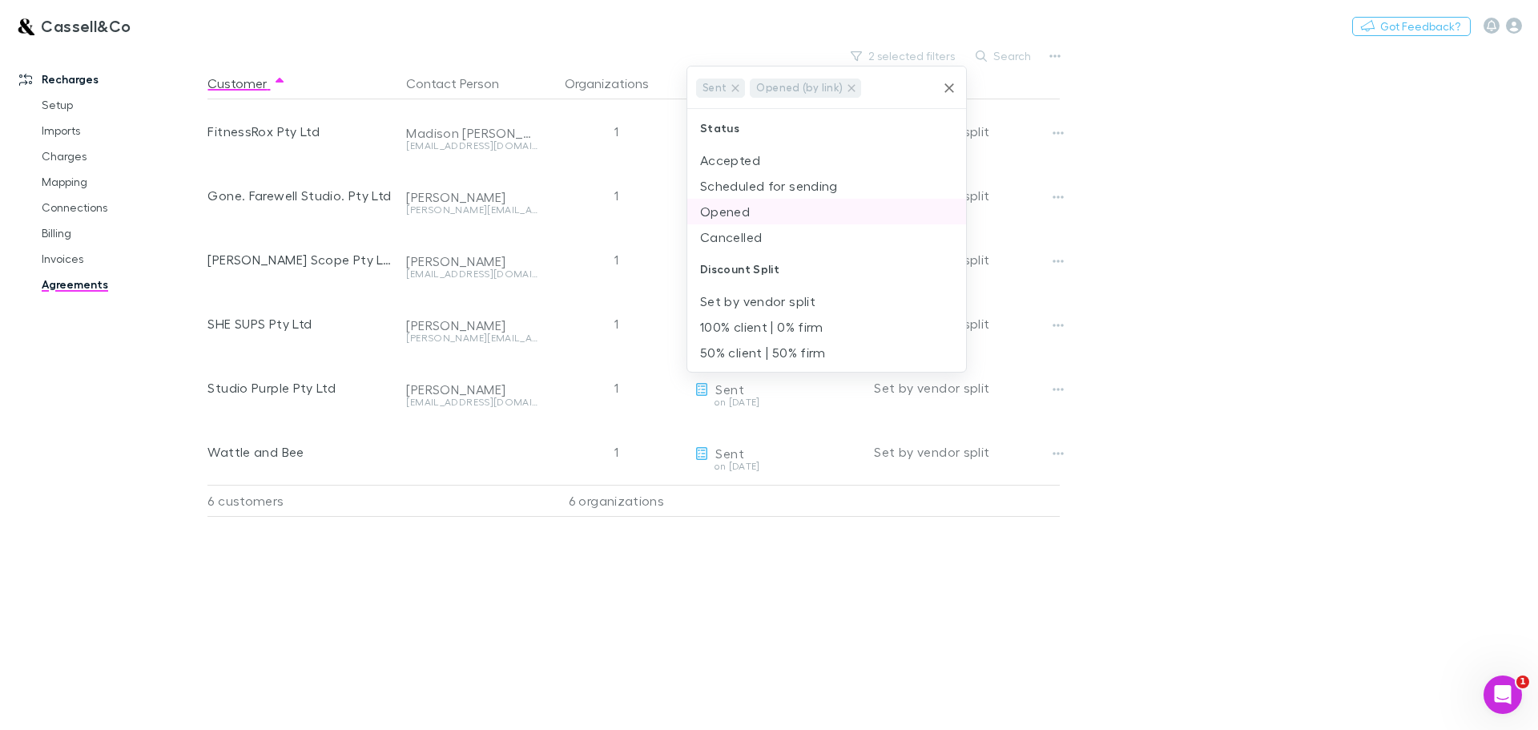
click at [732, 215] on li "Opened" at bounding box center [826, 212] width 279 height 26
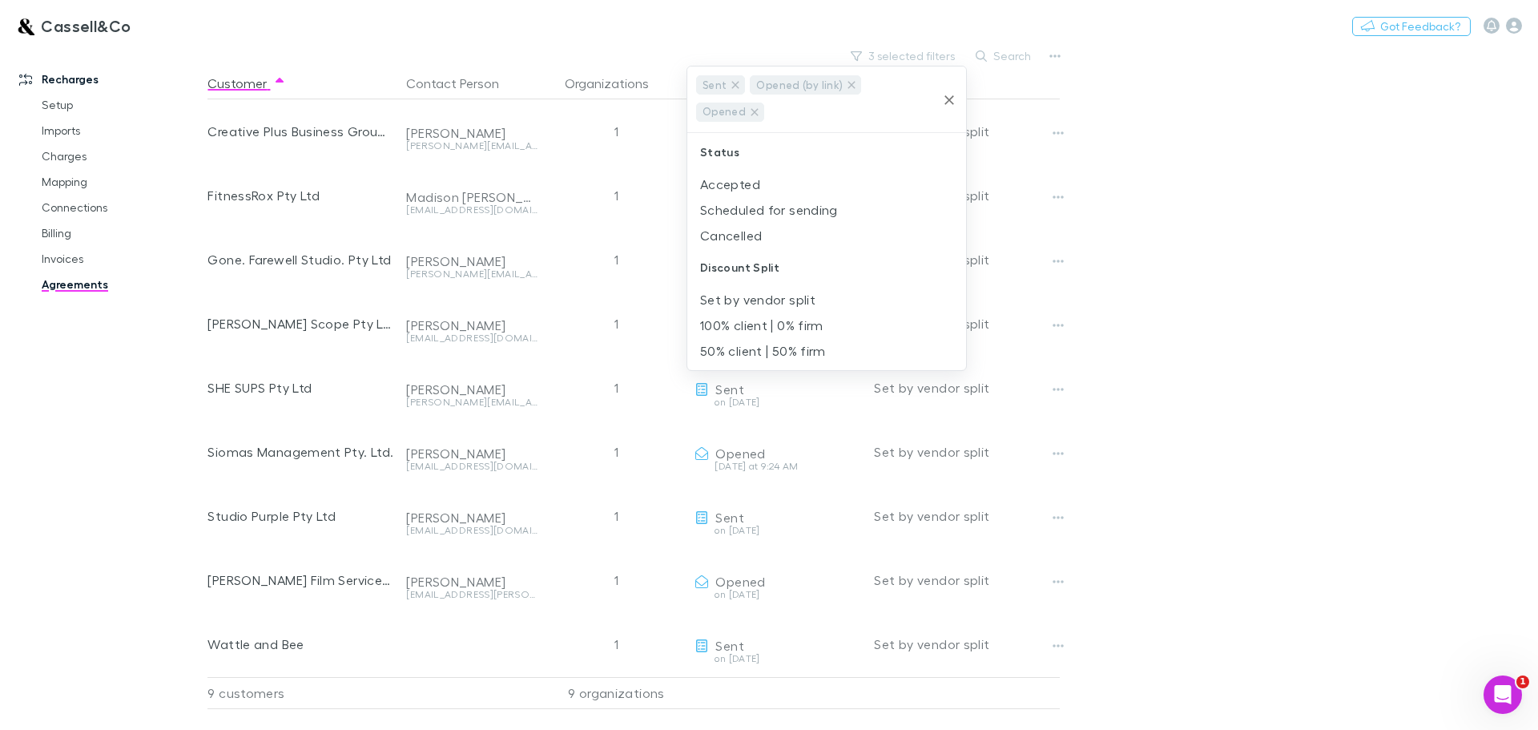
click at [1222, 236] on div at bounding box center [769, 365] width 1538 height 730
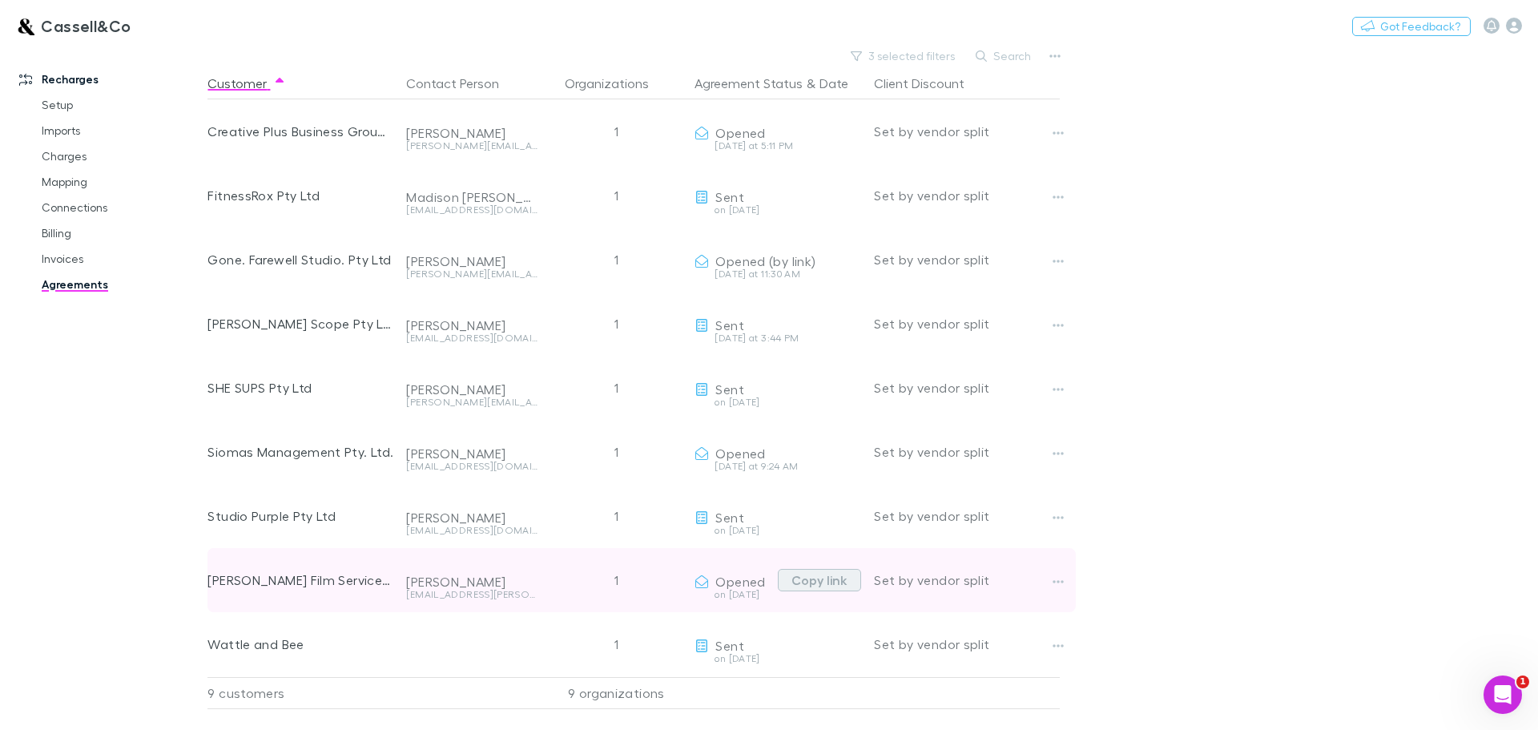
click at [835, 581] on button "Copy link" at bounding box center [819, 580] width 83 height 22
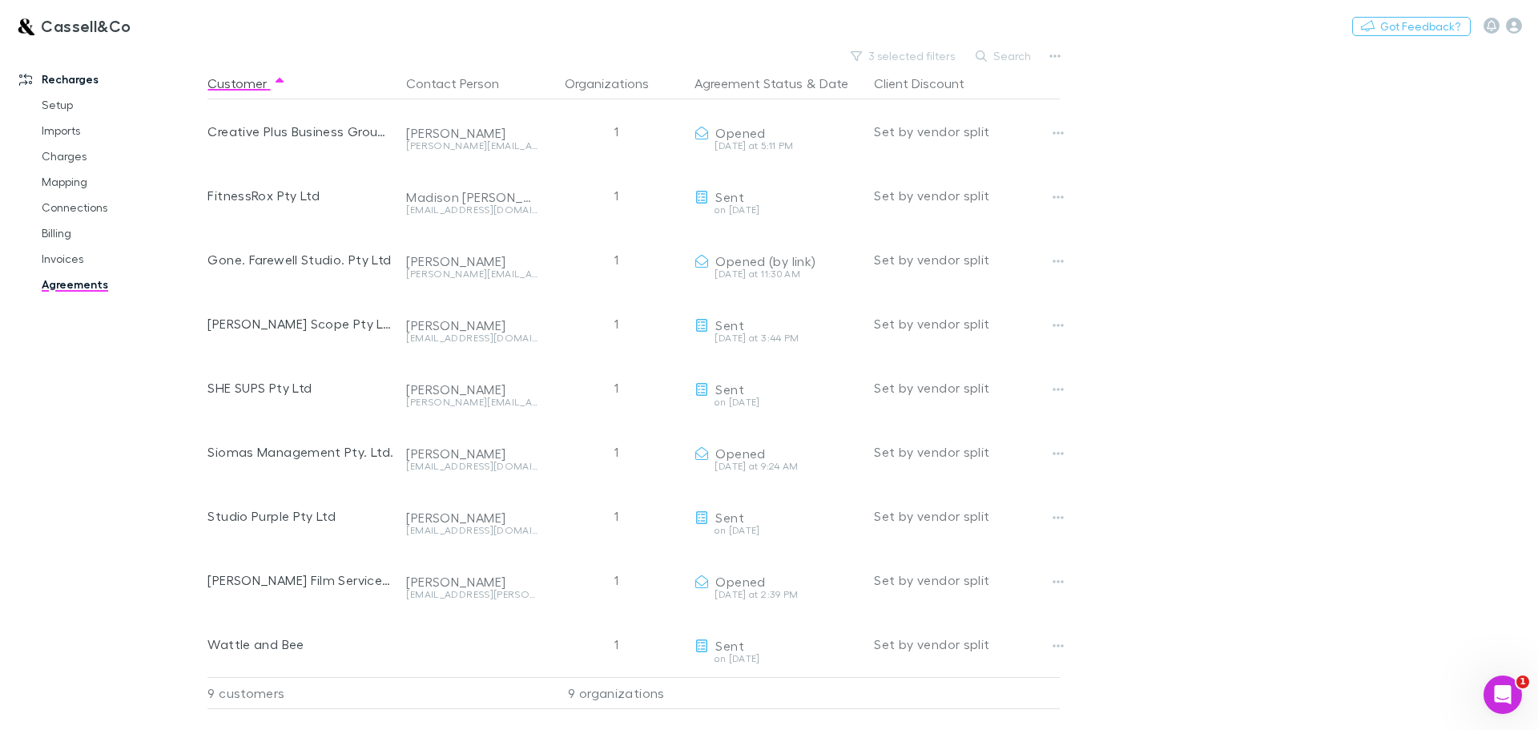
click at [84, 280] on link "Agreements" at bounding box center [121, 284] width 191 height 26
click at [74, 259] on link "Invoices" at bounding box center [121, 259] width 191 height 26
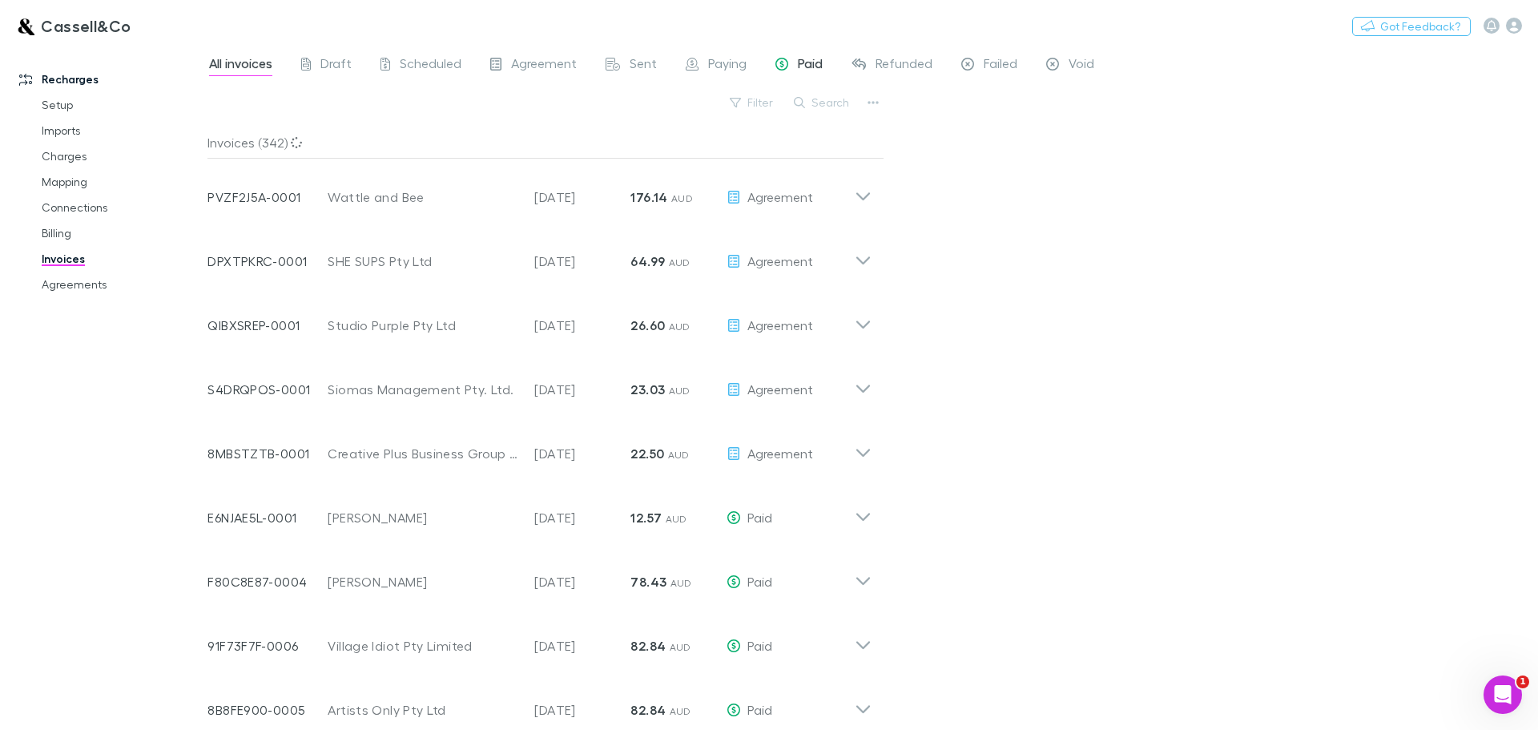
click at [805, 62] on span "Paid" at bounding box center [810, 65] width 25 height 21
click at [830, 107] on button "Search" at bounding box center [822, 102] width 73 height 19
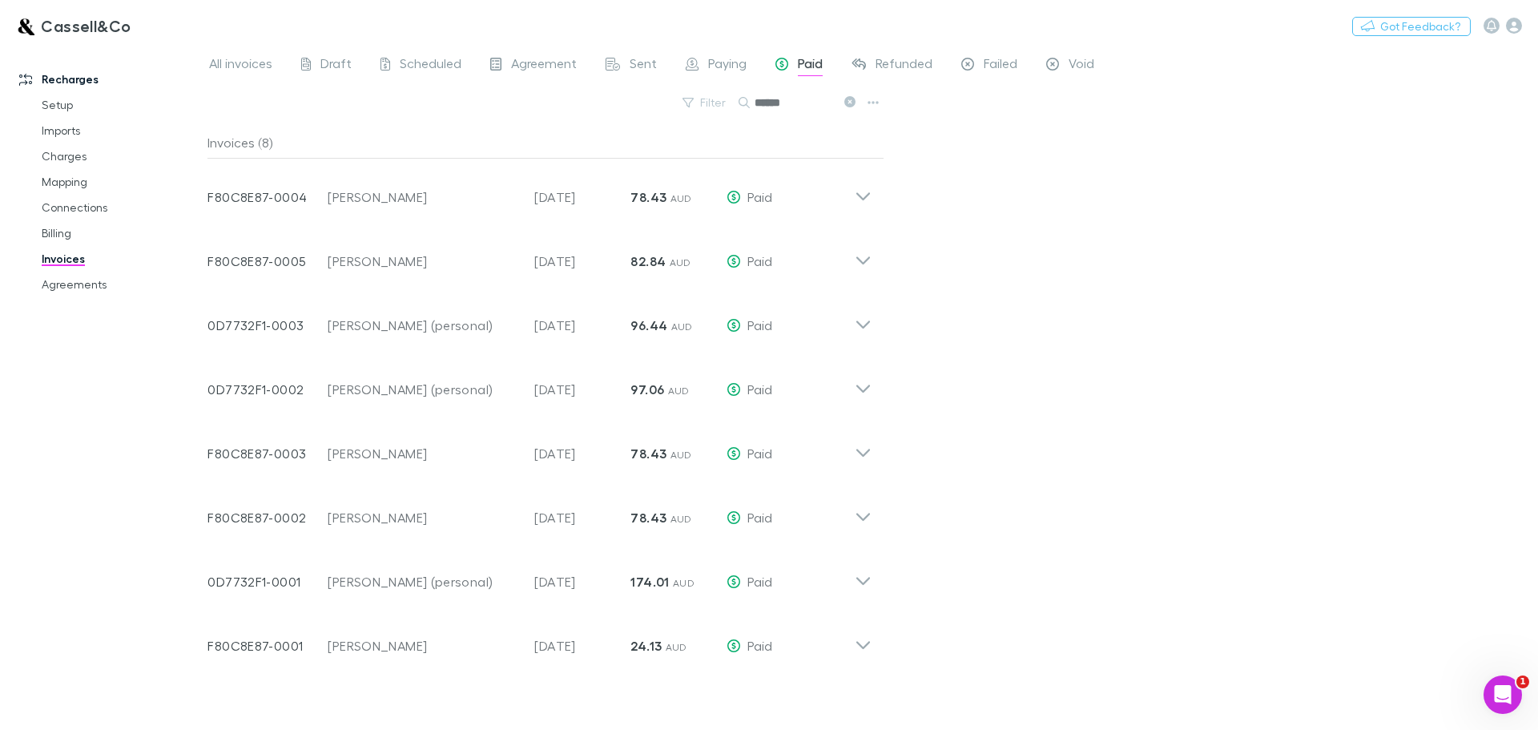
type input "******"
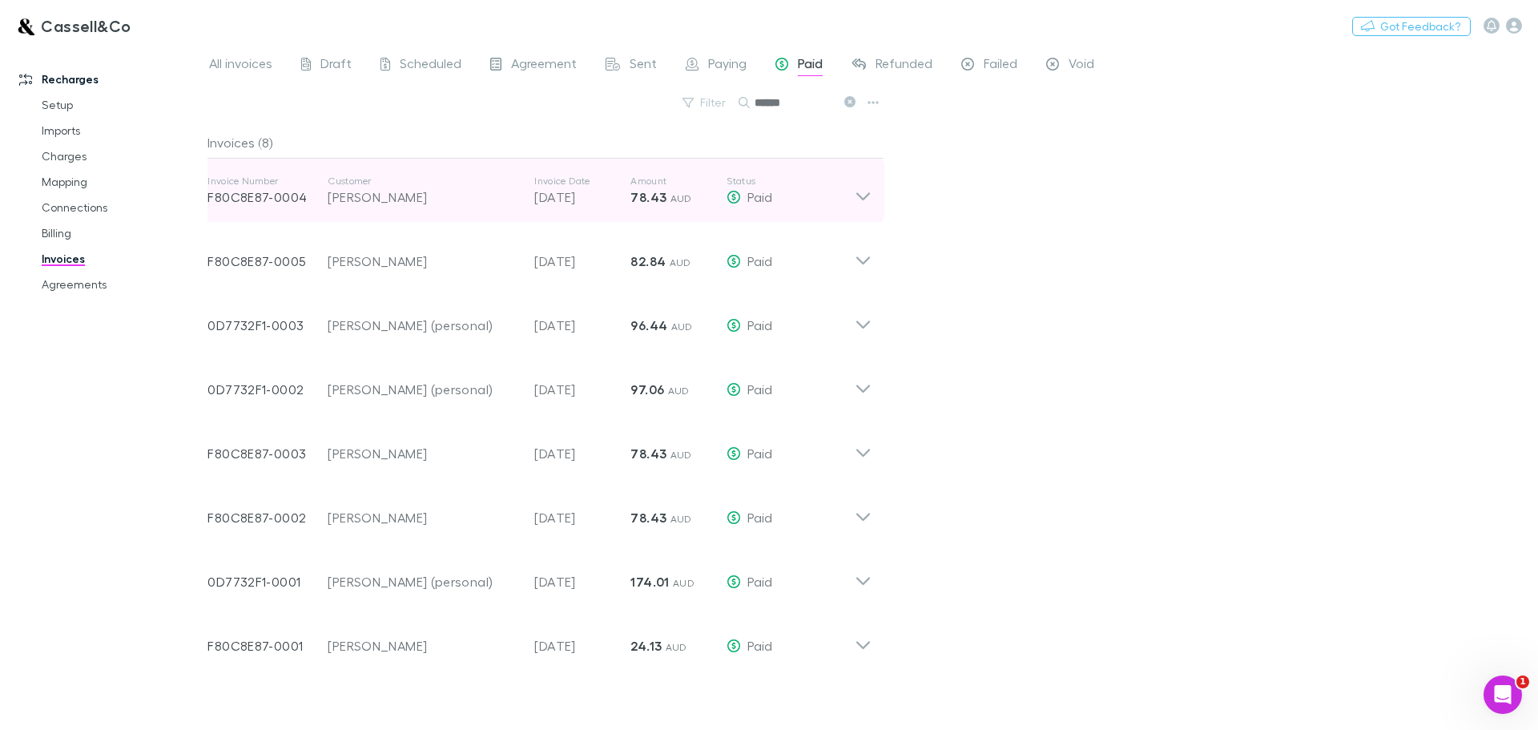
click at [863, 199] on icon at bounding box center [863, 196] width 14 height 8
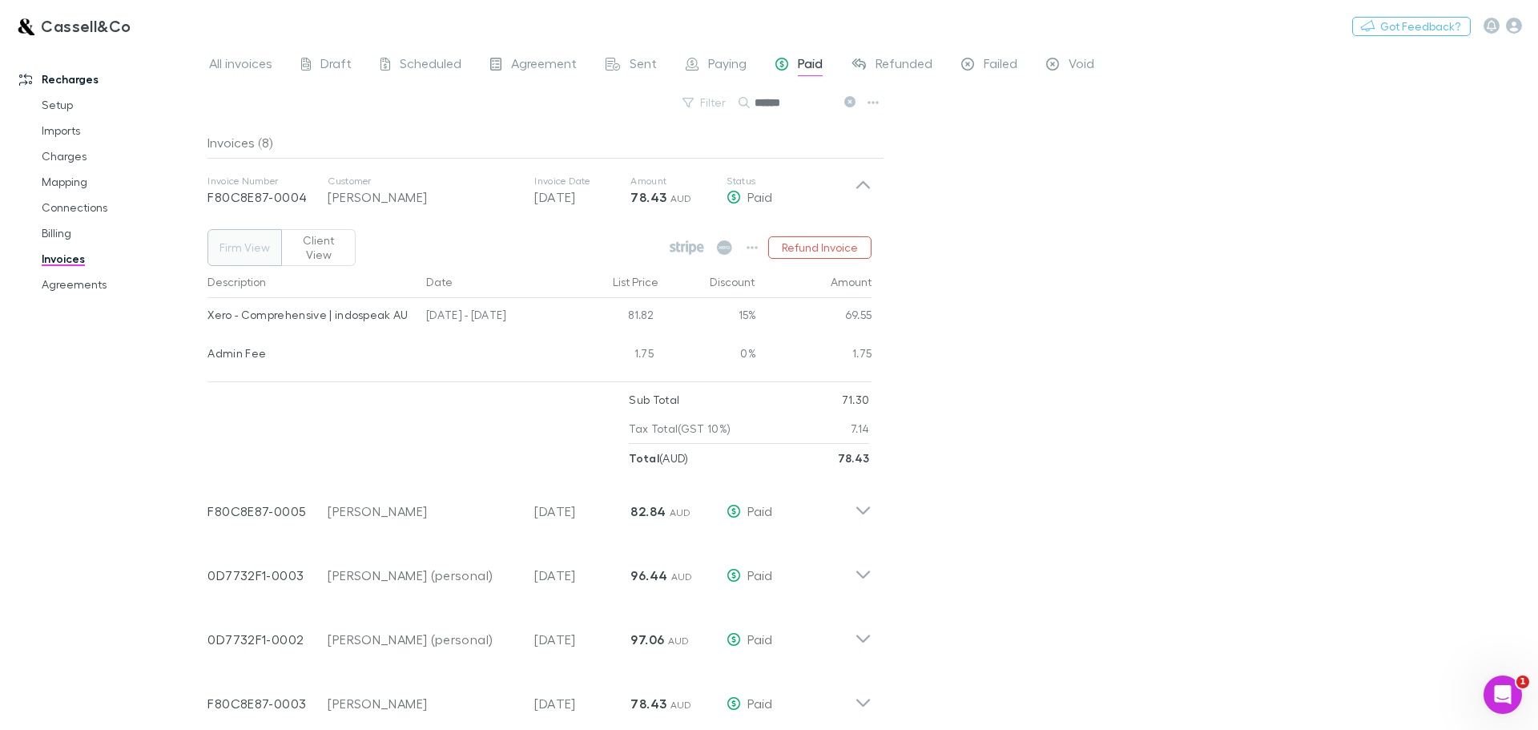
click at [324, 240] on button "Client View" at bounding box center [318, 247] width 74 height 37
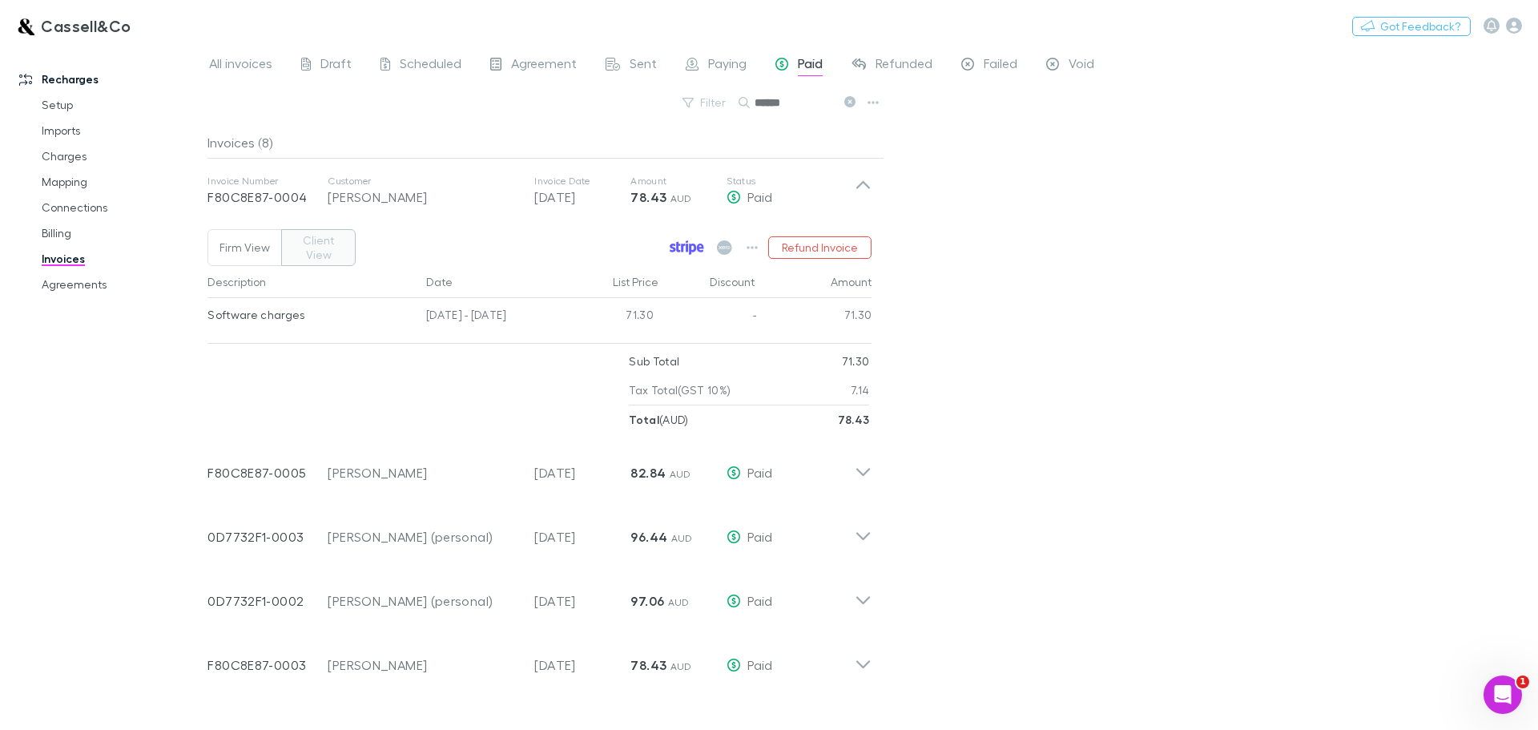
click at [695, 241] on icon at bounding box center [687, 247] width 34 height 14
click at [249, 240] on button "Firm View" at bounding box center [244, 247] width 74 height 37
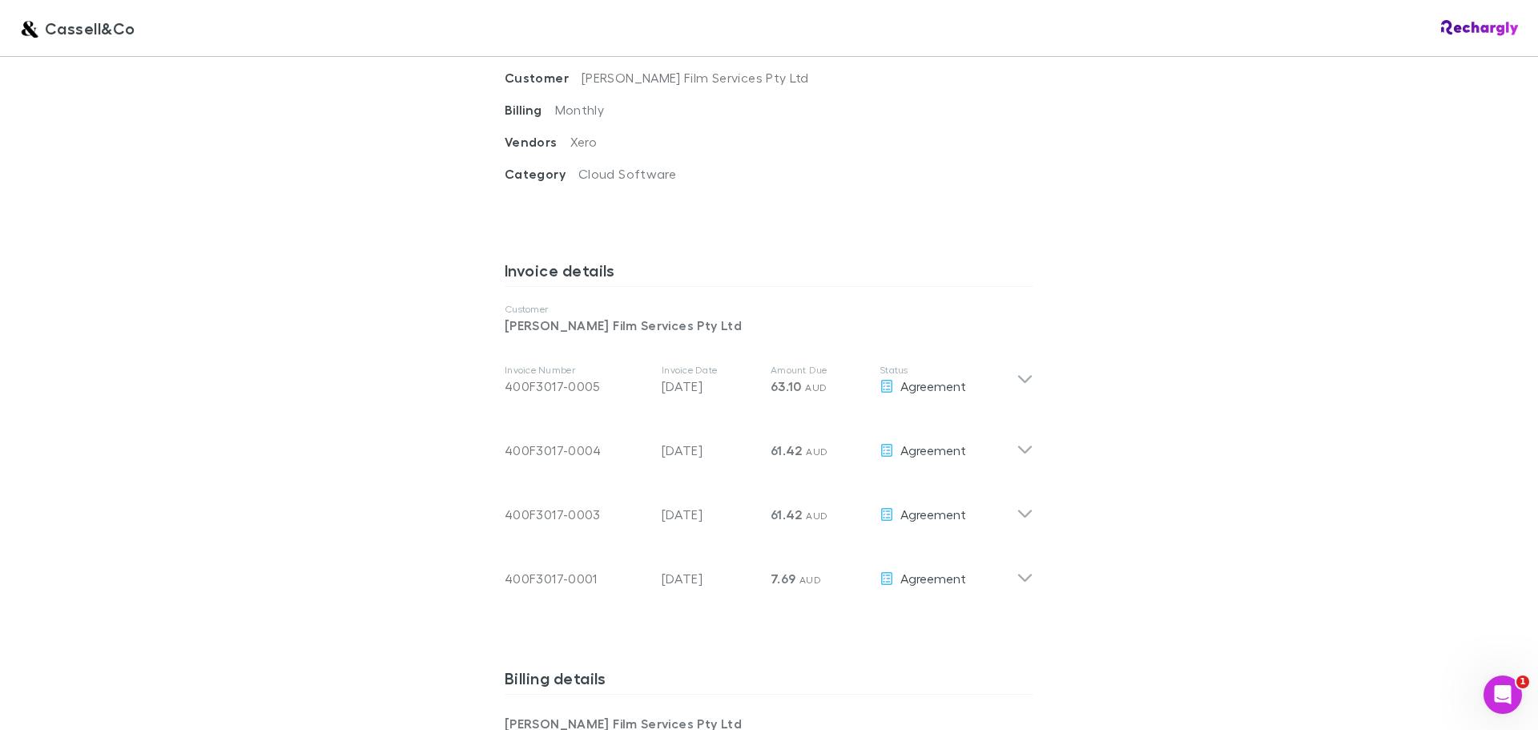
scroll to position [801, 0]
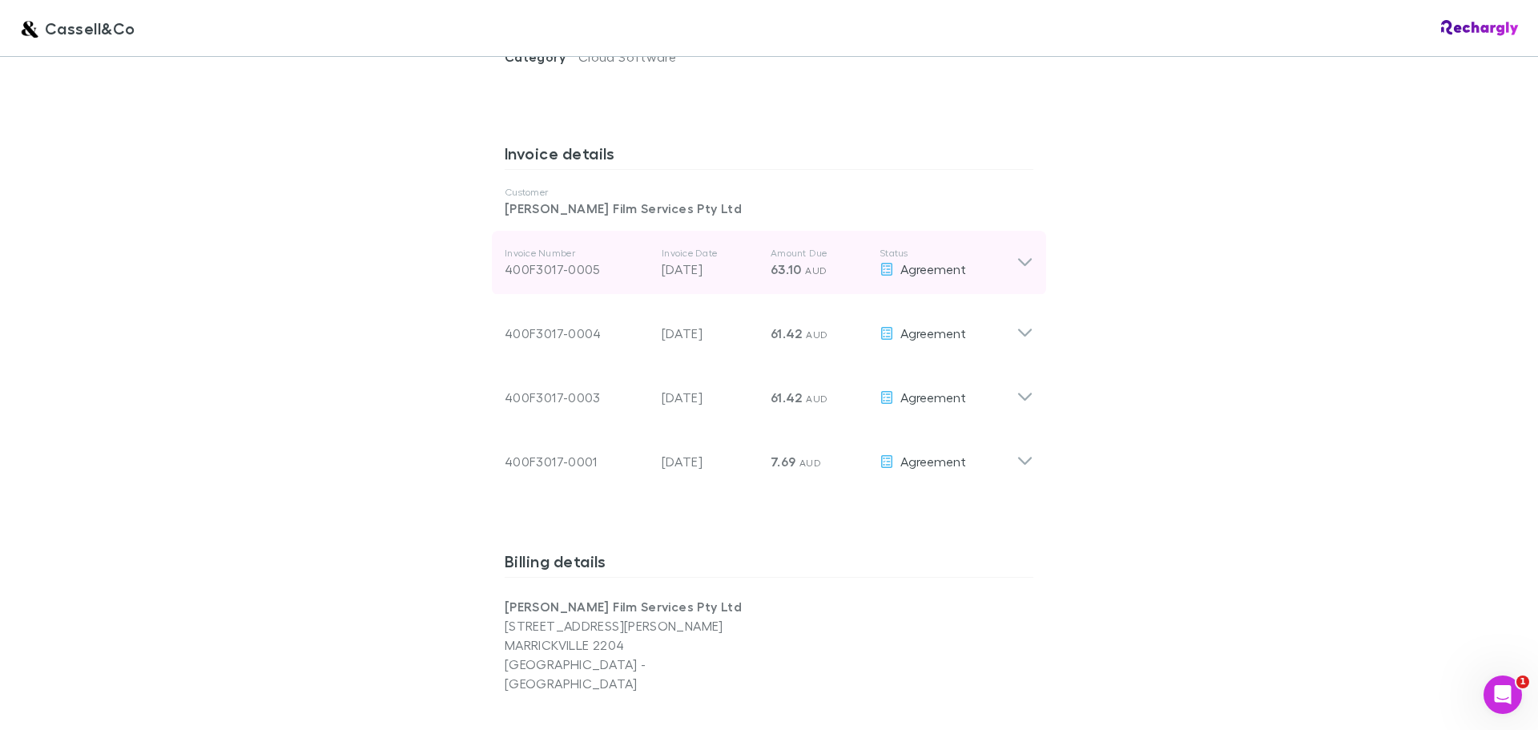
click at [1018, 259] on icon at bounding box center [1025, 263] width 14 height 8
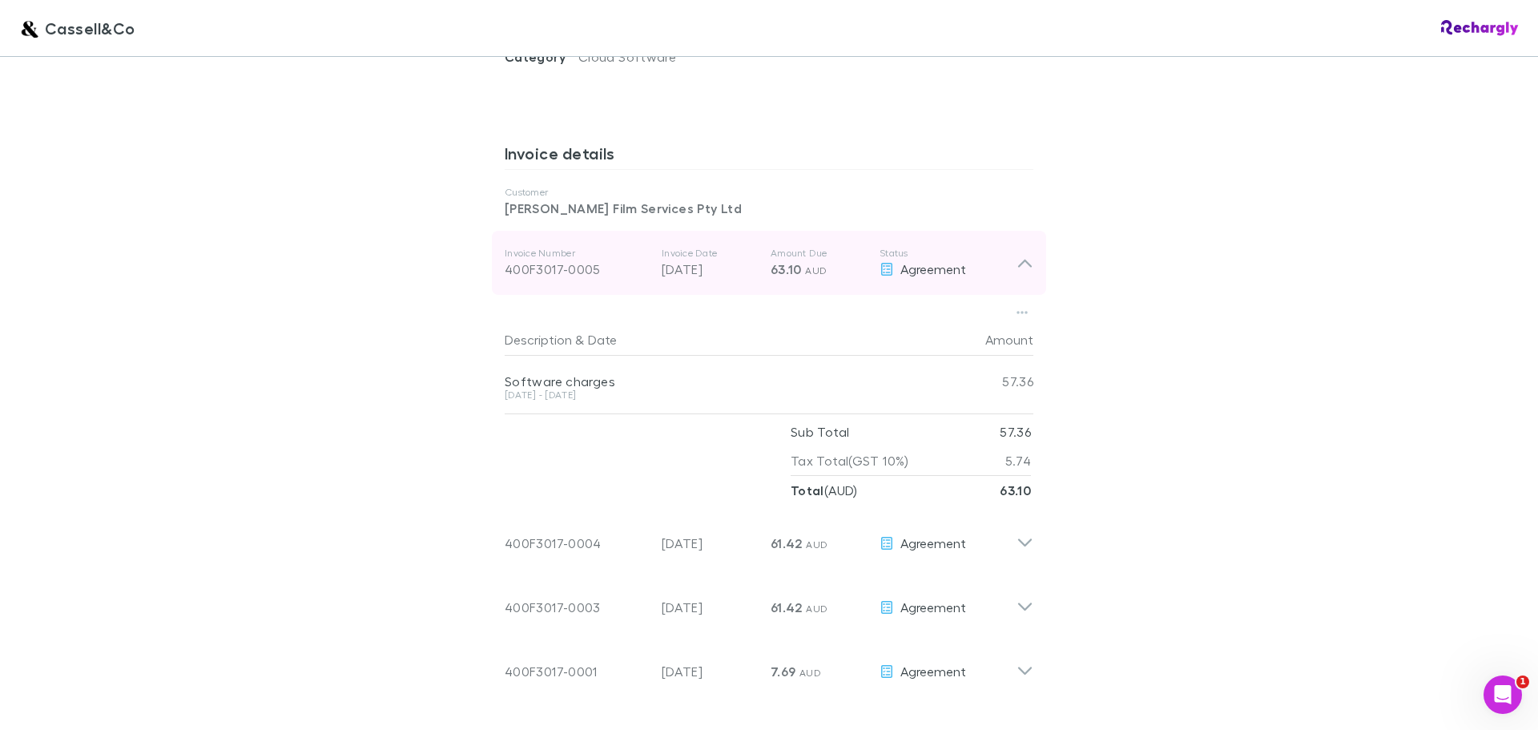
click at [1022, 259] on icon at bounding box center [1025, 263] width 14 height 8
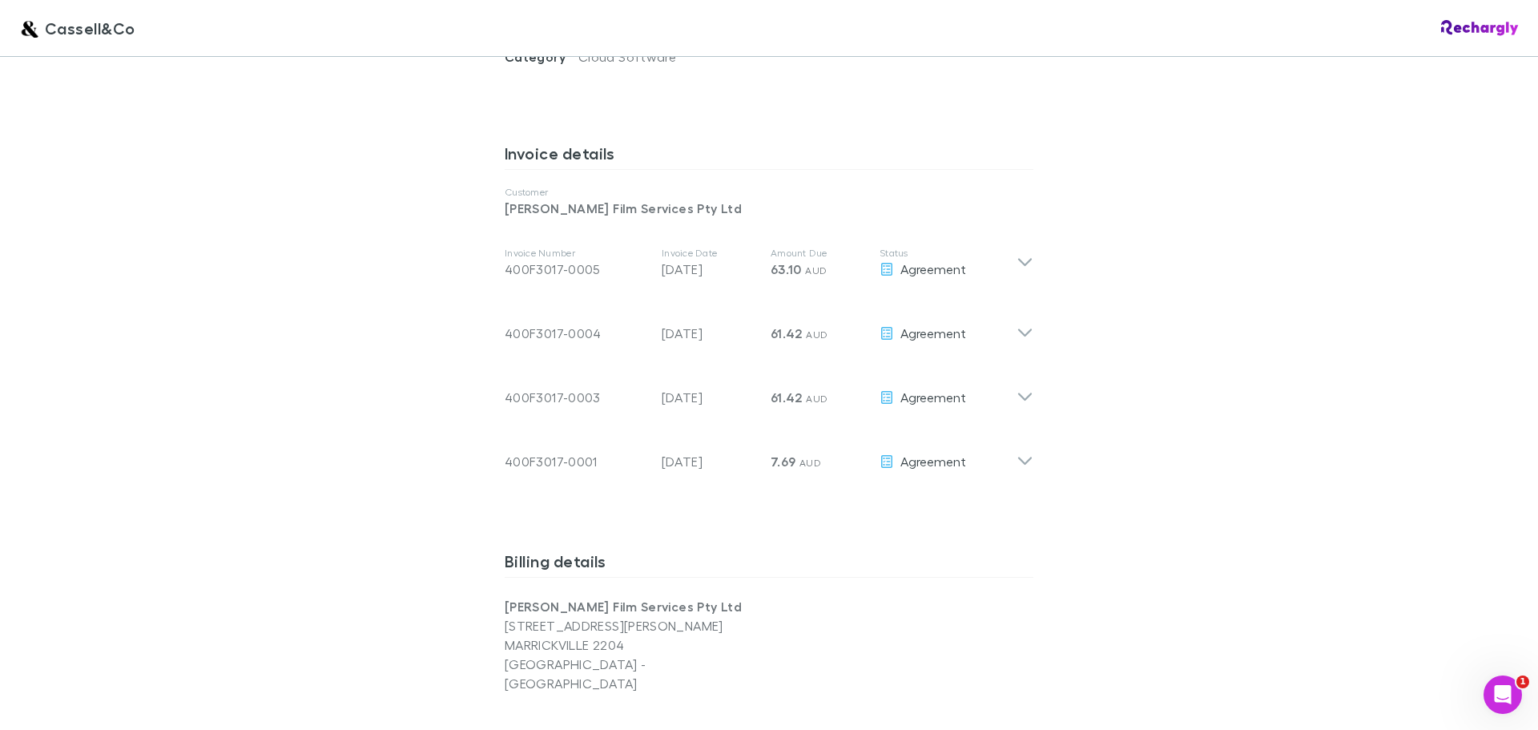
click at [1151, 247] on div "Cassell&Co Cassell&Co Software subscriptions agreement [PERSON_NAME] has partne…" at bounding box center [769, 365] width 1538 height 730
